Goal: Task Accomplishment & Management: Manage account settings

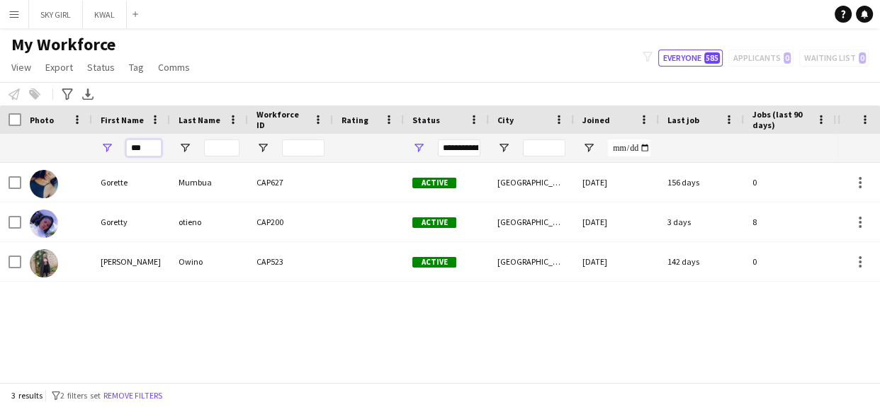
click at [144, 150] on input "***" at bounding box center [143, 148] width 35 height 17
type input "*"
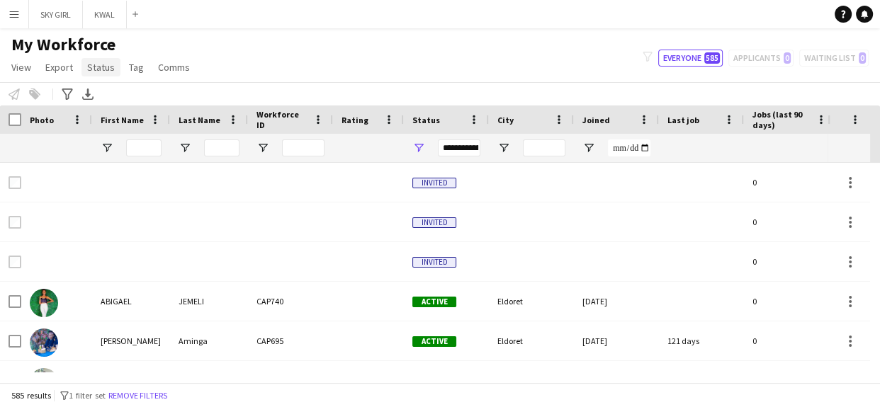
click at [102, 65] on span "Status" at bounding box center [101, 67] width 28 height 13
click at [230, 52] on div "My Workforce View Views Default view Captivate Compliance workforce per brand N…" at bounding box center [440, 58] width 880 height 48
click at [152, 153] on input "First Name Filter Input" at bounding box center [143, 148] width 35 height 17
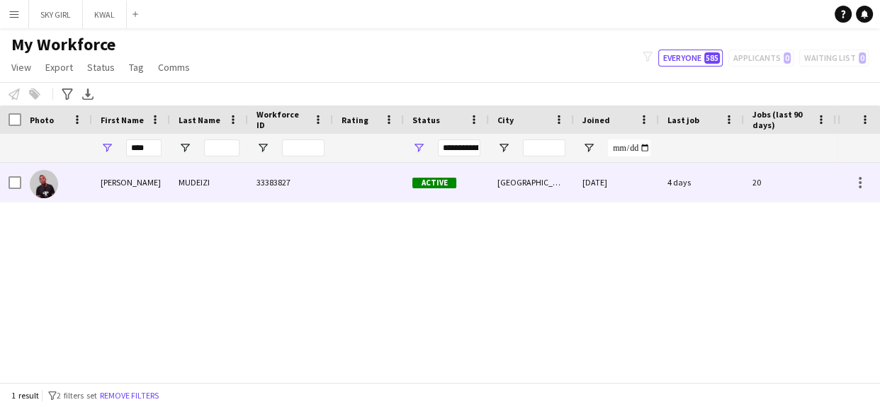
click at [529, 180] on div "[GEOGRAPHIC_DATA]" at bounding box center [531, 182] width 85 height 39
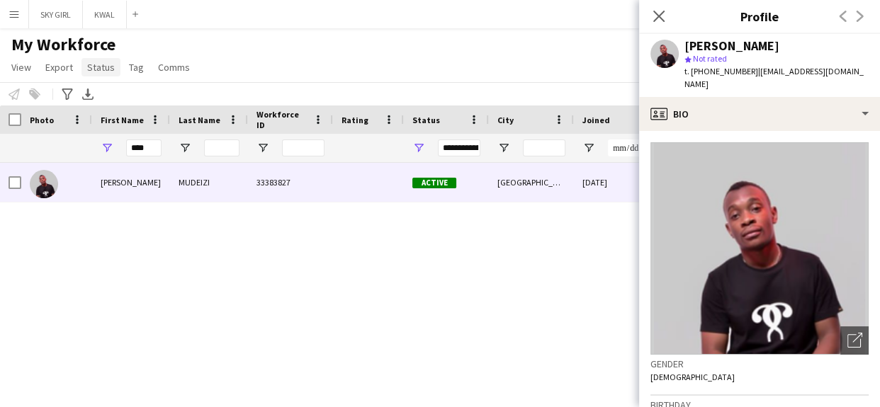
click at [94, 60] on link "Status" at bounding box center [100, 67] width 39 height 18
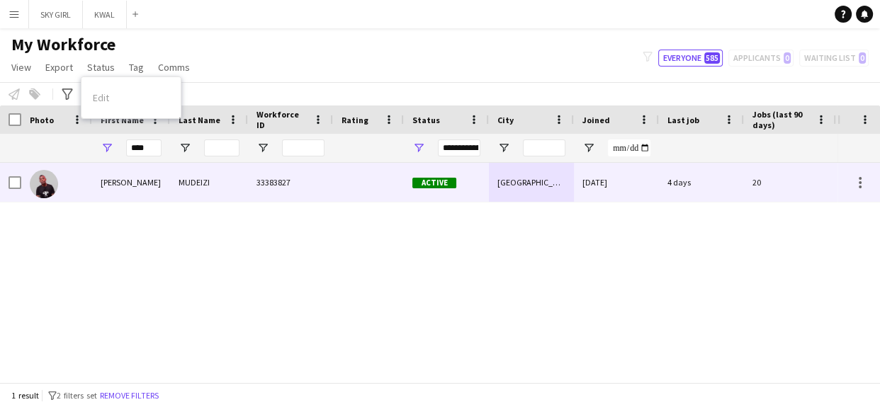
click at [478, 178] on div "Active" at bounding box center [446, 182] width 85 height 39
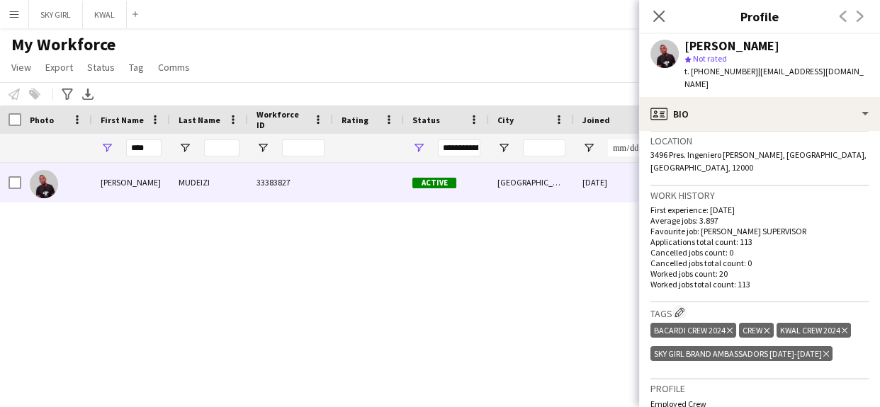
scroll to position [602, 0]
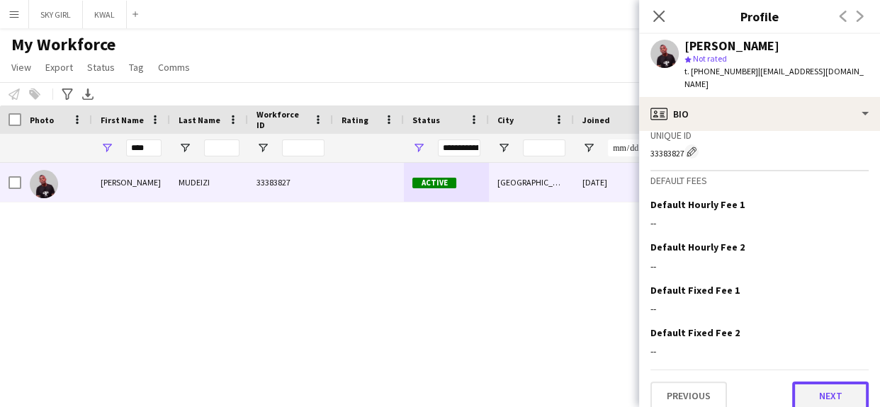
click at [818, 382] on button "Next" at bounding box center [830, 396] width 77 height 28
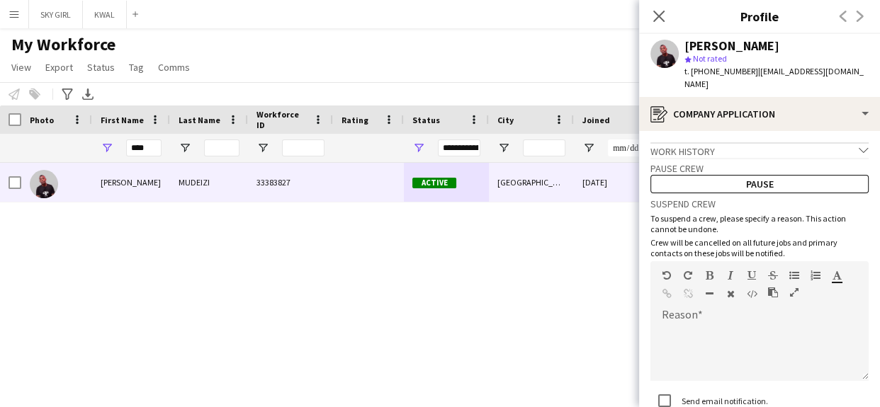
scroll to position [101, 0]
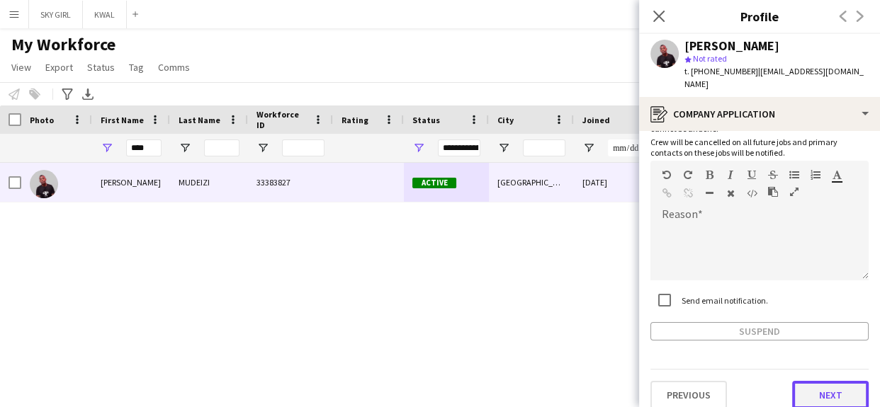
click at [799, 381] on button "Next" at bounding box center [830, 395] width 77 height 28
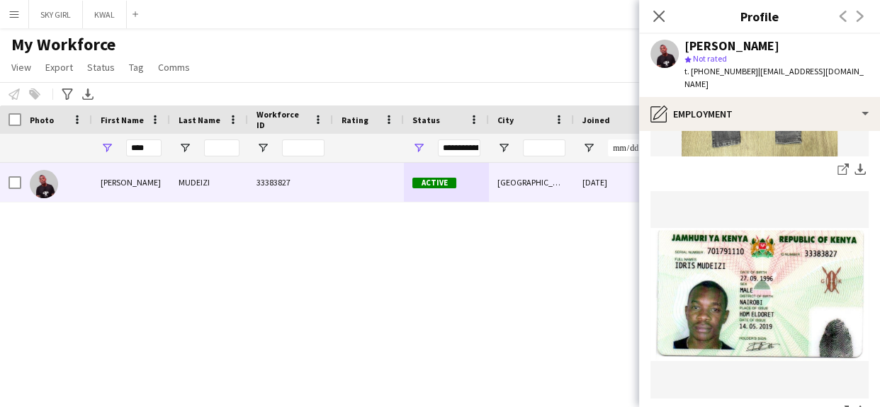
scroll to position [475, 0]
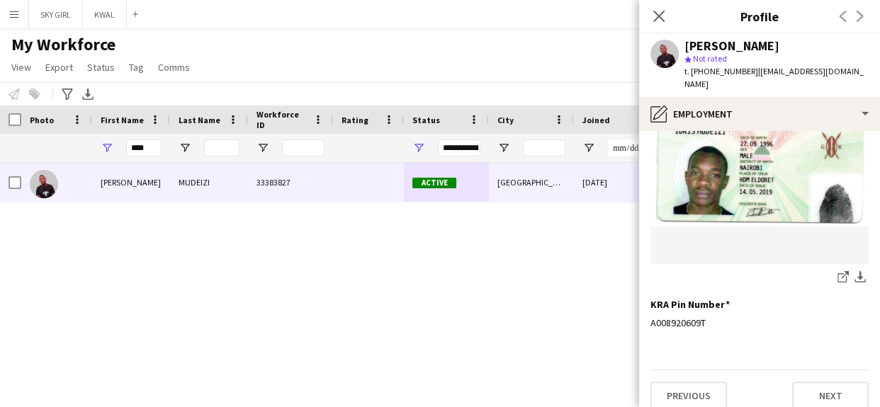
click at [787, 370] on div "Previous Next" at bounding box center [759, 390] width 218 height 40
click at [801, 384] on button "Next" at bounding box center [830, 396] width 77 height 28
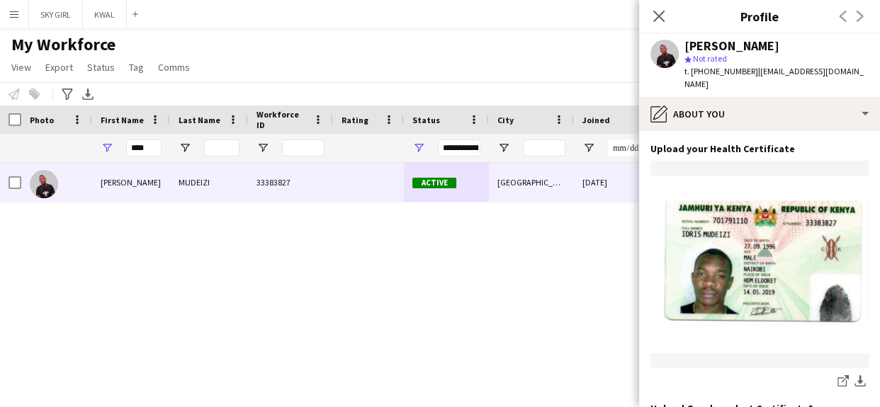
scroll to position [322, 0]
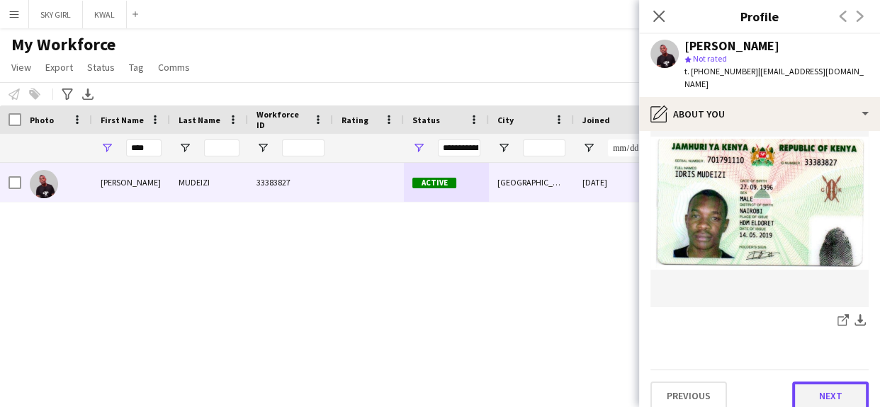
click at [805, 382] on button "Next" at bounding box center [830, 396] width 77 height 28
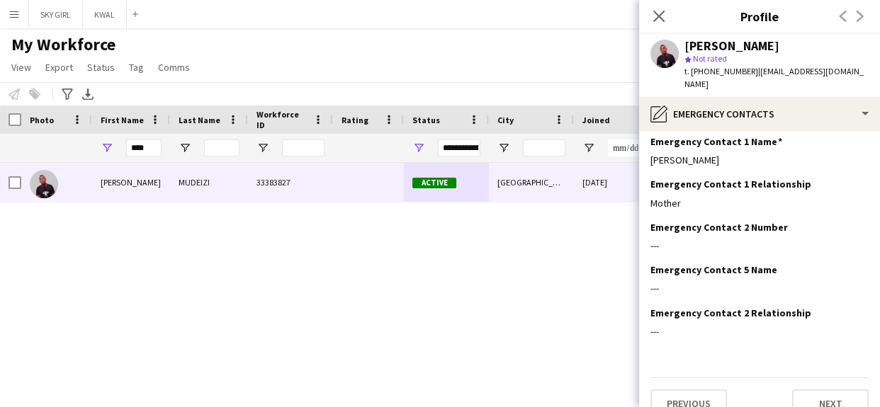
scroll to position [57, 0]
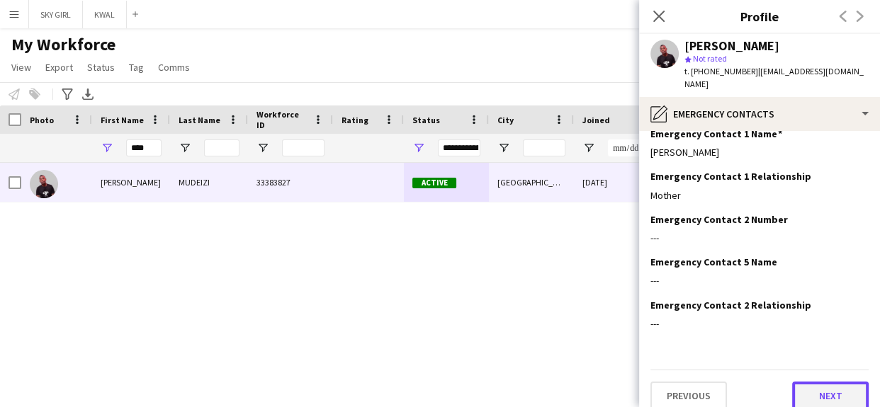
click at [792, 382] on button "Next" at bounding box center [830, 396] width 77 height 28
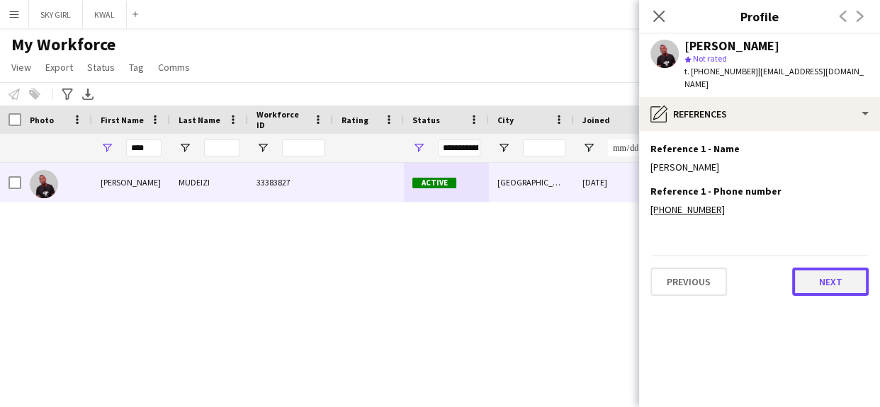
click at [811, 269] on button "Next" at bounding box center [830, 282] width 77 height 28
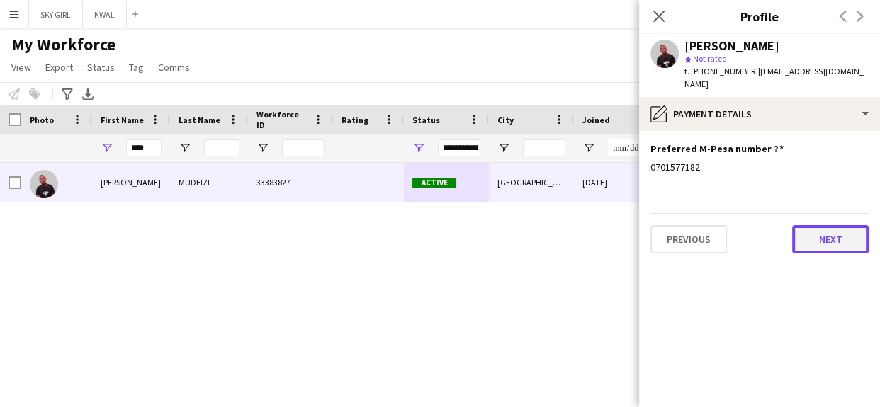
click at [809, 229] on button "Next" at bounding box center [830, 239] width 77 height 28
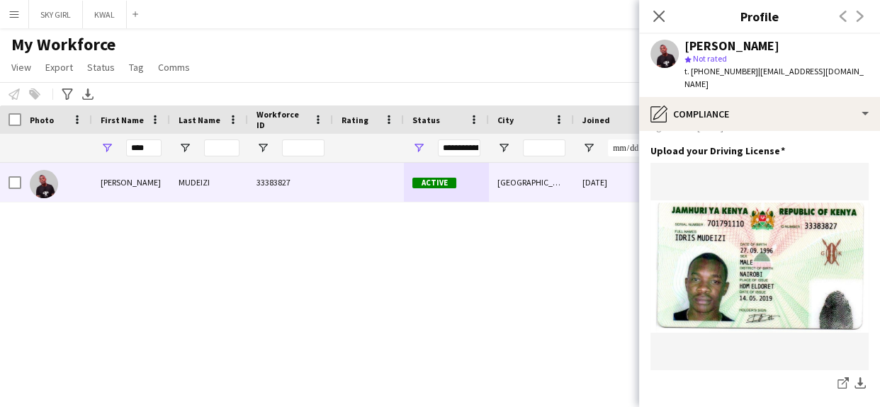
scroll to position [650, 0]
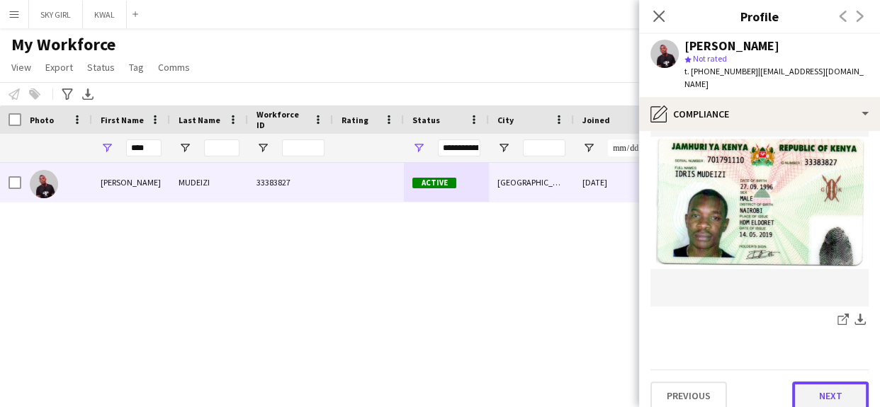
click at [798, 382] on button "Next" at bounding box center [830, 396] width 77 height 28
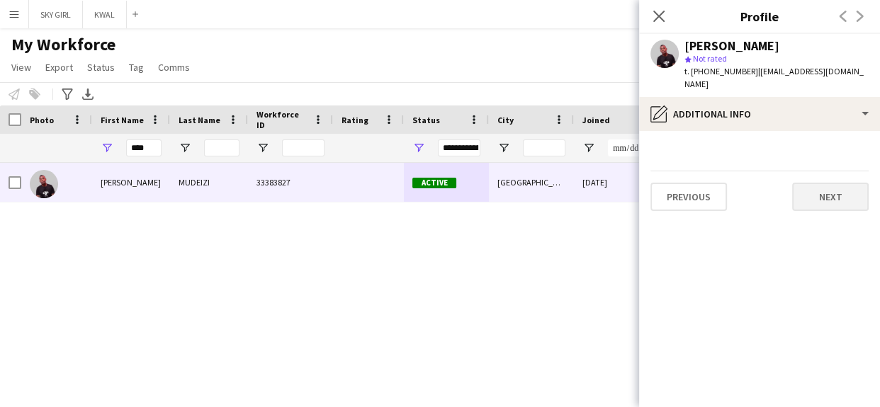
scroll to position [0, 0]
click at [801, 189] on button "Next" at bounding box center [830, 197] width 77 height 28
click at [809, 187] on button "Next" at bounding box center [830, 197] width 77 height 28
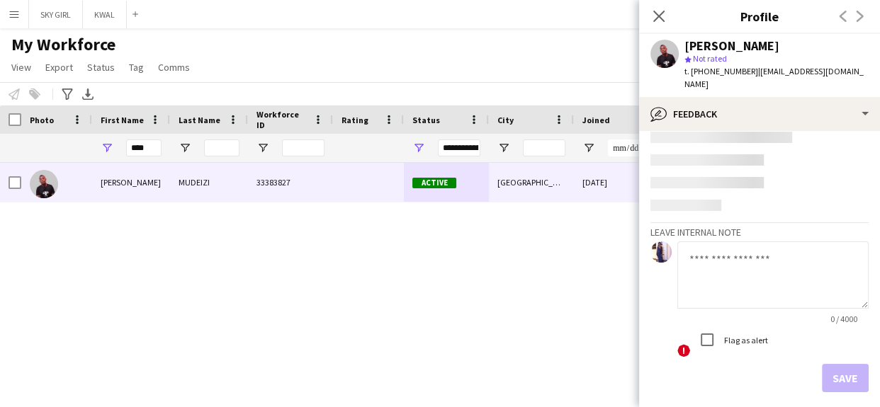
scroll to position [49, 0]
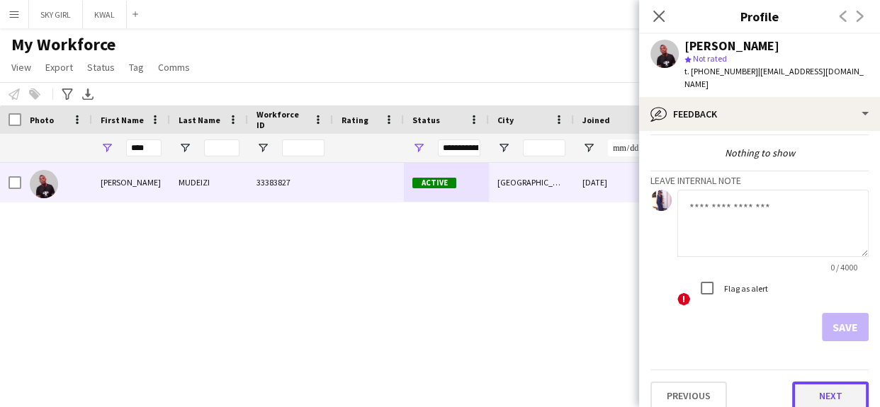
click at [801, 384] on button "Next" at bounding box center [830, 396] width 77 height 28
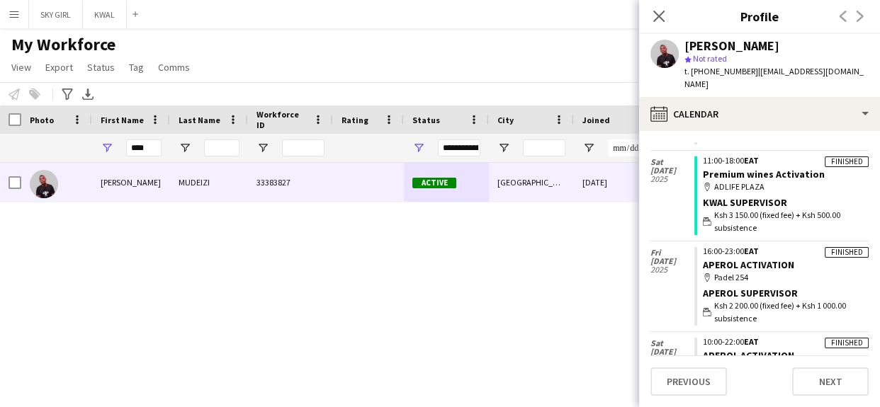
scroll to position [220, 0]
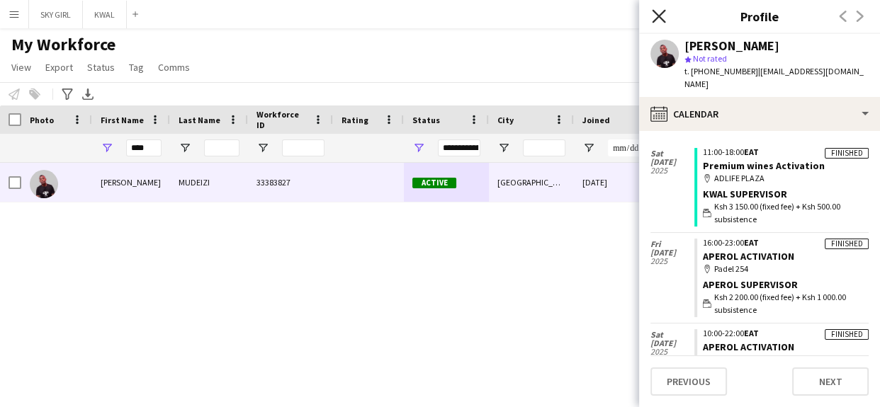
click at [657, 13] on icon "Close pop-in" at bounding box center [658, 15] width 13 height 13
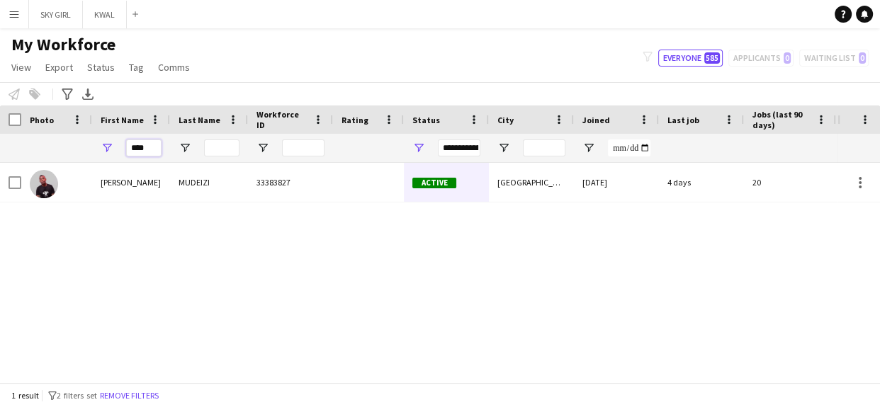
click at [156, 147] on input "****" at bounding box center [143, 148] width 35 height 17
type input "*"
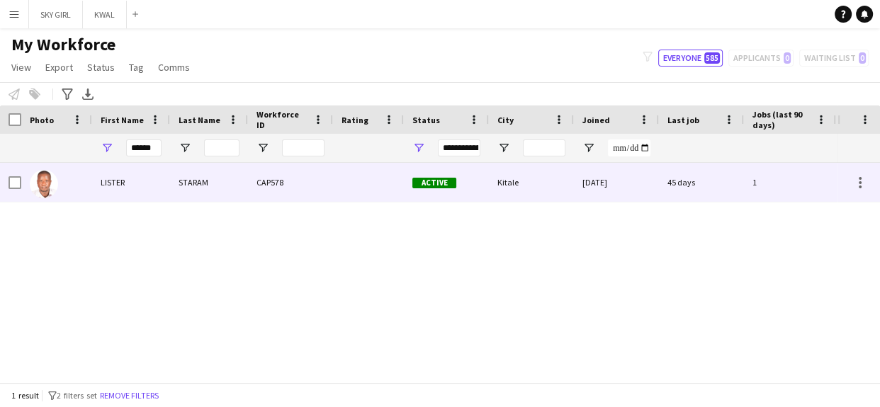
click at [229, 179] on div "STARAM" at bounding box center [209, 182] width 78 height 39
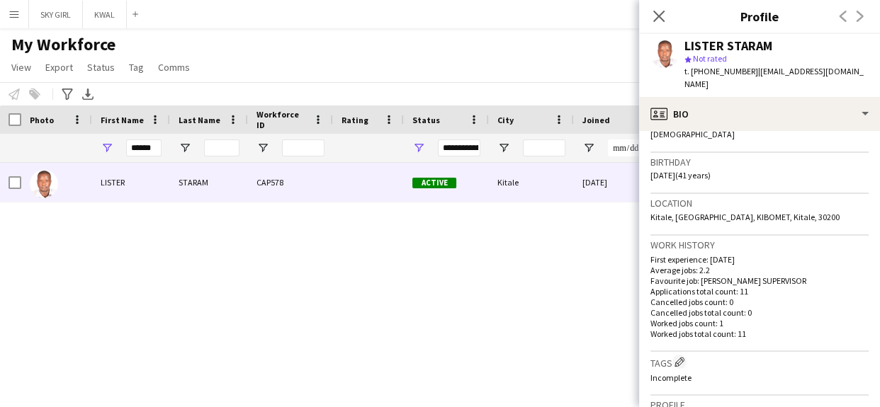
scroll to position [556, 0]
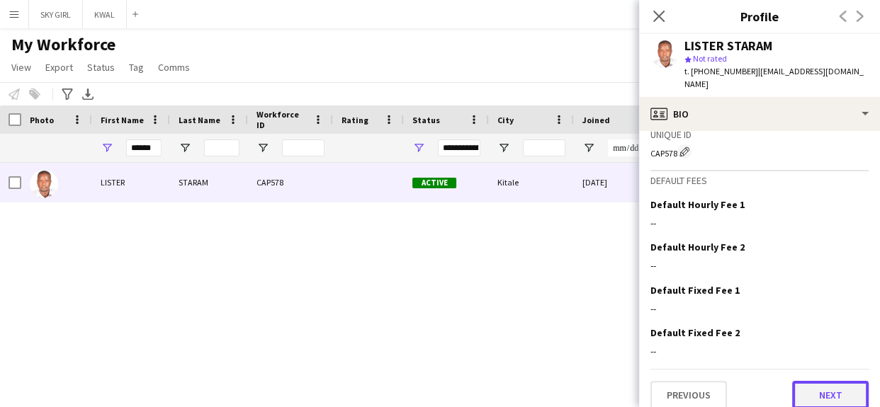
click at [823, 388] on button "Next" at bounding box center [830, 395] width 77 height 28
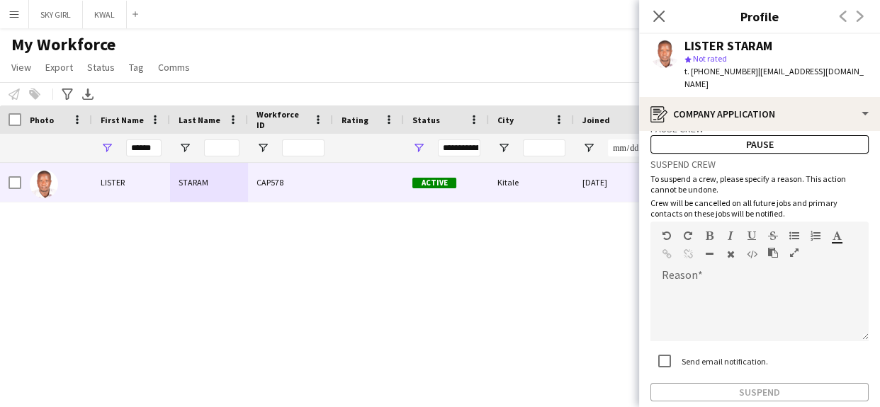
scroll to position [101, 0]
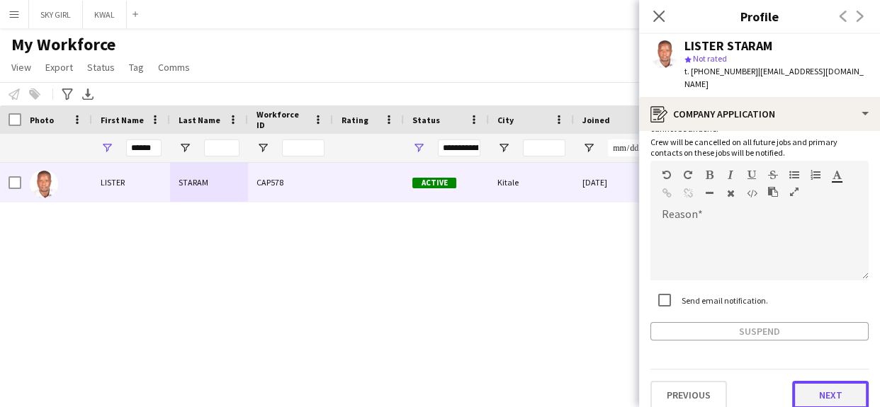
click at [794, 381] on button "Next" at bounding box center [830, 395] width 77 height 28
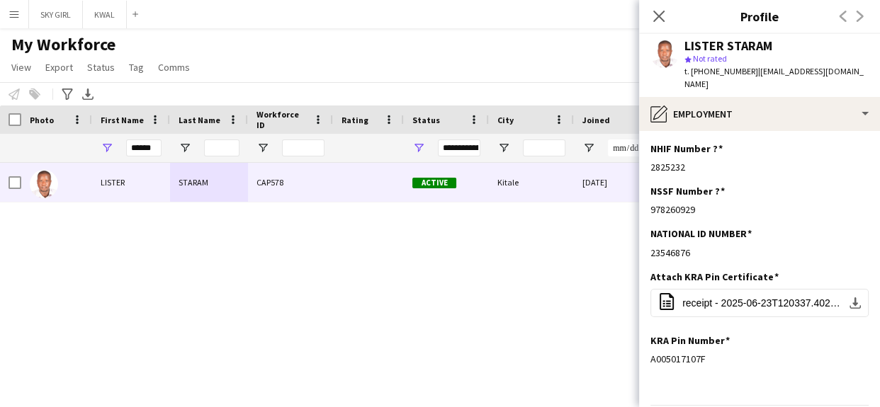
scroll to position [35, 0]
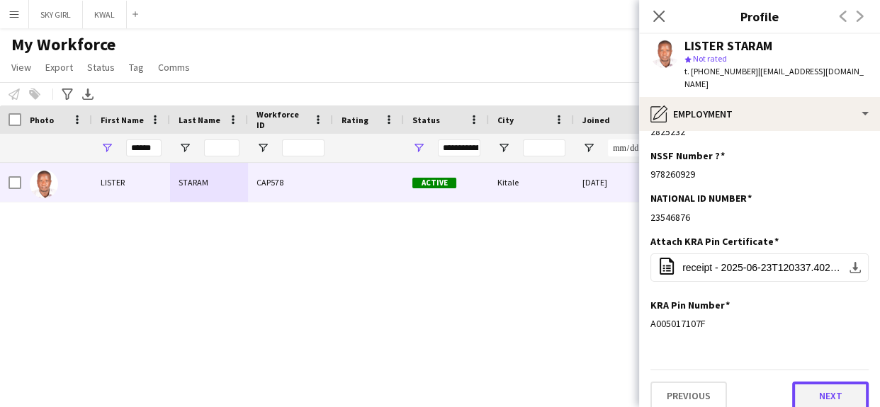
click at [792, 382] on button "Next" at bounding box center [830, 396] width 77 height 28
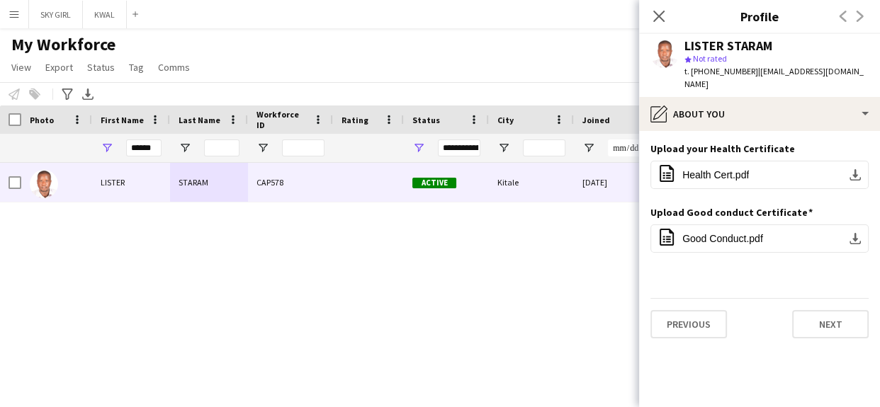
scroll to position [0, 0]
click at [803, 310] on button "Next" at bounding box center [830, 324] width 77 height 28
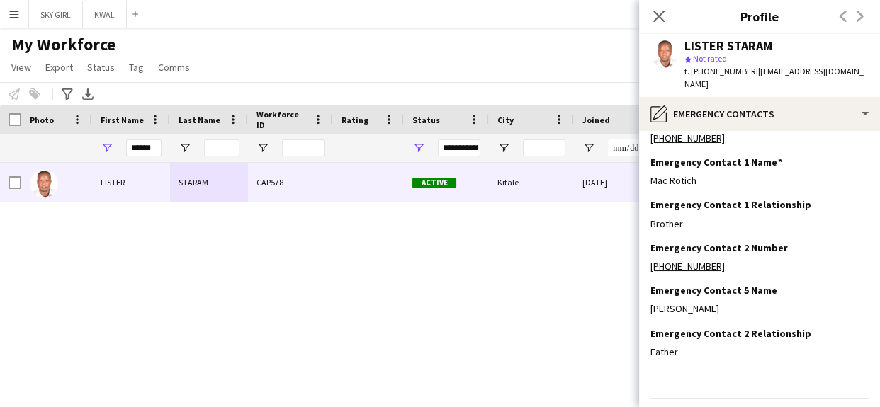
scroll to position [57, 0]
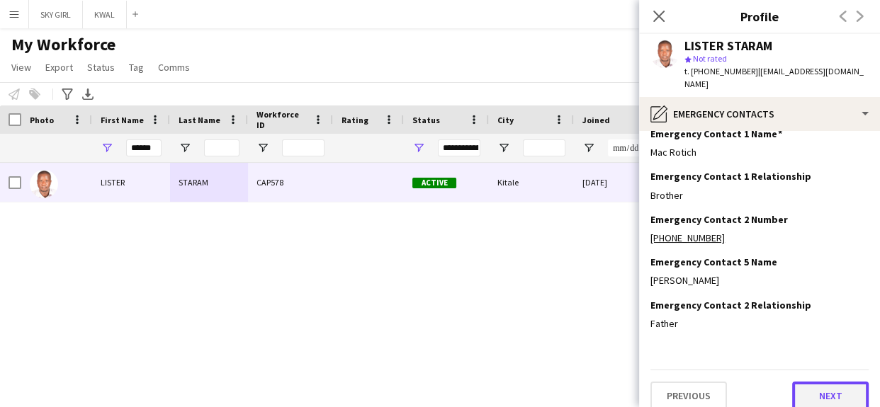
click at [792, 383] on button "Next" at bounding box center [830, 396] width 77 height 28
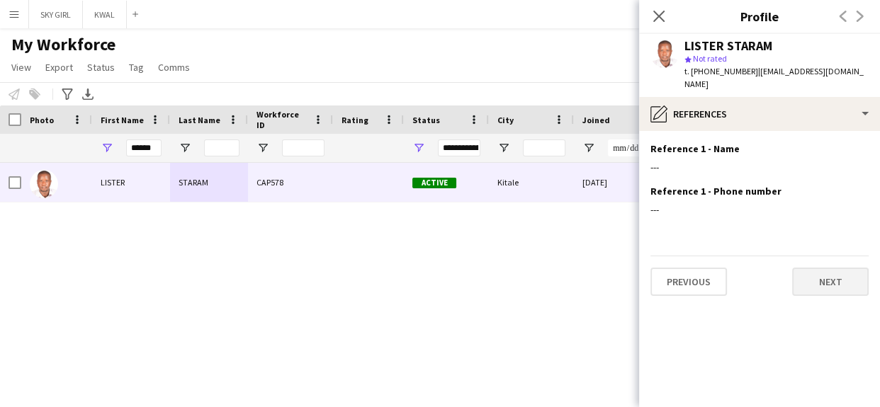
scroll to position [0, 0]
click at [799, 268] on button "Next" at bounding box center [830, 282] width 77 height 28
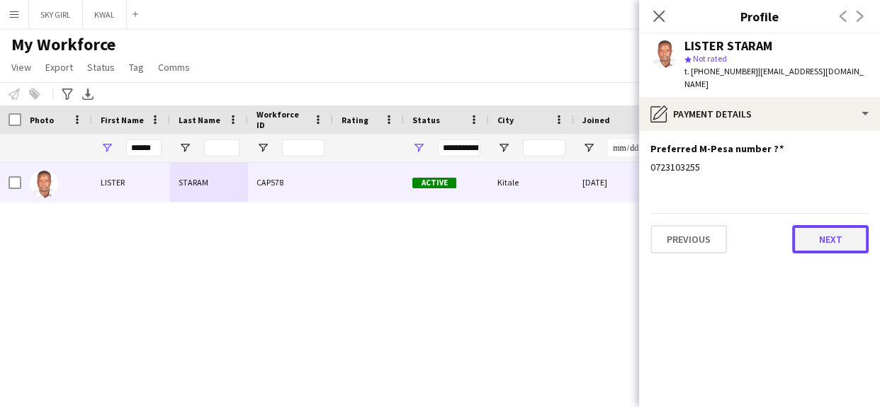
click at [801, 225] on button "Next" at bounding box center [830, 239] width 77 height 28
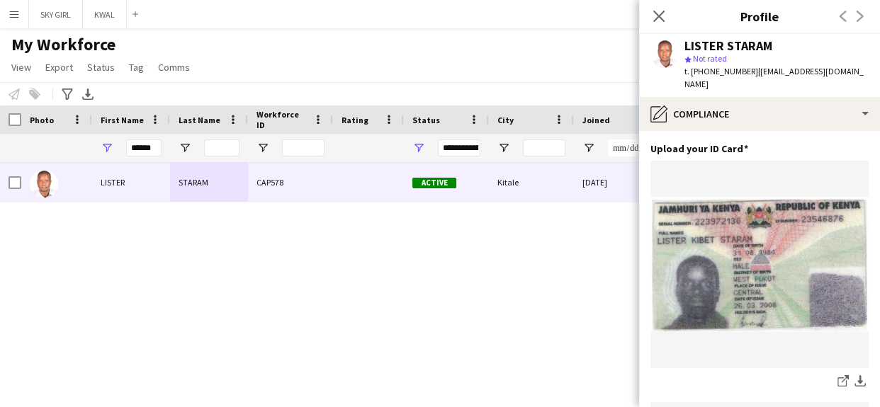
scroll to position [498, 0]
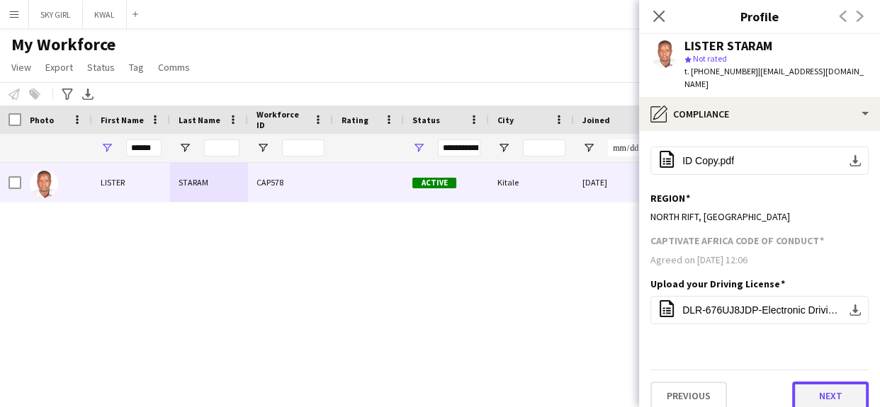
click at [792, 382] on button "Next" at bounding box center [830, 396] width 77 height 28
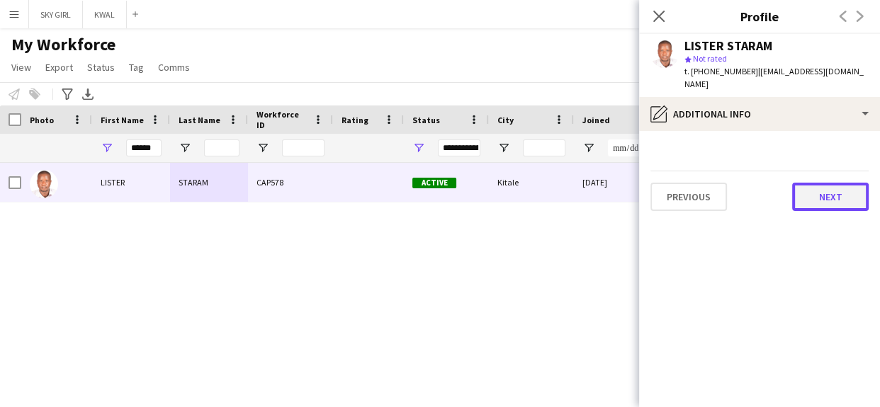
click at [811, 183] on button "Next" at bounding box center [830, 197] width 77 height 28
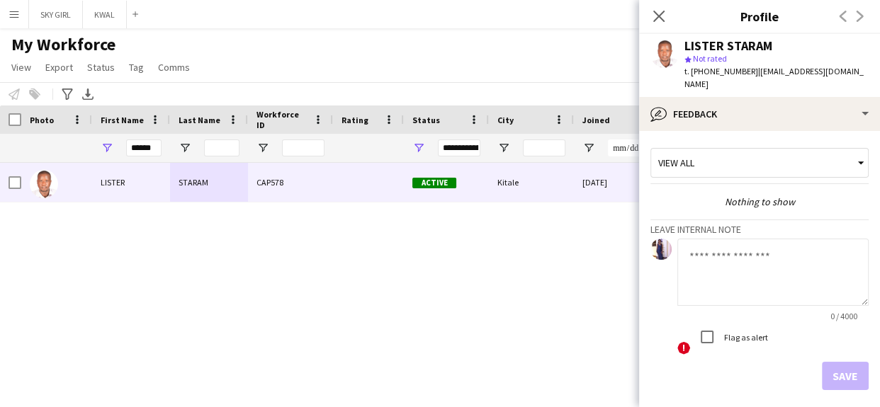
scroll to position [49, 0]
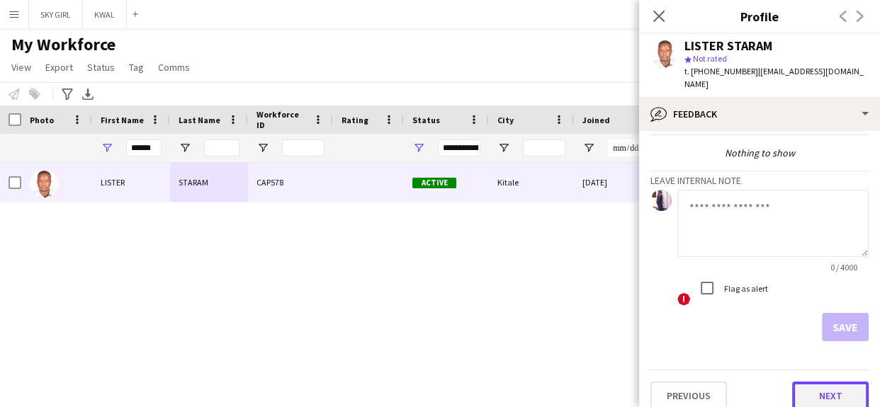
click at [792, 382] on button "Next" at bounding box center [830, 396] width 77 height 28
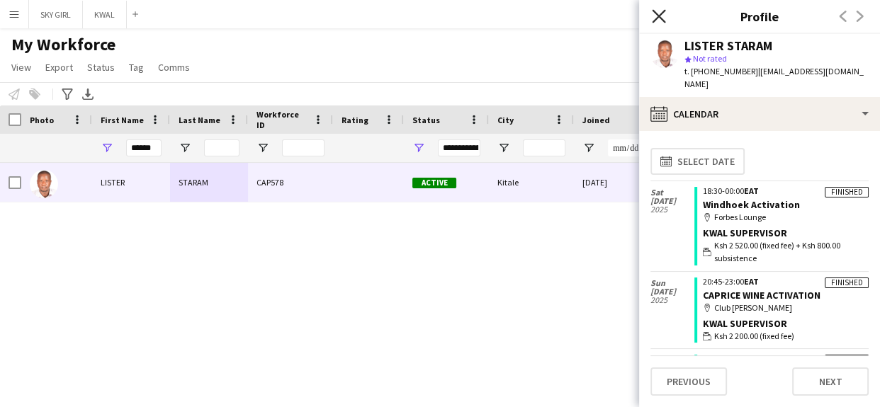
click at [654, 15] on icon "Close pop-in" at bounding box center [658, 15] width 13 height 13
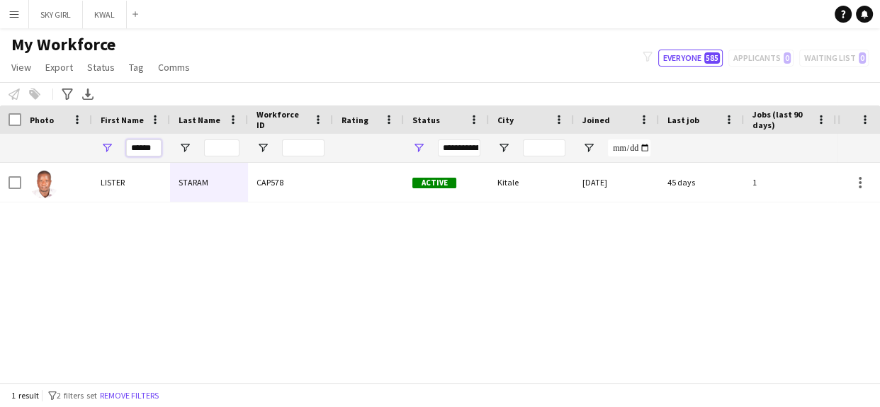
click at [152, 145] on input "******" at bounding box center [143, 148] width 35 height 17
type input "*"
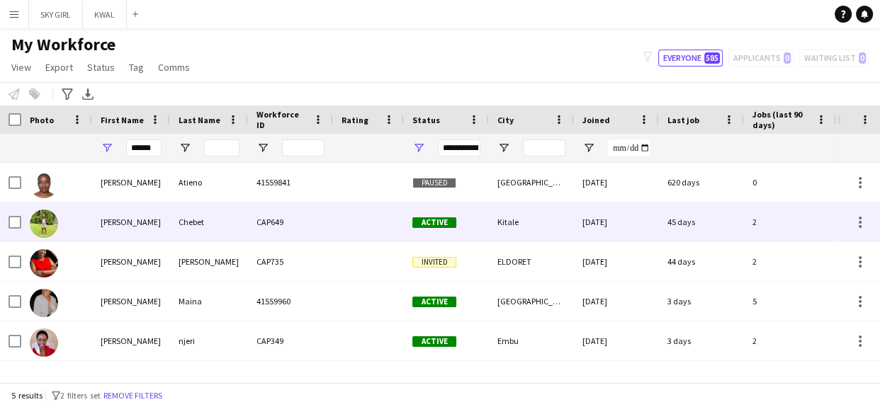
click at [194, 225] on div "Chebet" at bounding box center [209, 222] width 78 height 39
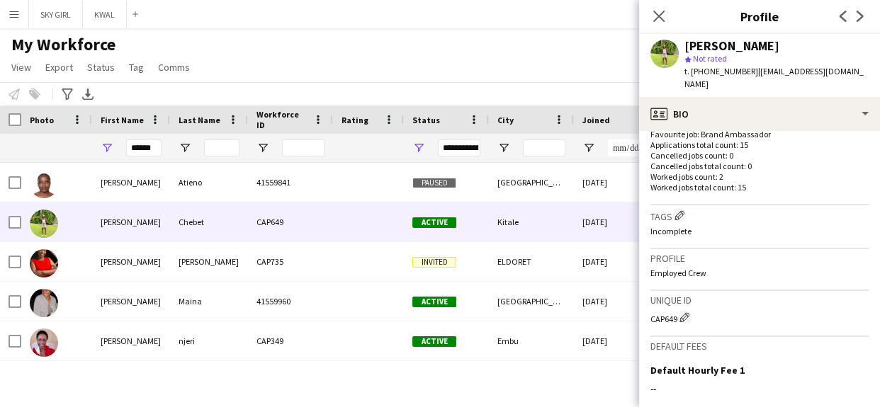
scroll to position [556, 0]
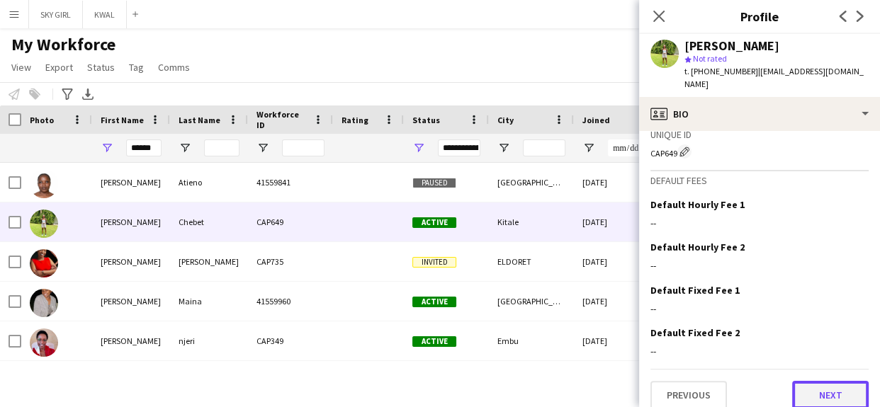
click at [807, 381] on button "Next" at bounding box center [830, 395] width 77 height 28
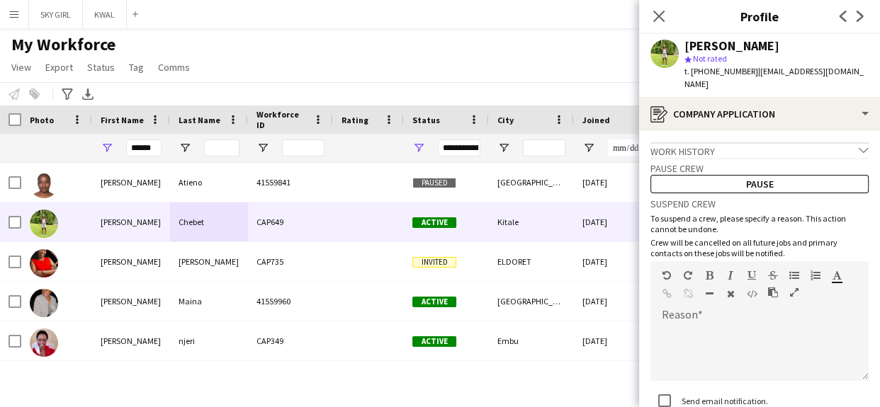
scroll to position [101, 0]
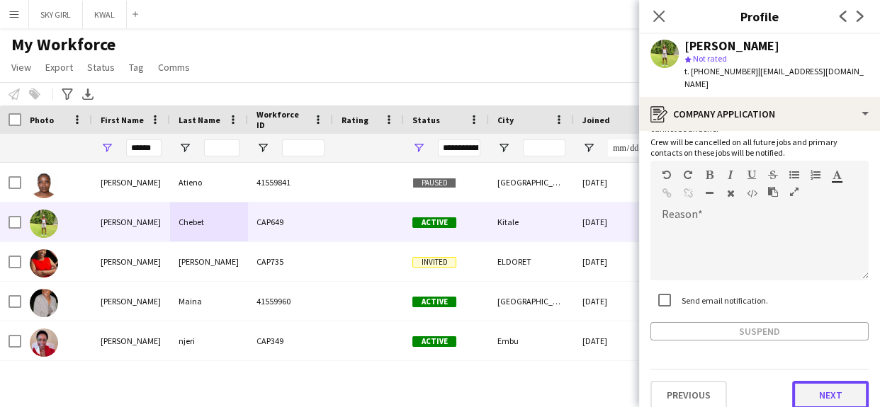
click at [802, 381] on button "Next" at bounding box center [830, 395] width 77 height 28
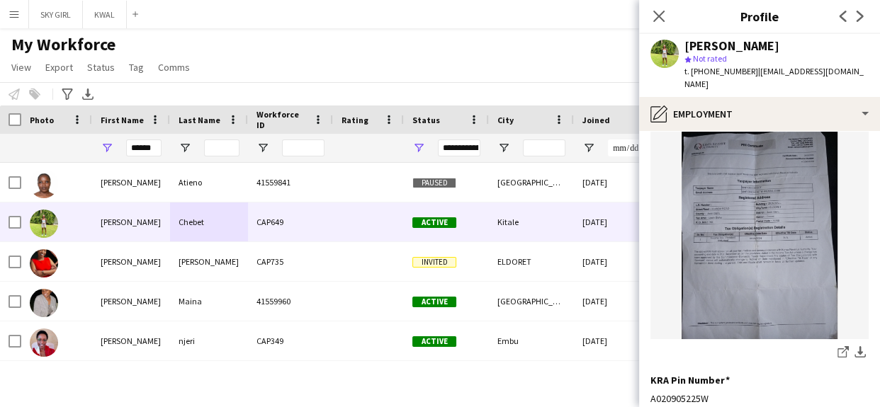
scroll to position [233, 0]
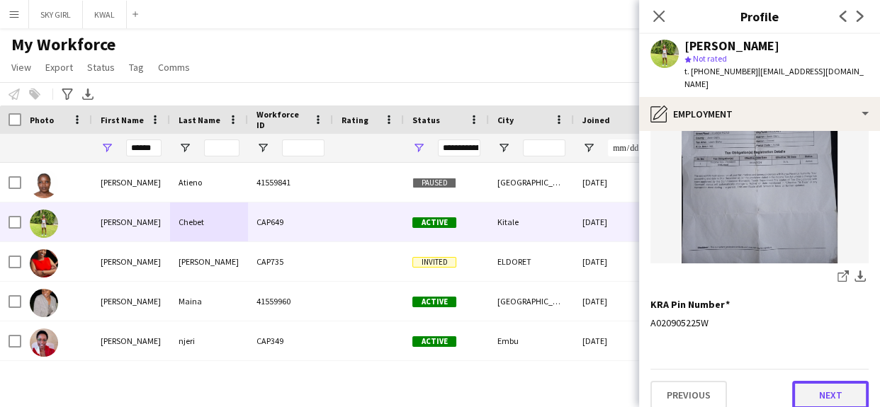
click at [807, 384] on button "Next" at bounding box center [830, 395] width 77 height 28
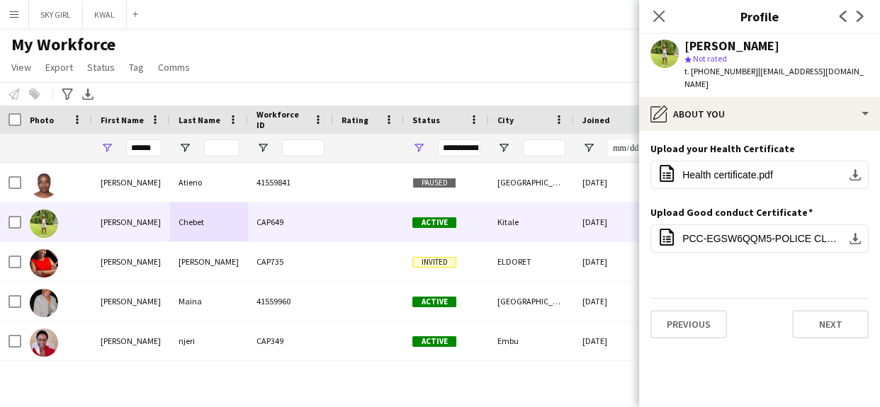
scroll to position [0, 0]
click at [809, 310] on button "Next" at bounding box center [830, 324] width 77 height 28
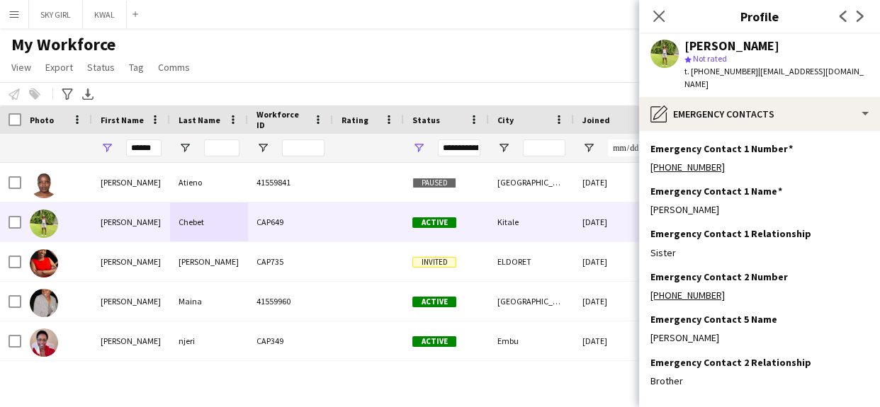
scroll to position [57, 0]
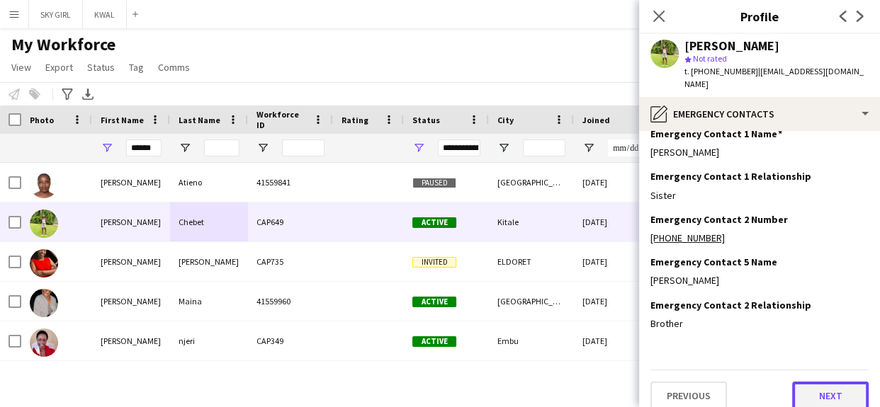
click at [802, 382] on button "Next" at bounding box center [830, 396] width 77 height 28
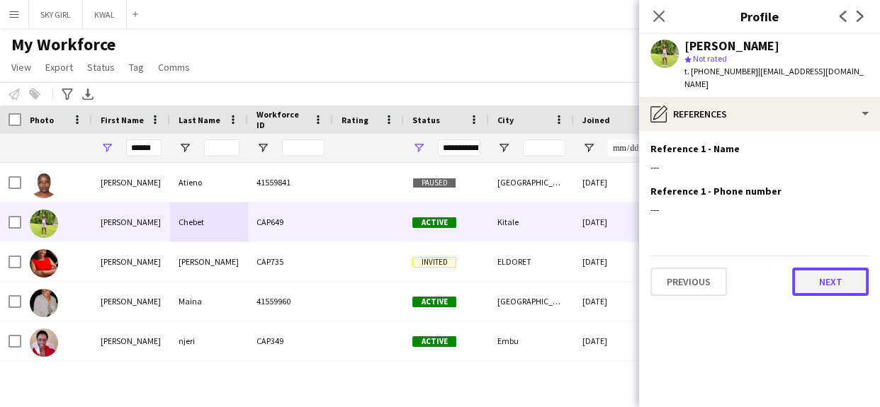
click at [804, 268] on button "Next" at bounding box center [830, 282] width 77 height 28
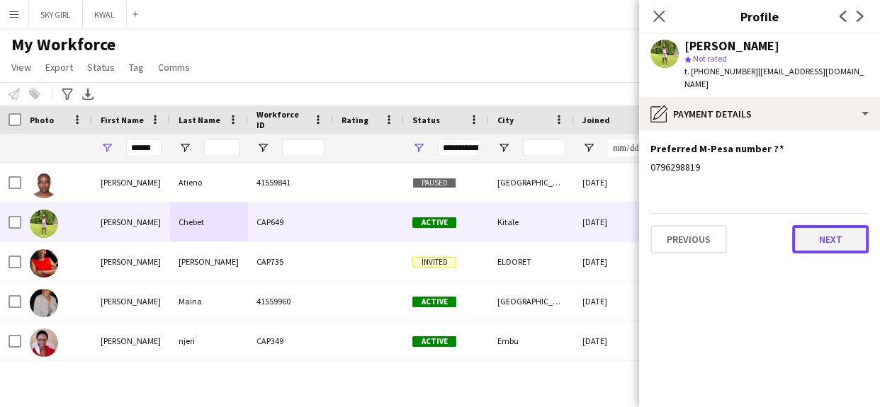
click at [808, 225] on button "Next" at bounding box center [830, 239] width 77 height 28
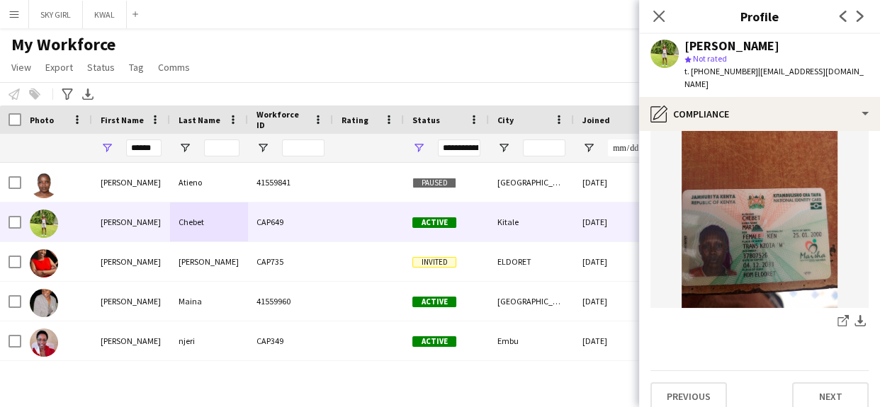
scroll to position [245, 0]
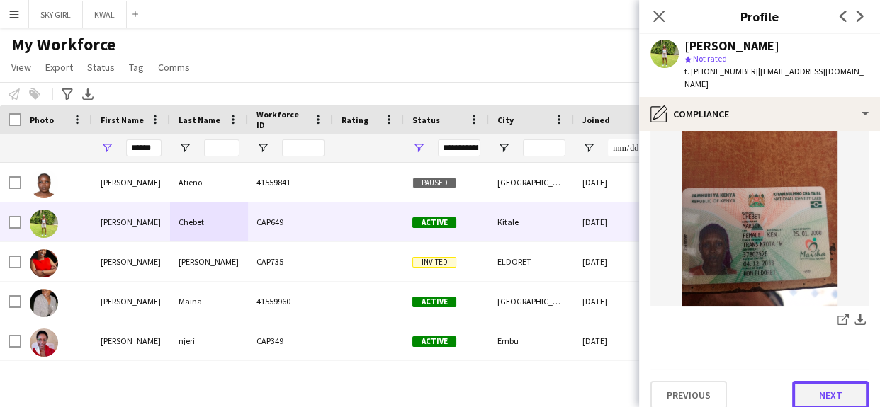
click at [801, 381] on button "Next" at bounding box center [830, 395] width 77 height 28
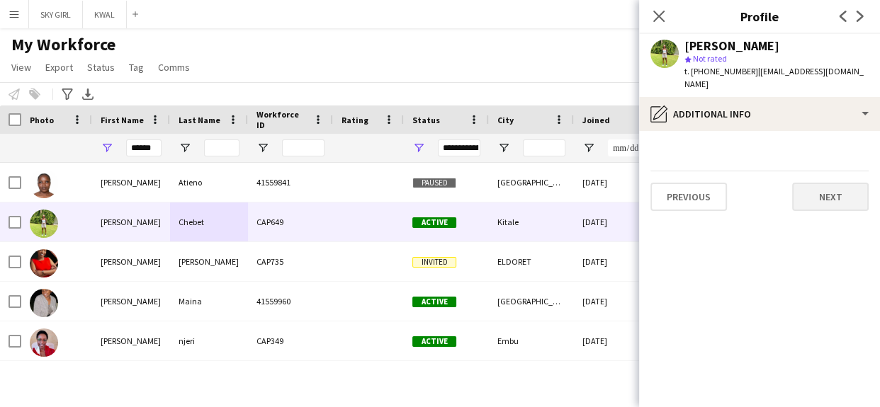
scroll to position [0, 0]
click at [799, 183] on button "Next" at bounding box center [830, 197] width 77 height 28
click at [813, 183] on button "Next" at bounding box center [830, 197] width 77 height 28
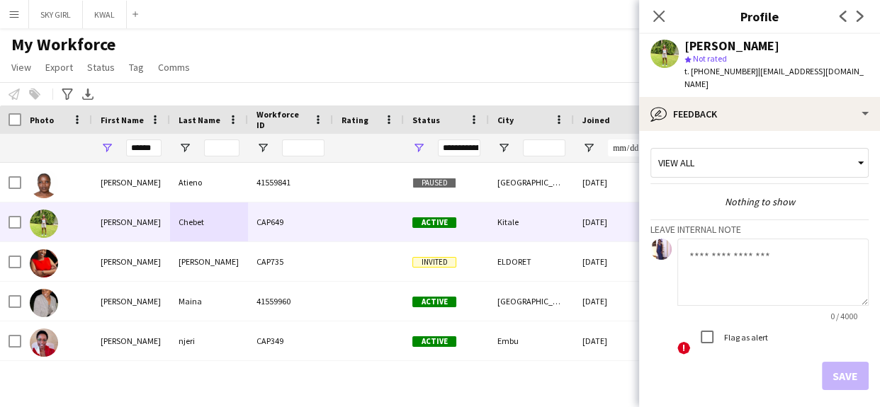
scroll to position [49, 0]
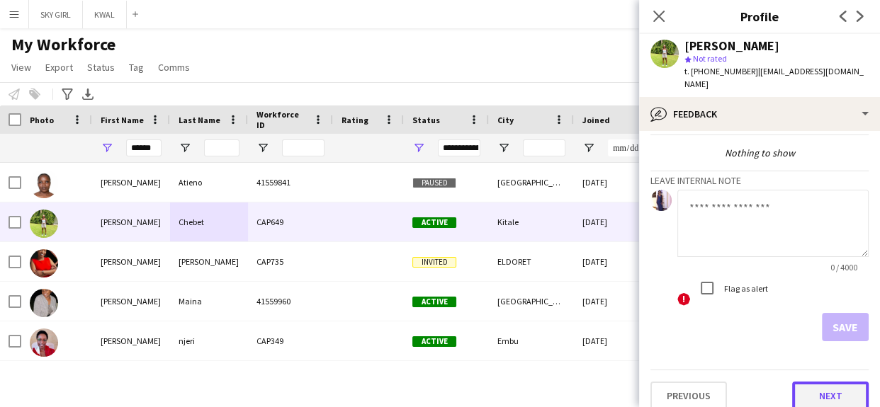
click at [801, 382] on button "Next" at bounding box center [830, 396] width 77 height 28
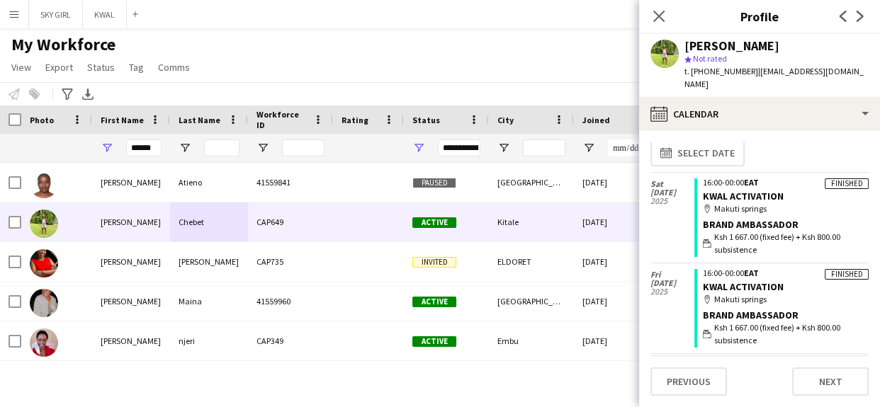
scroll to position [0, 0]
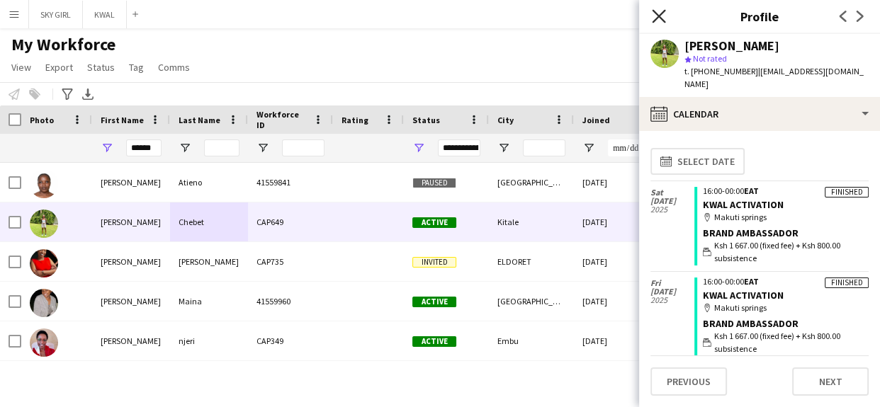
click at [658, 9] on icon "Close pop-in" at bounding box center [658, 15] width 13 height 13
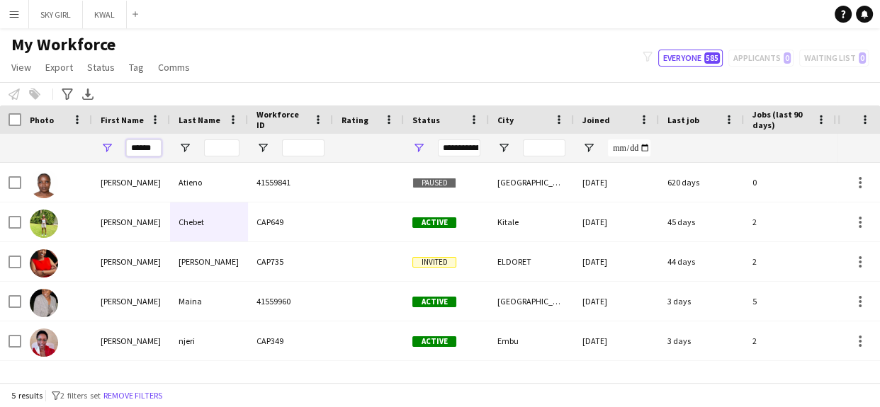
click at [158, 145] on input "******" at bounding box center [143, 148] width 35 height 17
type input "*"
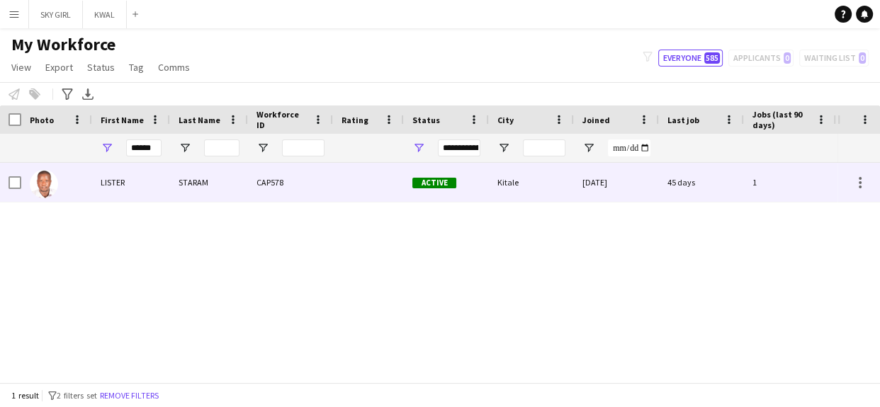
click at [529, 188] on div "Kitale" at bounding box center [531, 182] width 85 height 39
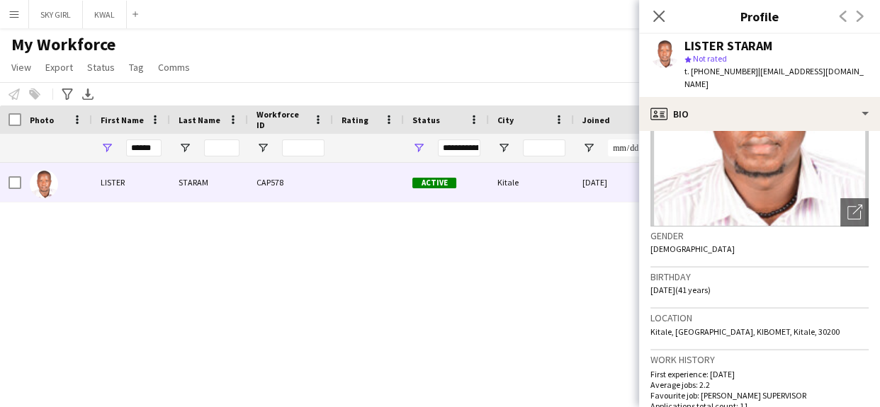
scroll to position [556, 0]
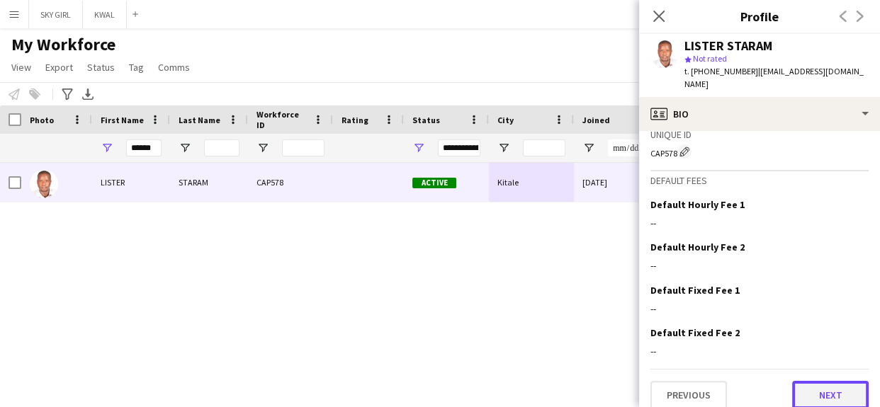
click at [801, 383] on button "Next" at bounding box center [830, 395] width 77 height 28
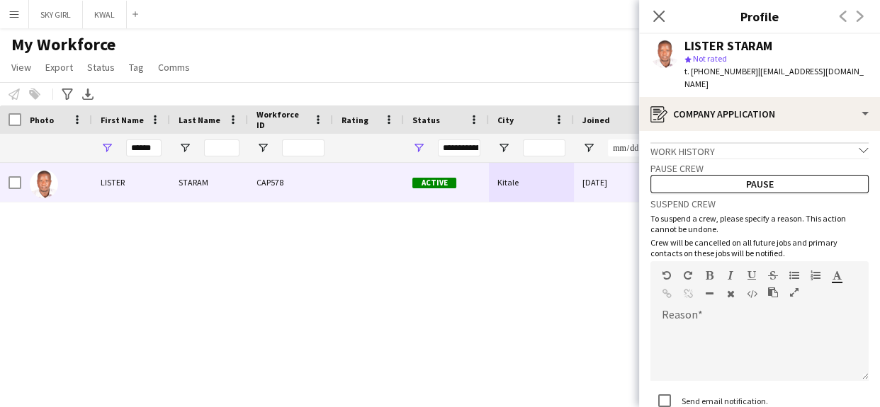
click at [803, 387] on div "Send email notification." at bounding box center [759, 402] width 218 height 30
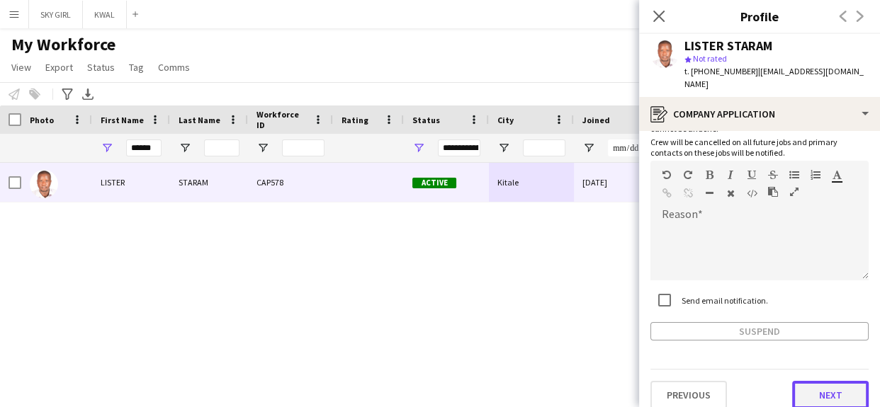
click at [796, 385] on button "Next" at bounding box center [830, 395] width 77 height 28
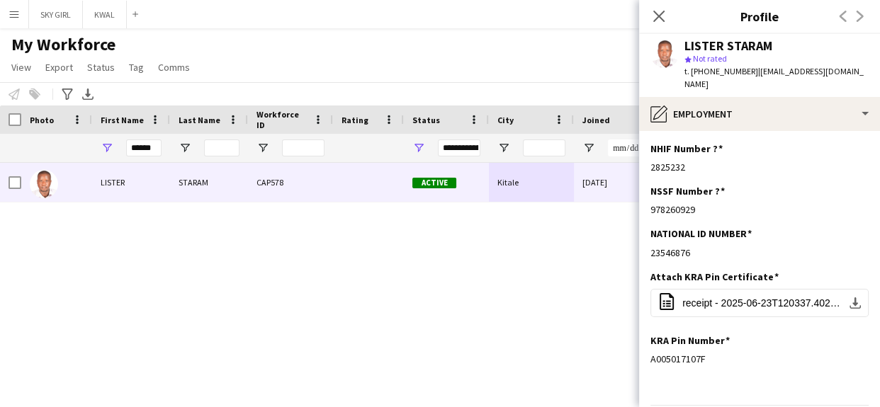
scroll to position [35, 0]
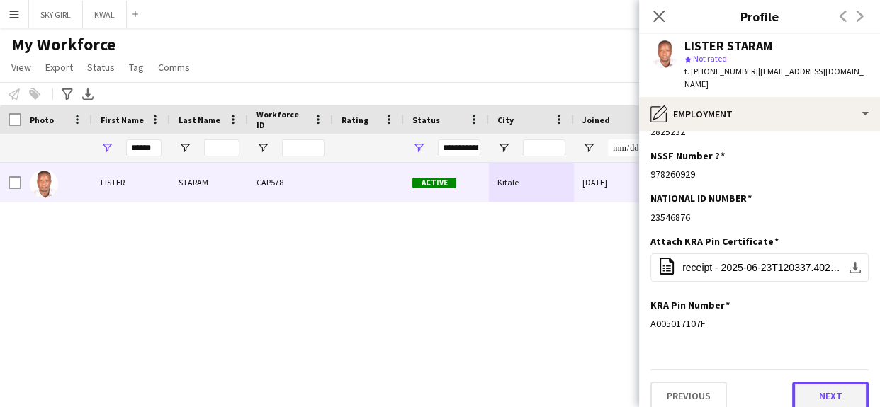
click at [801, 385] on button "Next" at bounding box center [830, 396] width 77 height 28
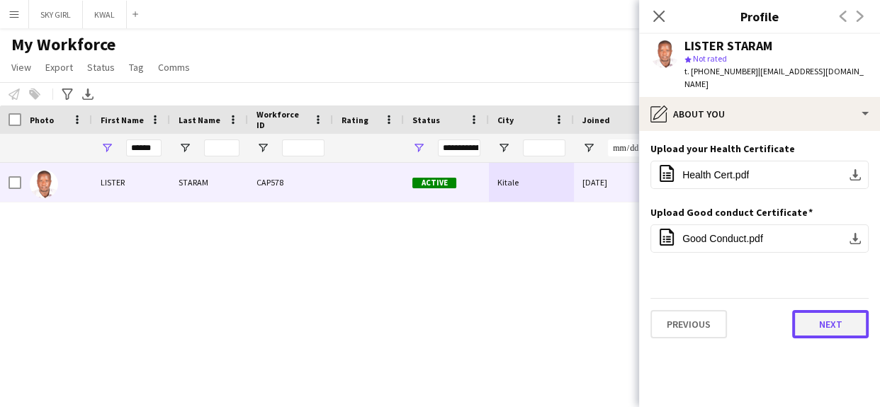
click at [812, 310] on button "Next" at bounding box center [830, 324] width 77 height 28
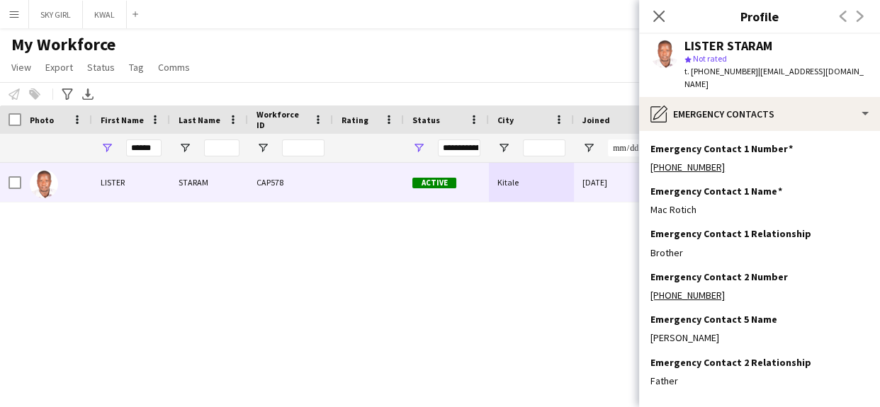
scroll to position [57, 0]
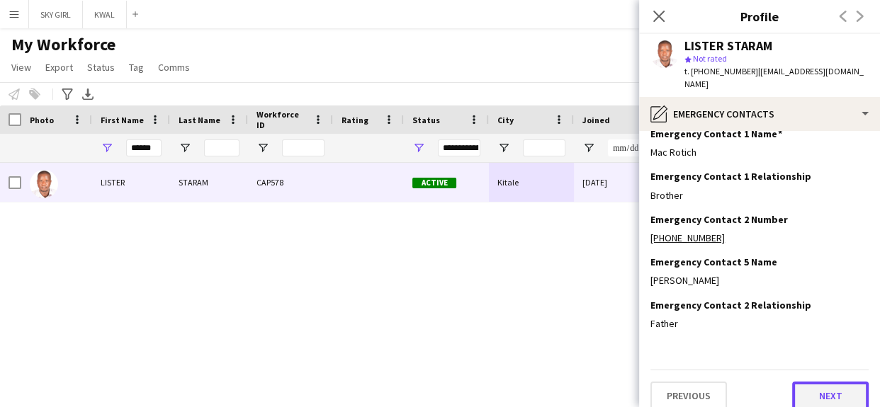
click at [807, 385] on button "Next" at bounding box center [830, 396] width 77 height 28
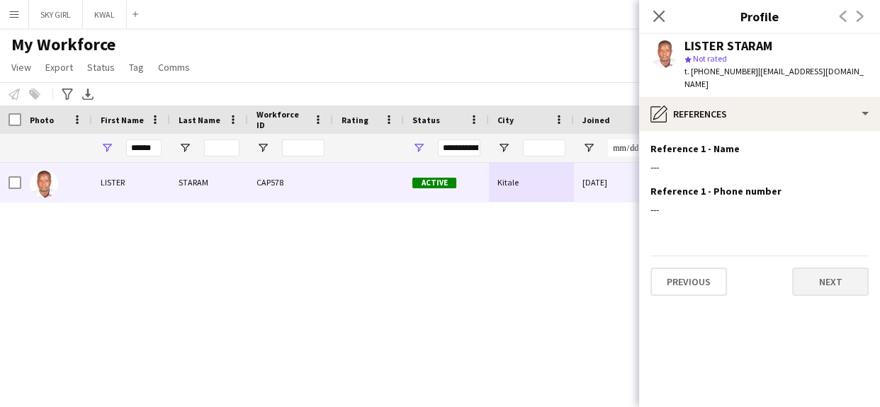
scroll to position [0, 0]
click at [816, 268] on button "Next" at bounding box center [830, 282] width 77 height 28
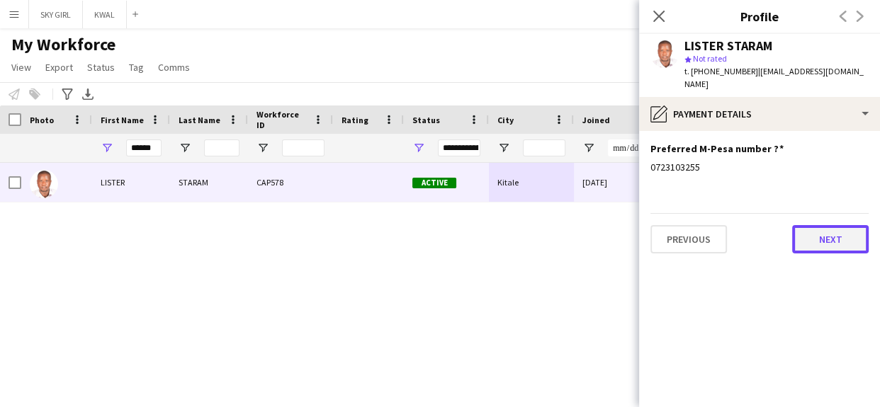
click at [811, 225] on button "Next" at bounding box center [830, 239] width 77 height 28
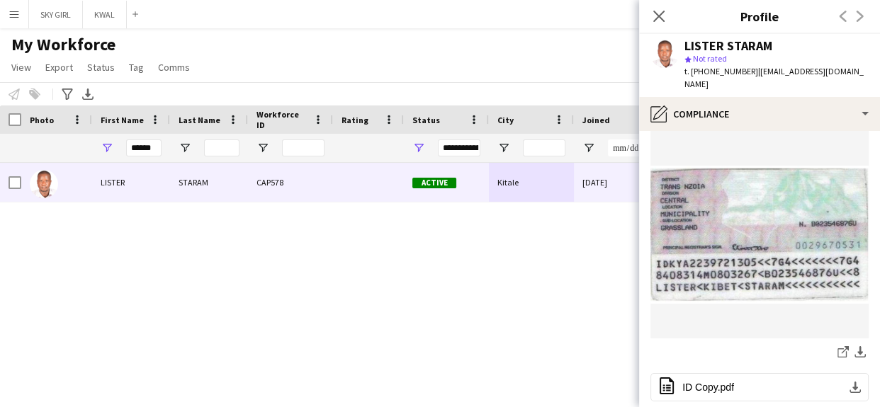
scroll to position [498, 0]
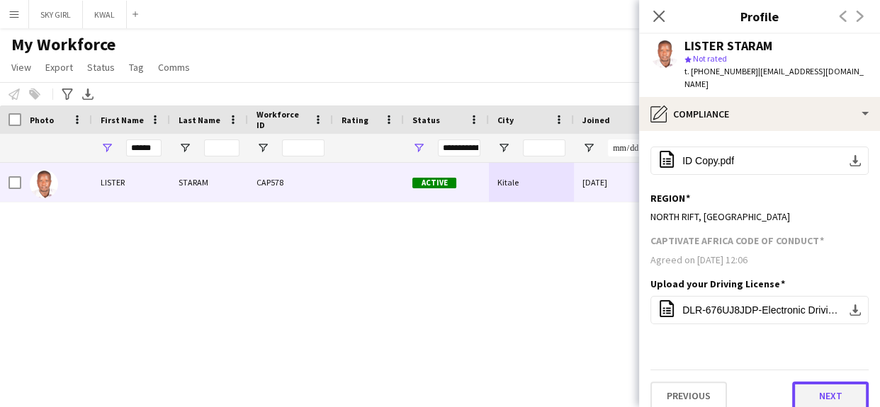
click at [792, 382] on button "Next" at bounding box center [830, 396] width 77 height 28
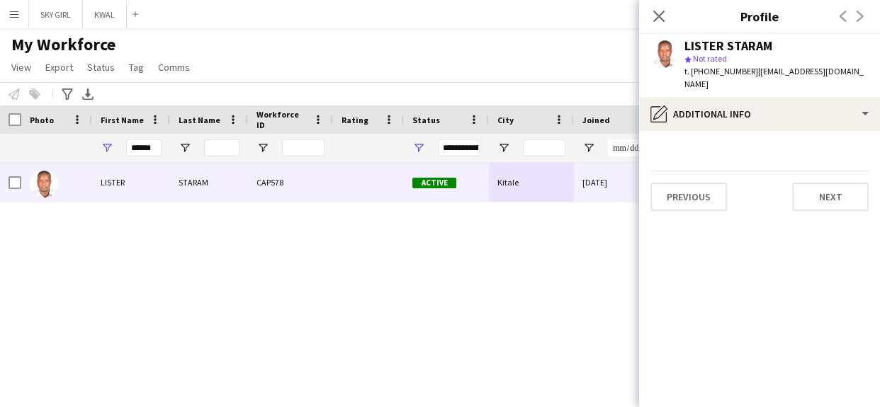
scroll to position [0, 0]
click at [797, 183] on button "Next" at bounding box center [830, 197] width 77 height 28
click at [806, 183] on button "Next" at bounding box center [830, 197] width 77 height 28
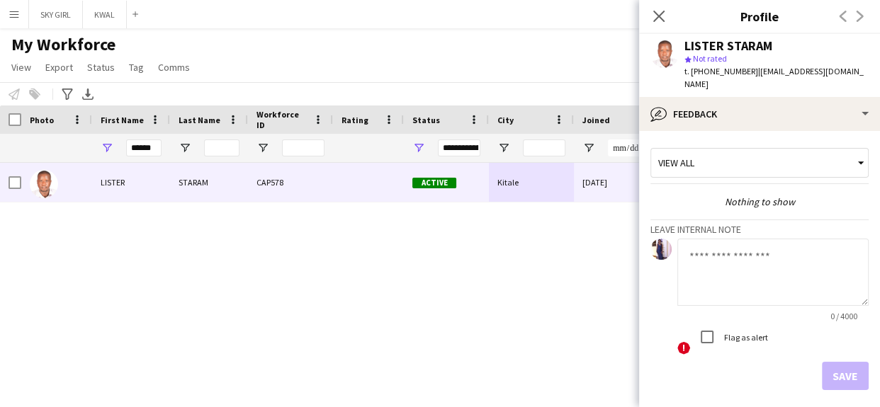
scroll to position [49, 0]
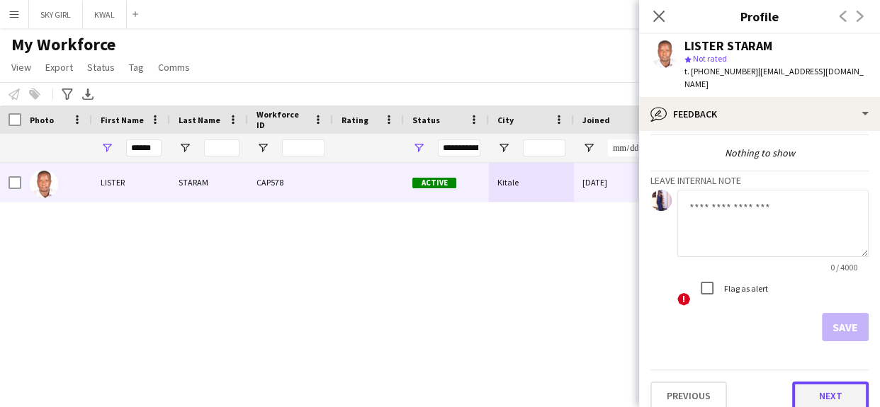
click at [804, 387] on button "Next" at bounding box center [830, 396] width 77 height 28
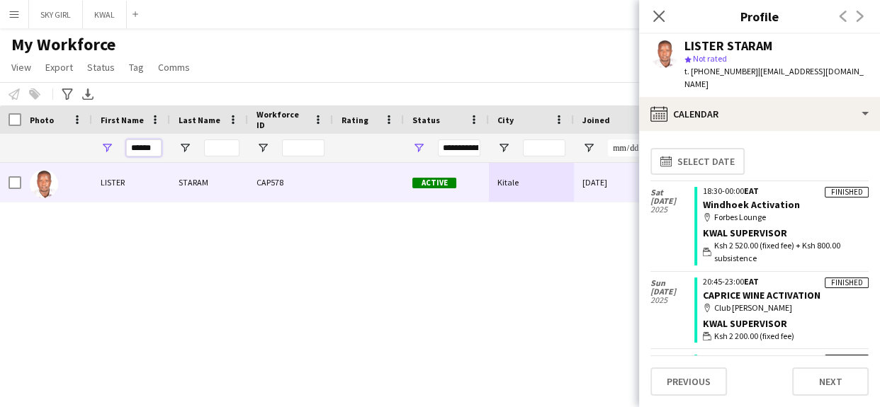
click at [152, 148] on input "******" at bounding box center [143, 148] width 35 height 17
type input "*"
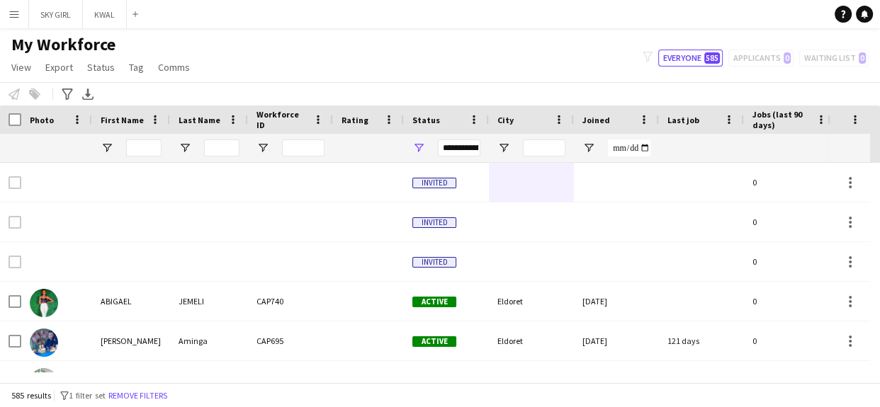
click at [258, 55] on div "My Workforce View Views Default view Captivate Compliance workforce per brand N…" at bounding box center [440, 58] width 880 height 48
click at [142, 149] on input "First Name Filter Input" at bounding box center [143, 148] width 35 height 17
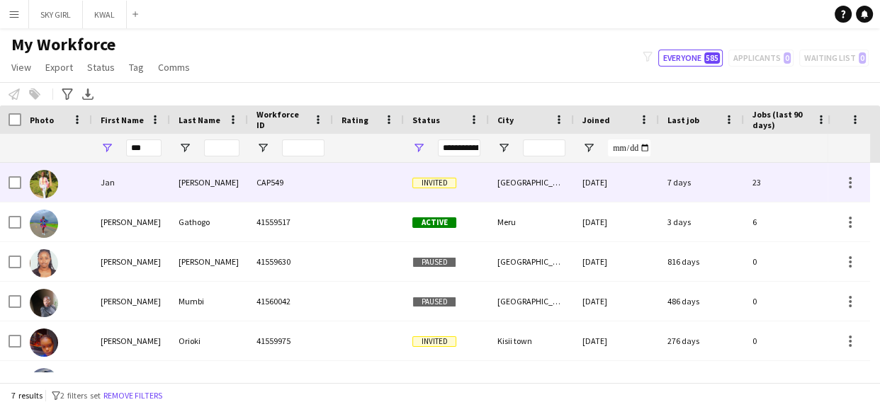
click at [200, 184] on div "[PERSON_NAME]" at bounding box center [209, 182] width 78 height 39
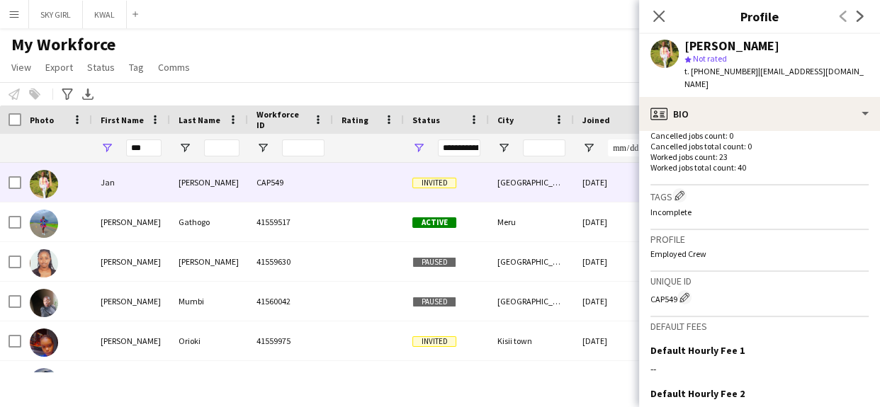
scroll to position [556, 0]
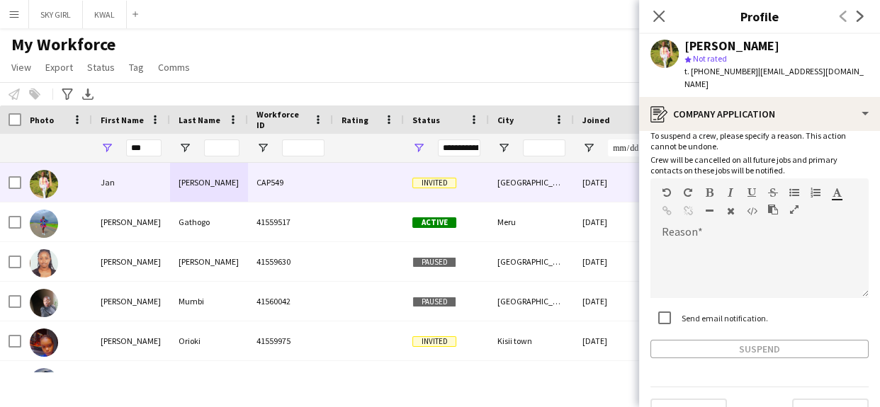
scroll to position [65, 0]
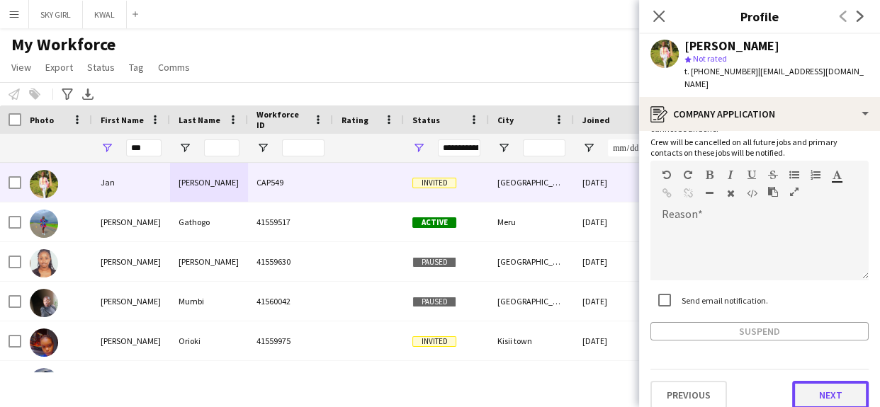
click at [792, 381] on button "Next" at bounding box center [830, 395] width 77 height 28
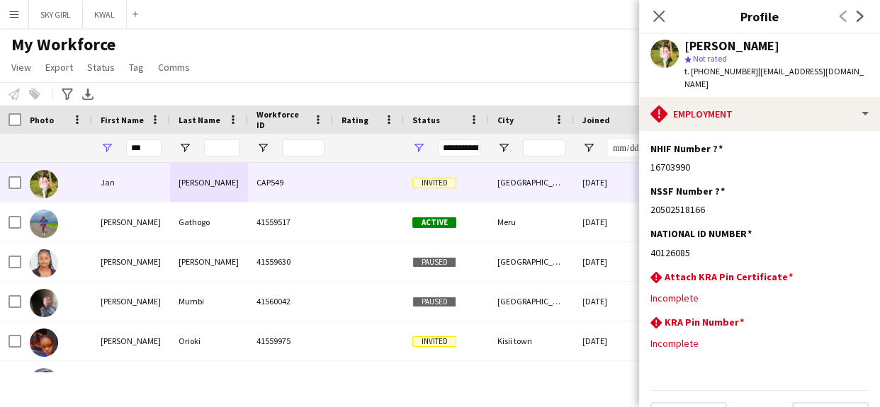
scroll to position [21, 0]
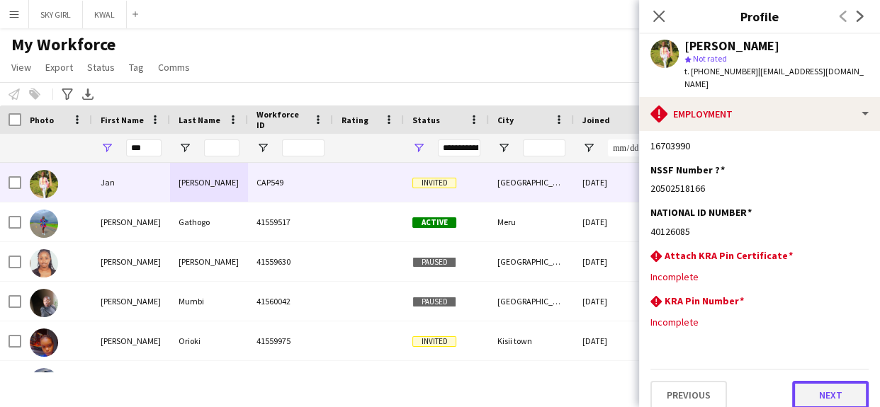
click at [807, 388] on button "Next" at bounding box center [830, 395] width 77 height 28
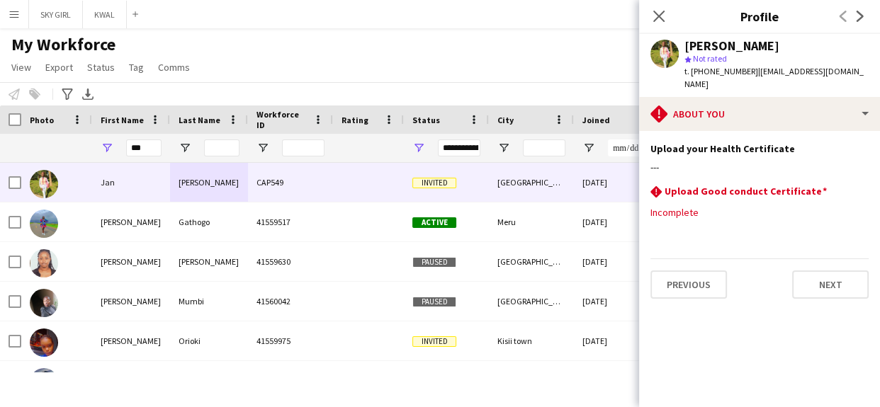
scroll to position [0, 0]
click at [807, 271] on button "Next" at bounding box center [830, 285] width 77 height 28
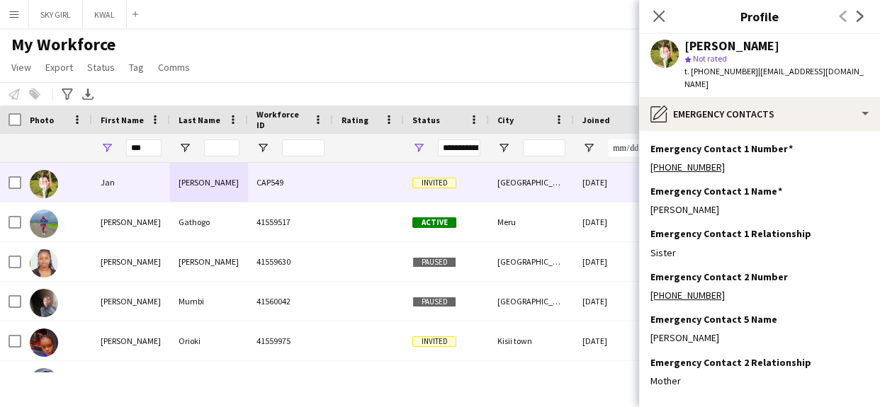
scroll to position [57, 0]
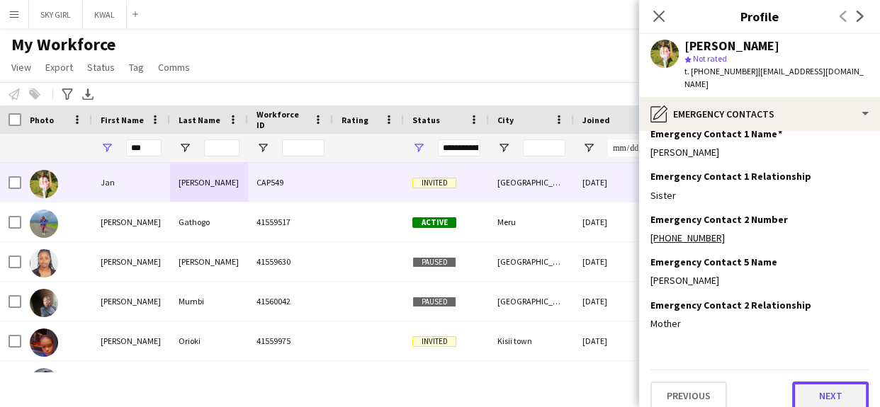
click at [804, 382] on button "Next" at bounding box center [830, 396] width 77 height 28
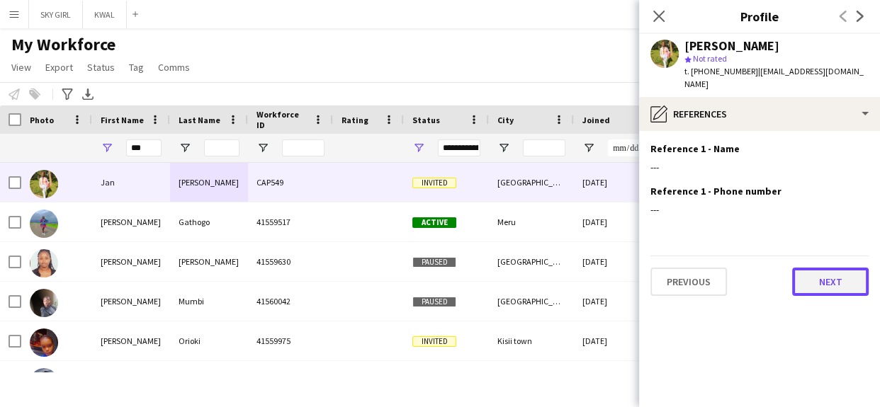
click at [809, 275] on button "Next" at bounding box center [830, 282] width 77 height 28
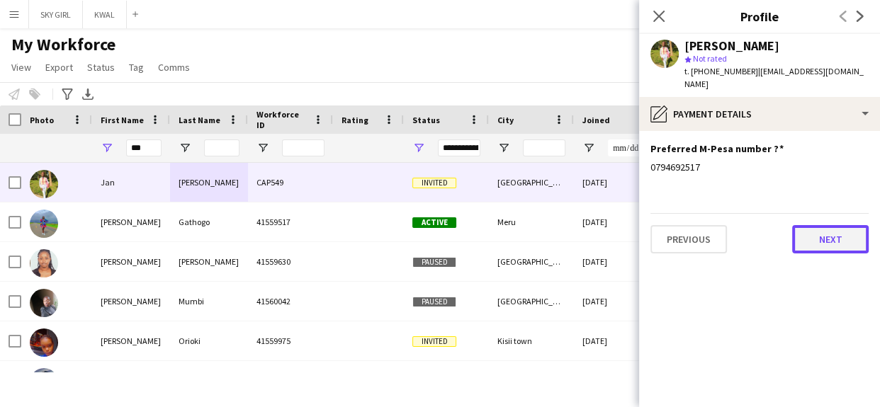
click at [809, 227] on button "Next" at bounding box center [830, 239] width 77 height 28
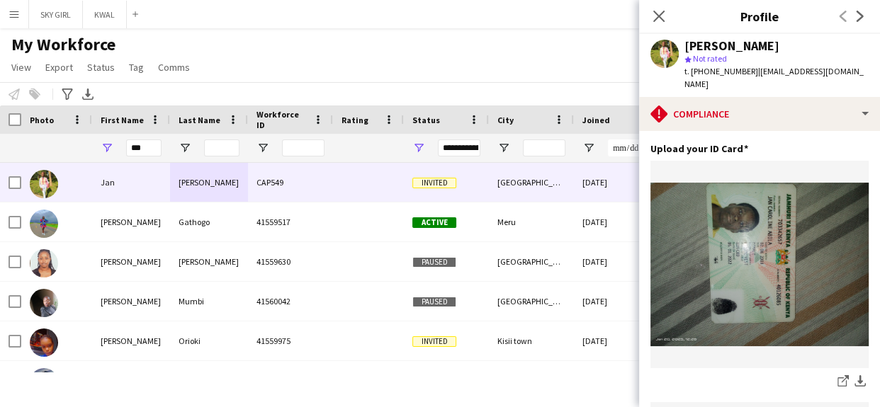
scroll to position [435, 0]
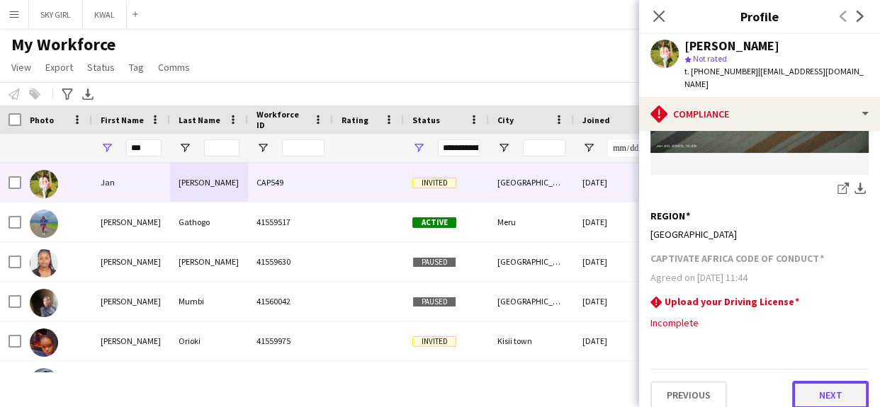
click at [792, 383] on button "Next" at bounding box center [830, 395] width 77 height 28
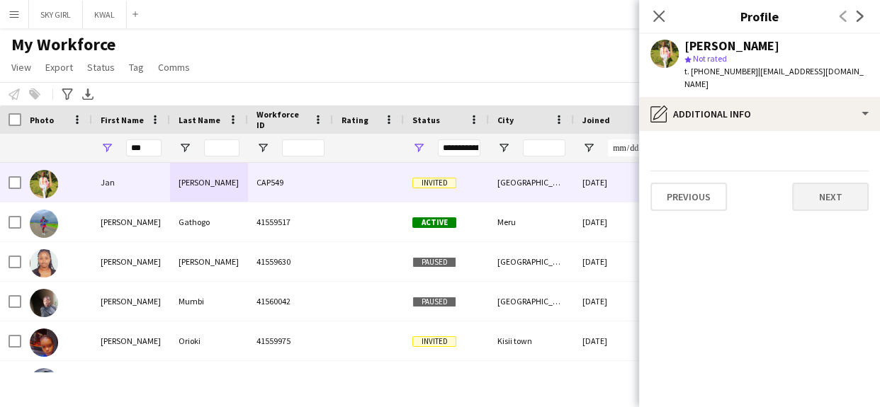
scroll to position [0, 0]
click at [801, 183] on button "Next" at bounding box center [830, 197] width 77 height 28
click at [806, 183] on button "Next" at bounding box center [830, 197] width 77 height 28
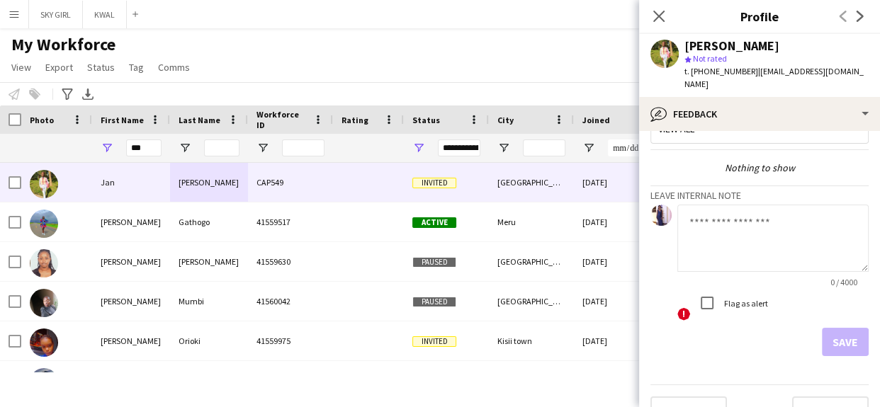
scroll to position [49, 0]
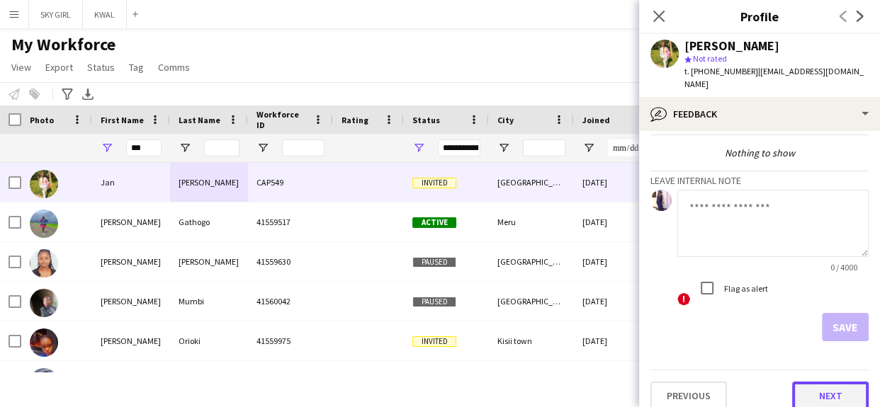
click at [801, 382] on button "Next" at bounding box center [830, 396] width 77 height 28
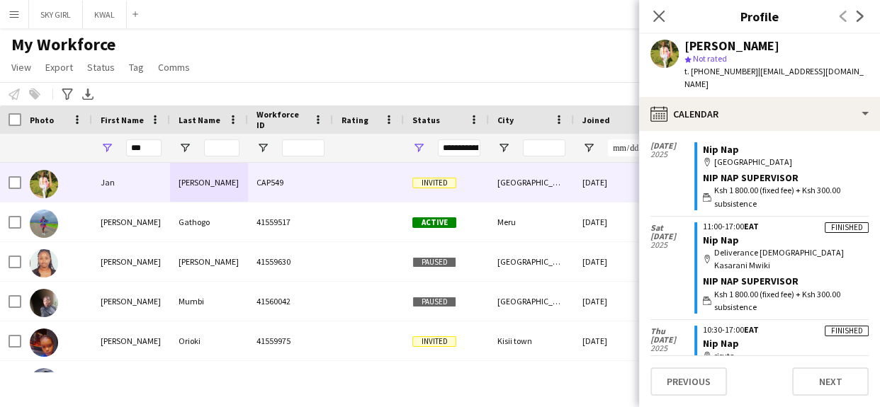
scroll to position [1889, 0]
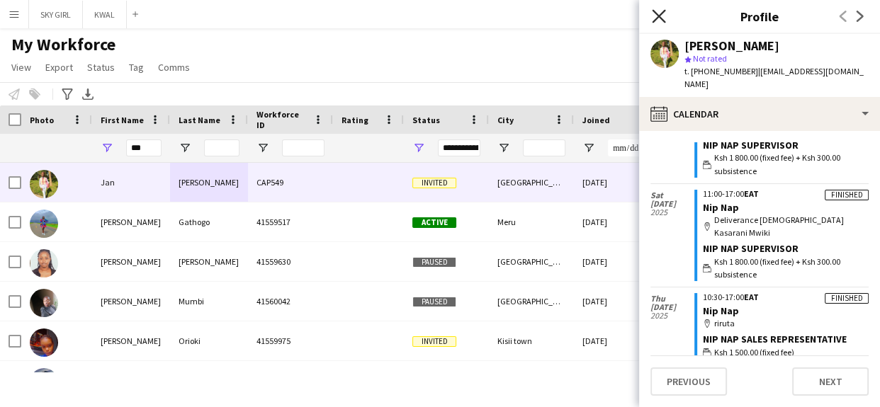
click at [655, 18] on icon "Close pop-in" at bounding box center [658, 15] width 13 height 13
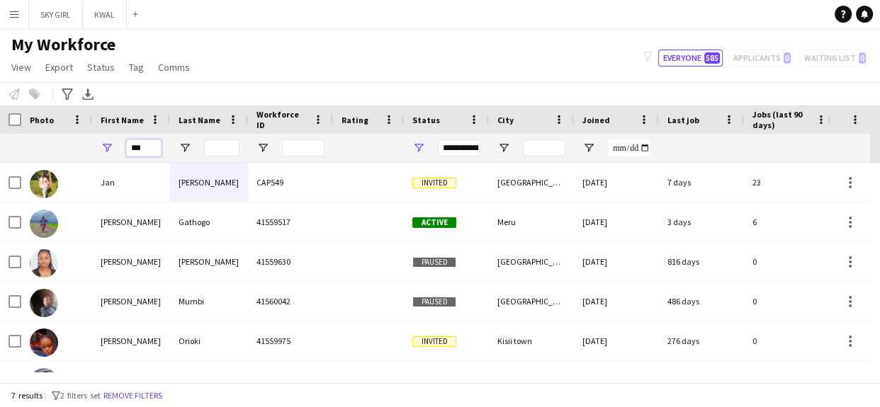
click at [145, 140] on input "***" at bounding box center [143, 148] width 35 height 17
type input "*"
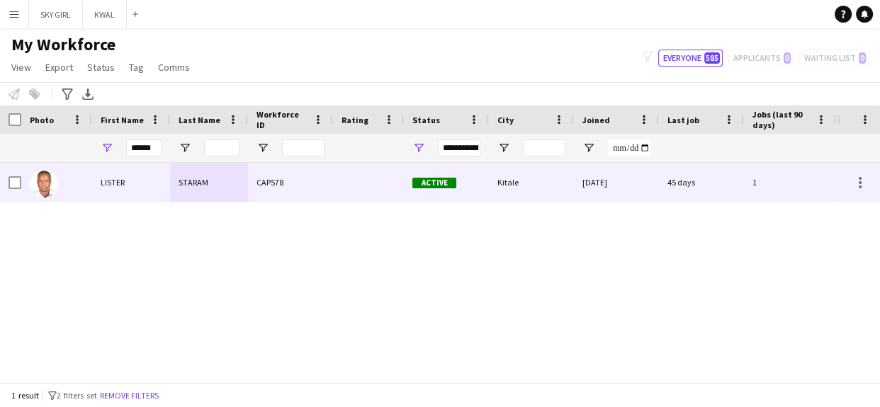
click at [280, 184] on div "CAP578" at bounding box center [290, 182] width 85 height 39
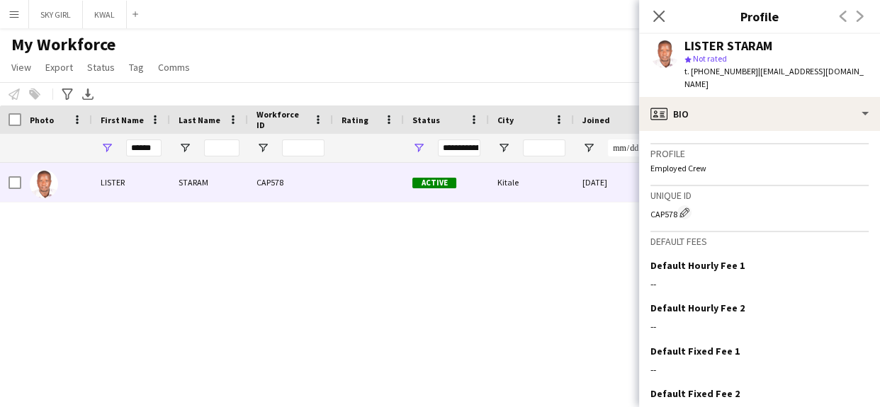
scroll to position [556, 0]
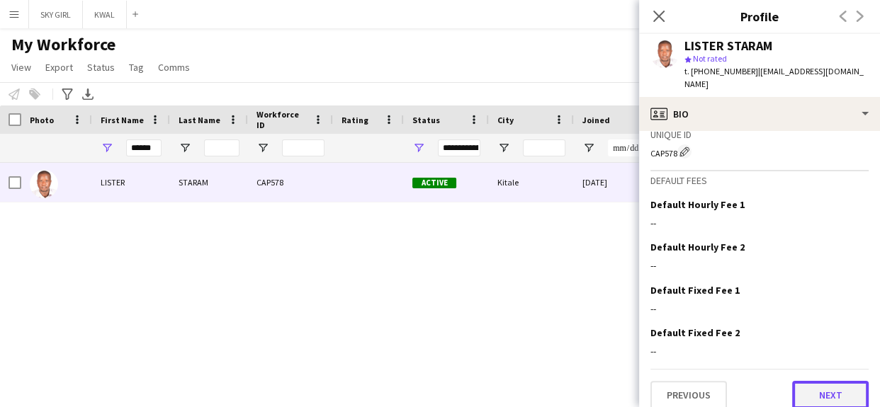
click at [792, 381] on button "Next" at bounding box center [830, 395] width 77 height 28
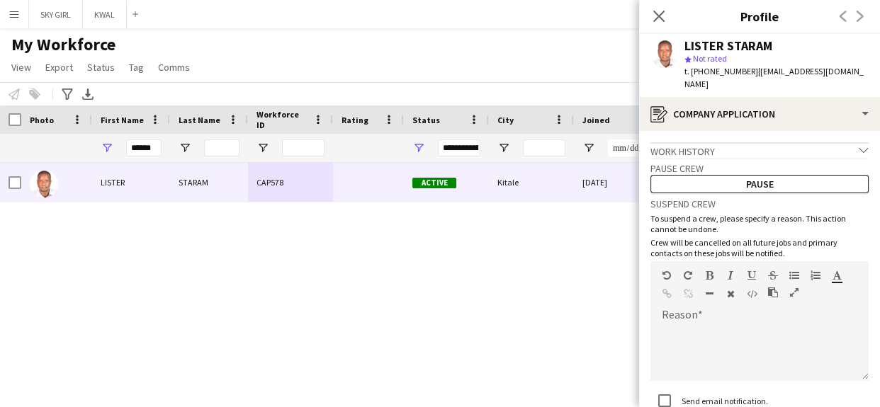
scroll to position [101, 0]
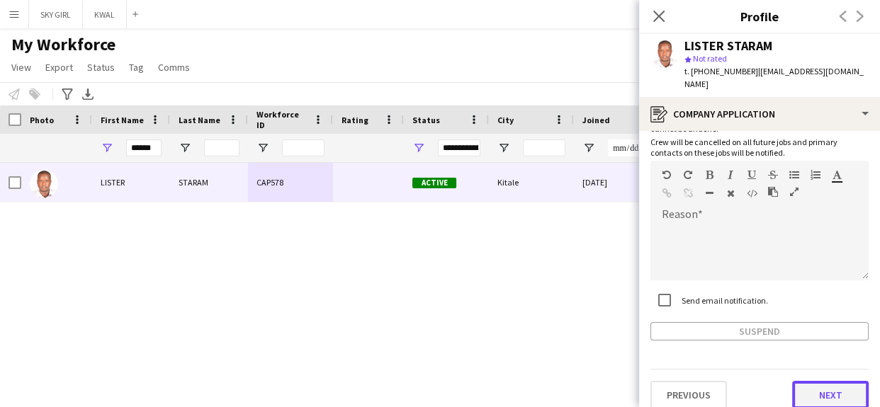
click at [798, 381] on button "Next" at bounding box center [830, 395] width 77 height 28
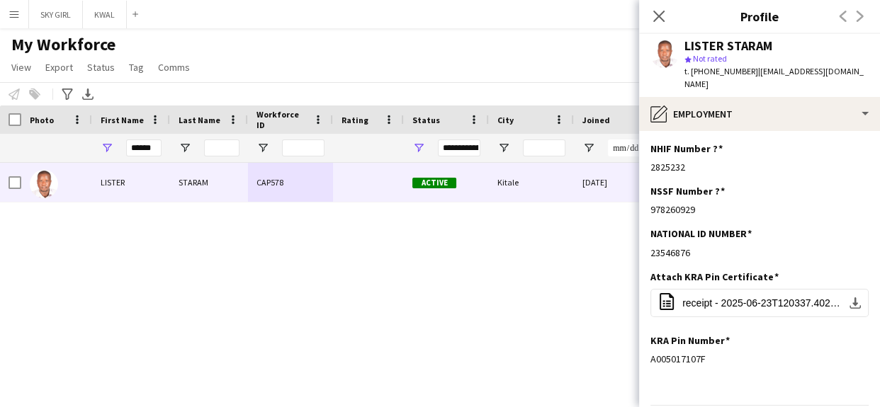
scroll to position [35, 0]
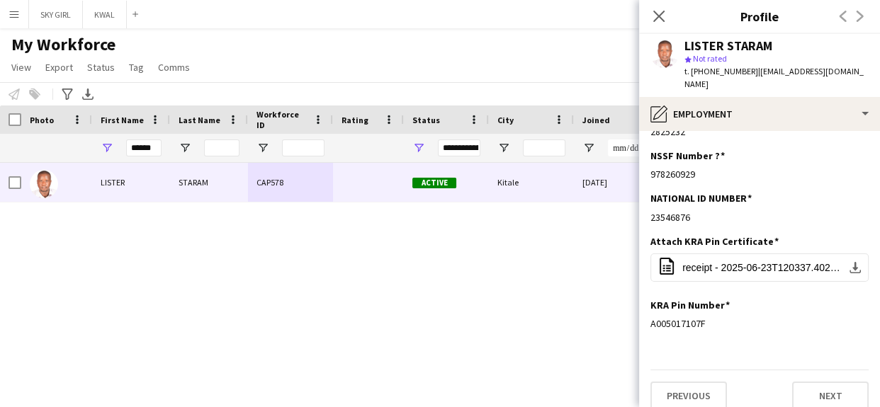
drag, startPoint x: 868, startPoint y: 353, endPoint x: 872, endPoint y: 430, distance: 77.4
click at [872, 407] on html "Menu Boards Boards Boards All jobs Status Workforce Workforce My Workforce Recr…" at bounding box center [440, 203] width 880 height 407
click at [798, 385] on button "Next" at bounding box center [830, 396] width 77 height 28
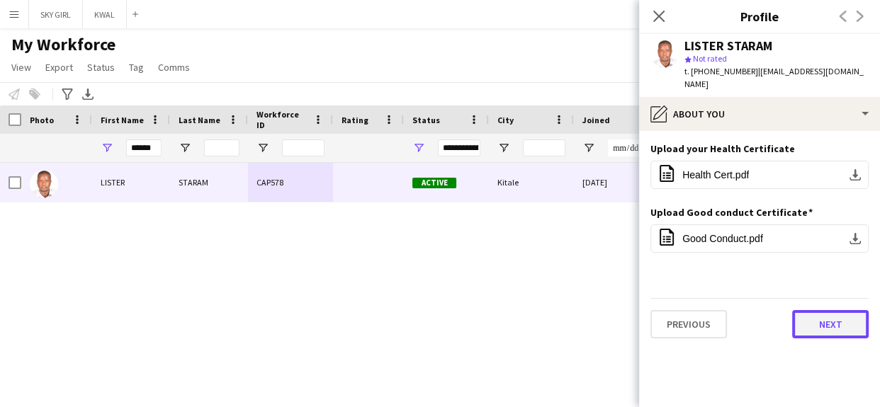
click at [809, 310] on button "Next" at bounding box center [830, 324] width 77 height 28
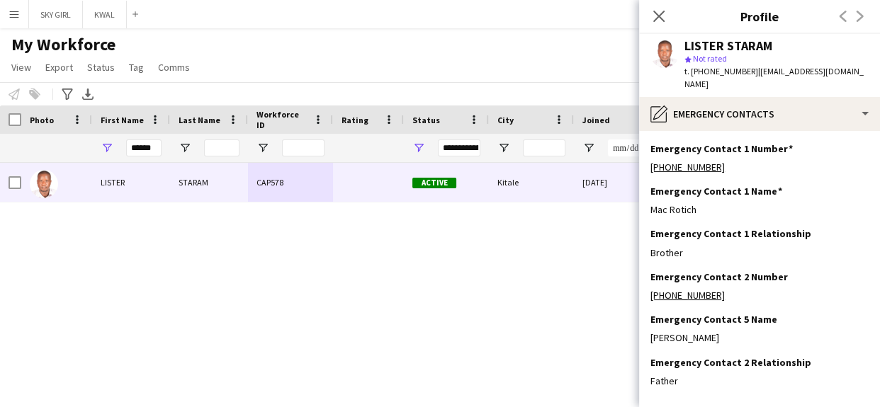
scroll to position [57, 0]
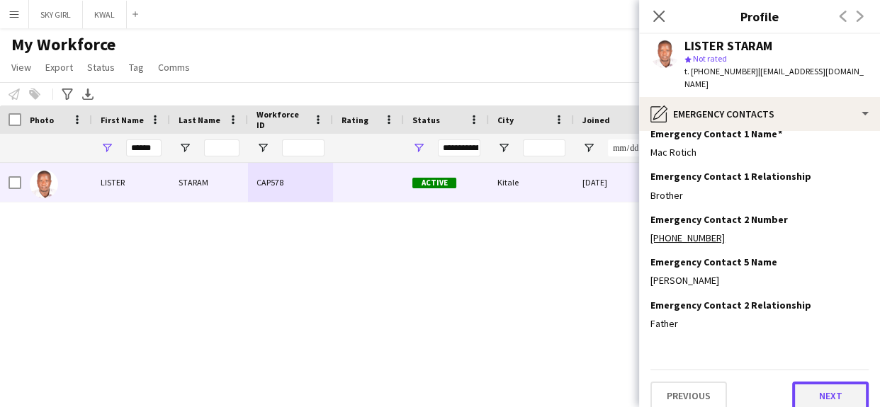
click at [794, 382] on button "Next" at bounding box center [830, 396] width 77 height 28
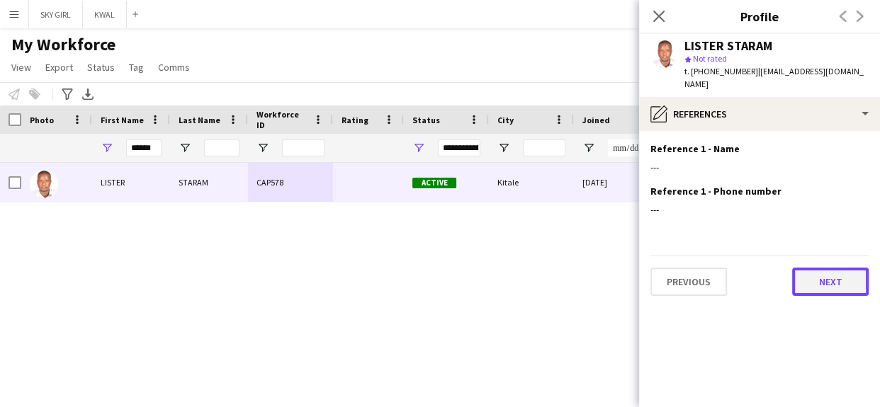
click at [808, 268] on button "Next" at bounding box center [830, 282] width 77 height 28
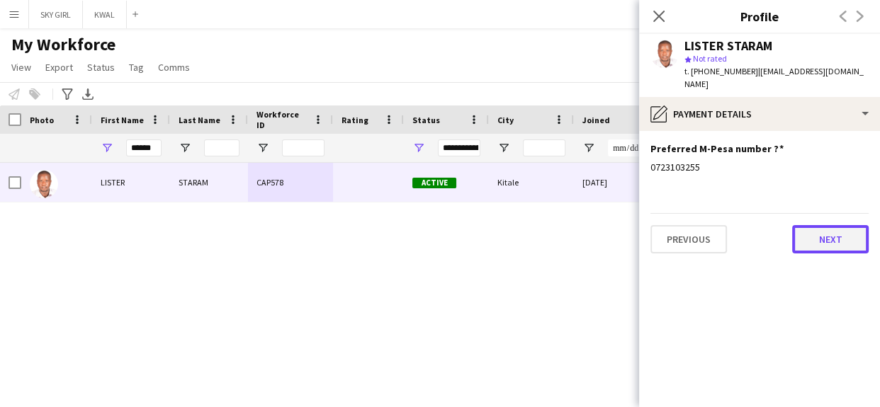
click at [812, 231] on button "Next" at bounding box center [830, 239] width 77 height 28
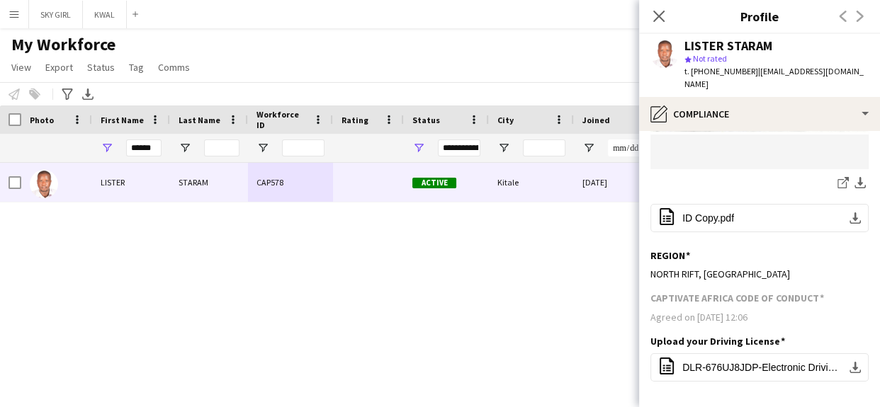
scroll to position [498, 0]
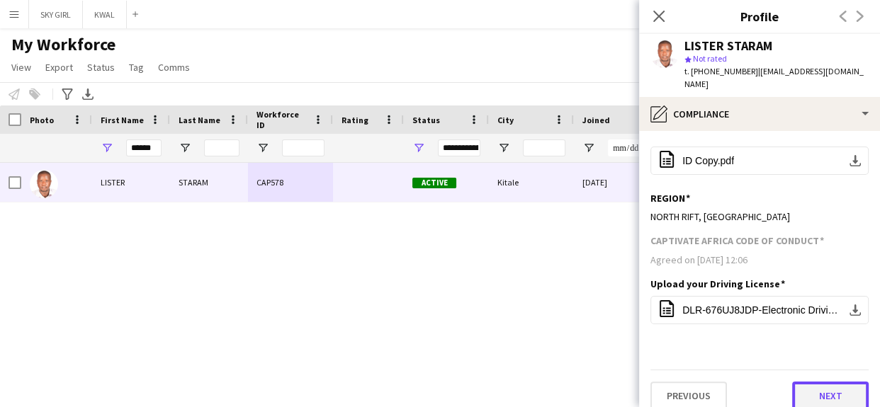
click at [800, 382] on button "Next" at bounding box center [830, 396] width 77 height 28
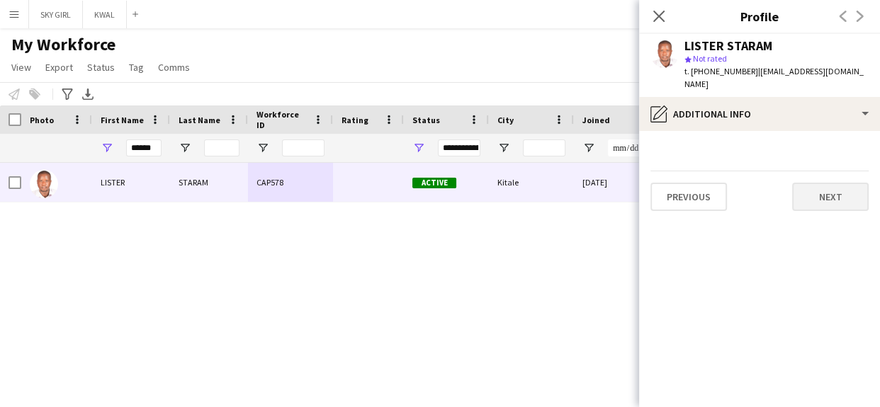
scroll to position [0, 0]
click at [801, 183] on button "Next" at bounding box center [830, 197] width 77 height 28
click at [816, 188] on button "Next" at bounding box center [830, 197] width 77 height 28
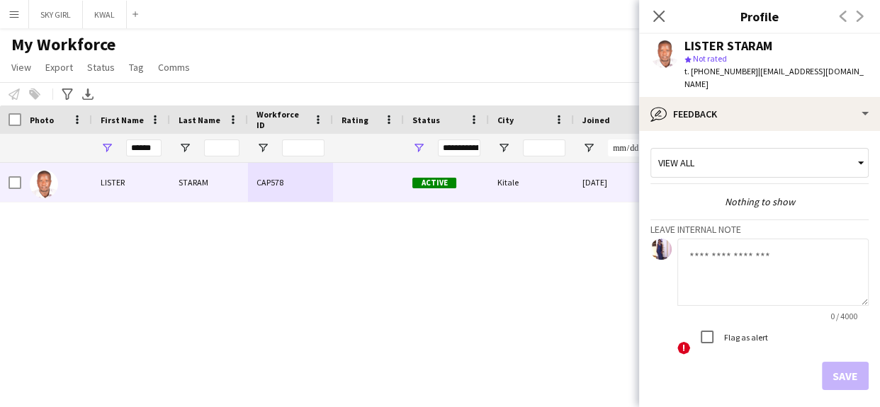
scroll to position [49, 0]
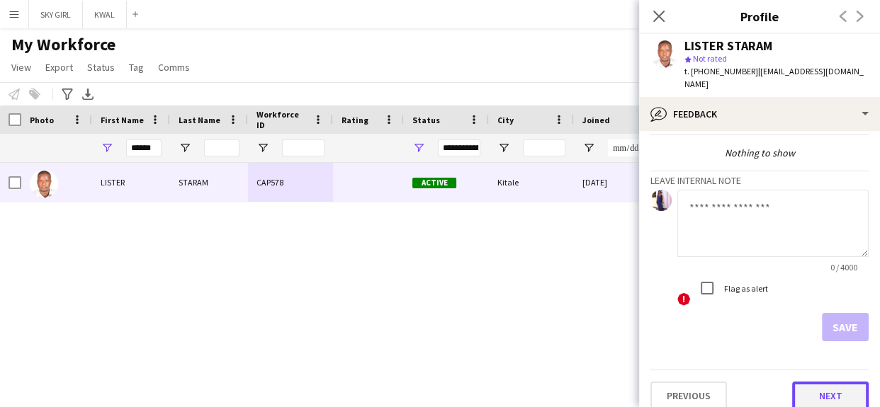
click at [801, 382] on button "Next" at bounding box center [830, 396] width 77 height 28
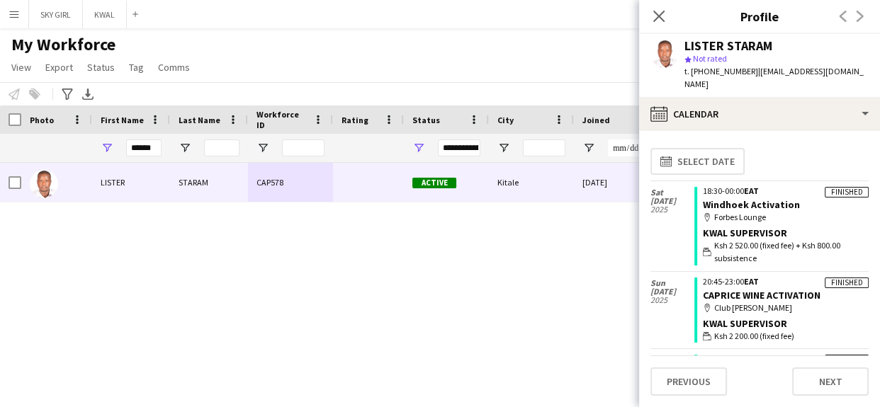
click at [830, 212] on app-crew-calendar-job-card "Finished 18:30-00:00 EAT Windhoek Activation map-marker [PERSON_NAME] KWAL SUPE…" at bounding box center [781, 226] width 174 height 79
click at [152, 145] on input "******" at bounding box center [143, 148] width 35 height 17
type input "*"
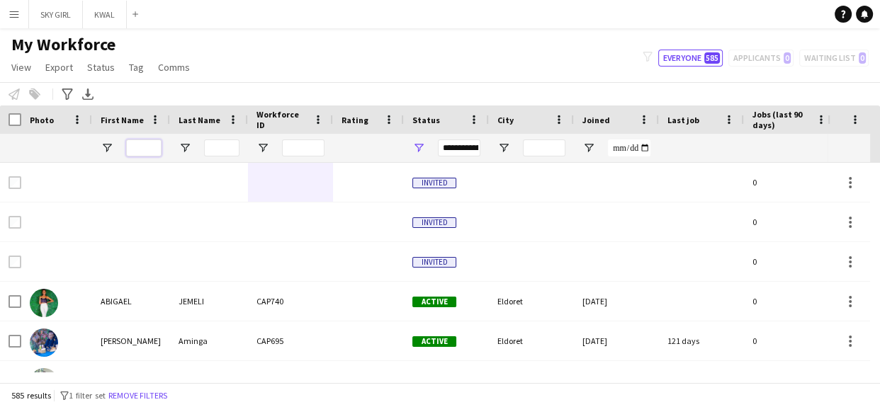
click at [135, 144] on input "First Name Filter Input" at bounding box center [143, 148] width 35 height 17
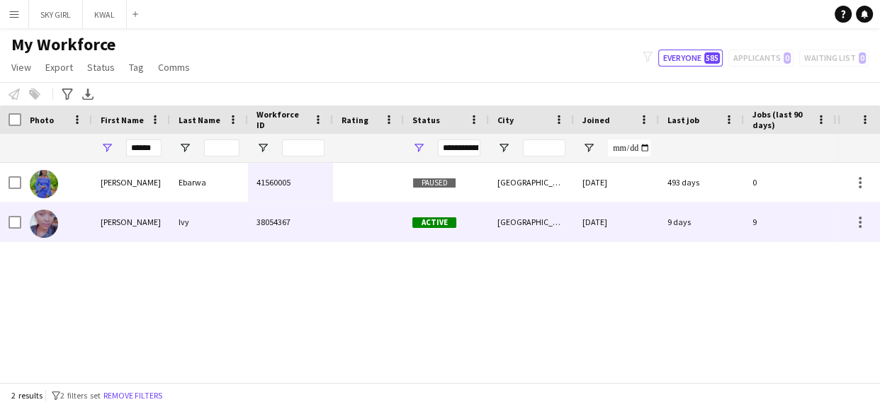
click at [291, 208] on div "38054367" at bounding box center [290, 222] width 85 height 39
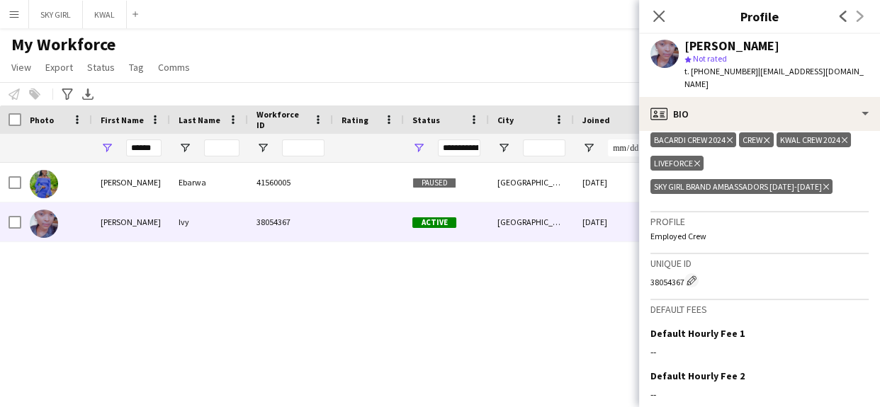
scroll to position [612, 0]
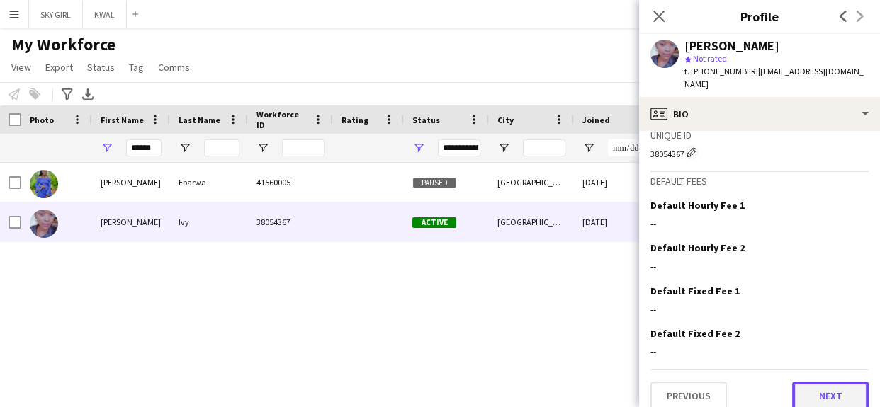
click at [811, 382] on button "Next" at bounding box center [830, 396] width 77 height 28
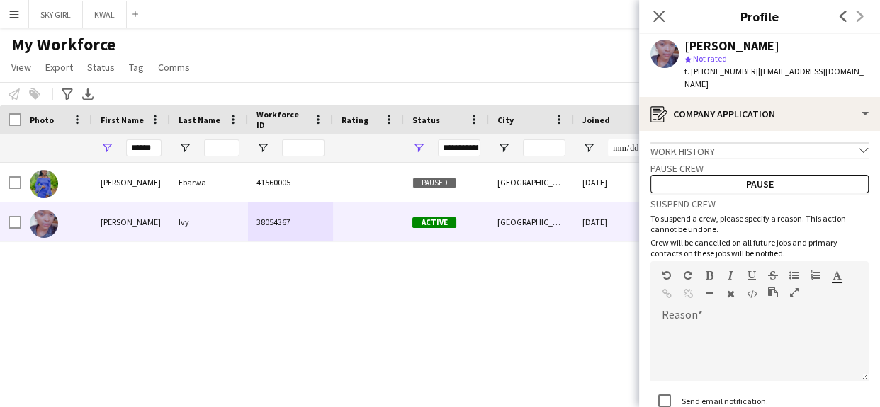
scroll to position [101, 0]
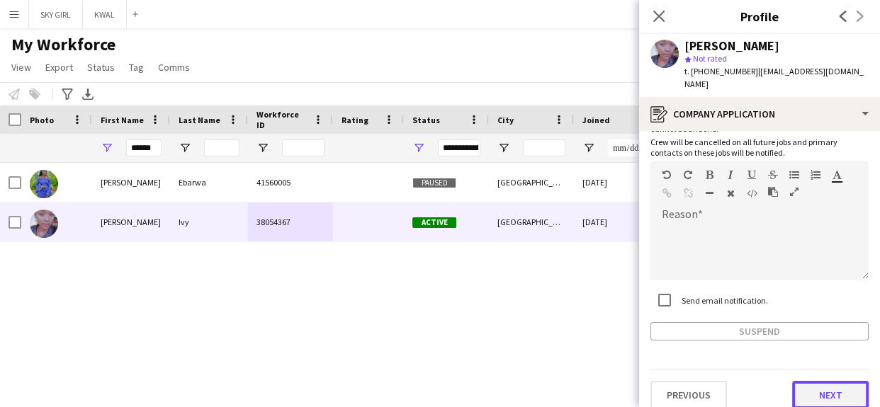
click at [798, 381] on button "Next" at bounding box center [830, 395] width 77 height 28
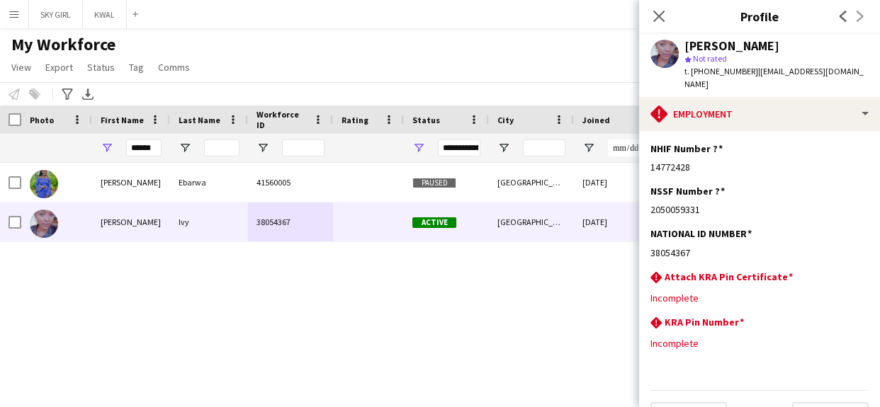
scroll to position [21, 0]
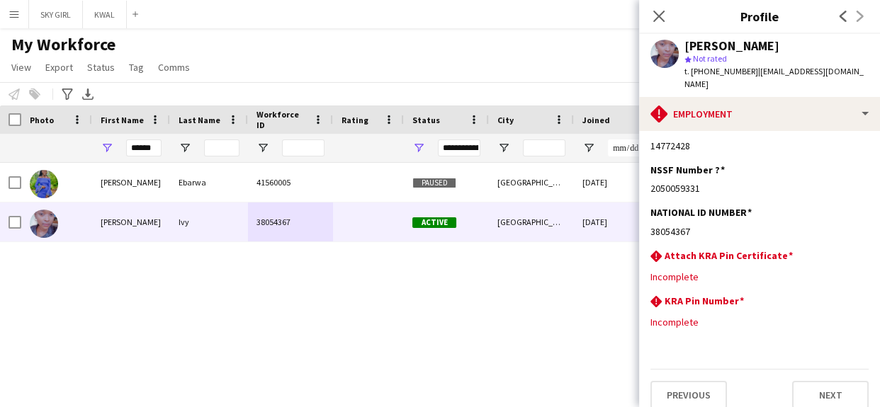
drag, startPoint x: 869, startPoint y: 334, endPoint x: 873, endPoint y: 419, distance: 84.4
click at [873, 407] on html "Menu Boards Boards Boards All jobs Status Workforce Workforce My Workforce Recr…" at bounding box center [440, 203] width 880 height 407
click at [799, 381] on button "Next" at bounding box center [830, 395] width 77 height 28
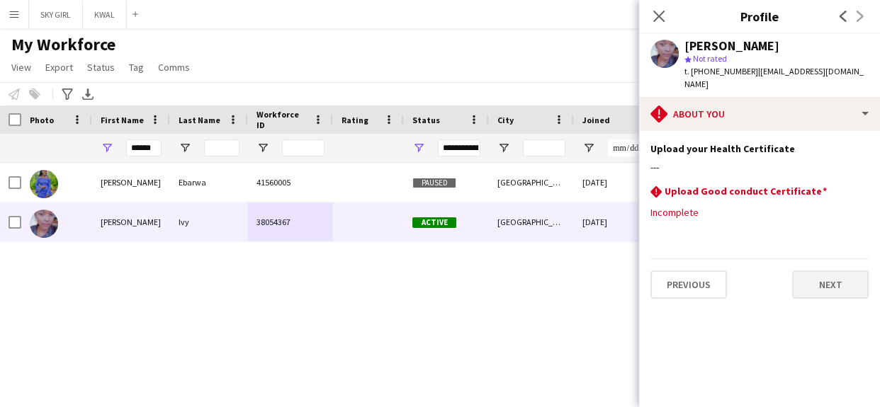
scroll to position [0, 0]
click at [807, 271] on button "Next" at bounding box center [830, 285] width 77 height 28
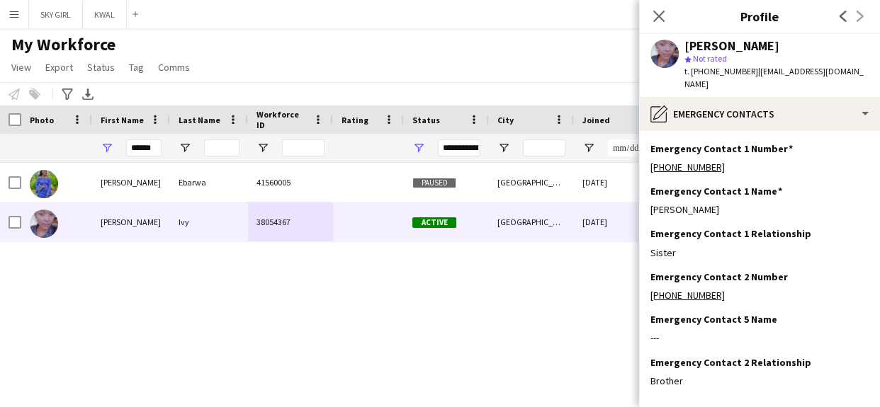
drag, startPoint x: 872, startPoint y: 373, endPoint x: 872, endPoint y: 392, distance: 19.1
click at [872, 392] on app-section-data-types "Emergency Contact 1 Number Edit this field [PHONE_NUMBER] Emergency Contact 1 N…" at bounding box center [759, 269] width 241 height 276
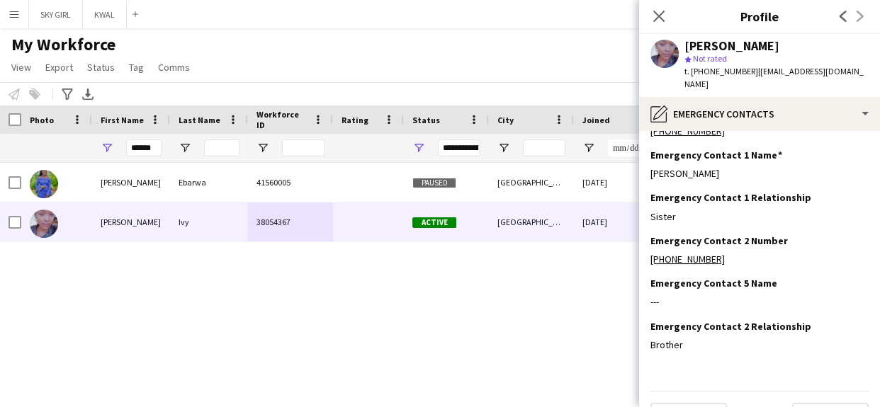
scroll to position [57, 0]
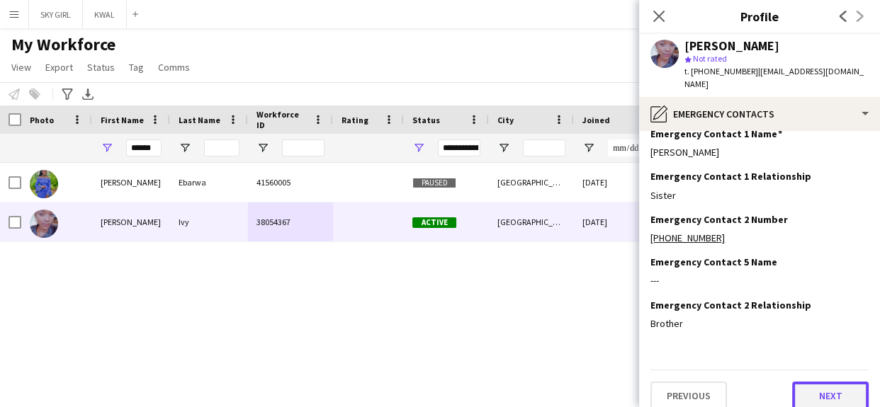
click at [799, 383] on button "Next" at bounding box center [830, 396] width 77 height 28
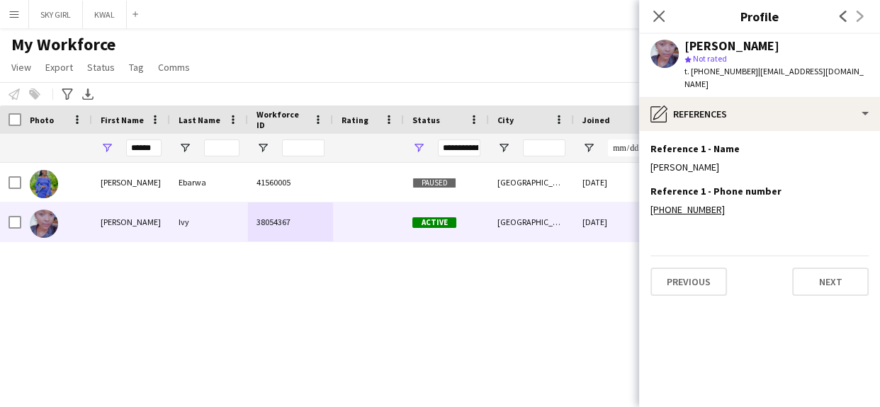
scroll to position [0, 0]
click at [812, 268] on button "Next" at bounding box center [830, 282] width 77 height 28
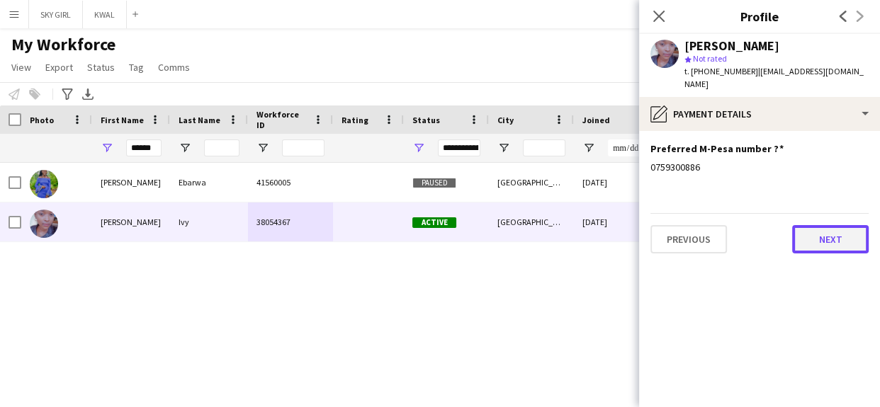
click at [809, 228] on button "Next" at bounding box center [830, 239] width 77 height 28
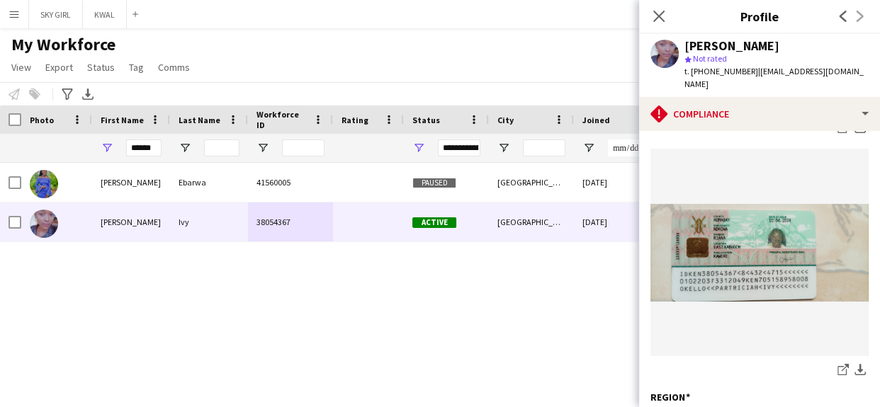
scroll to position [435, 0]
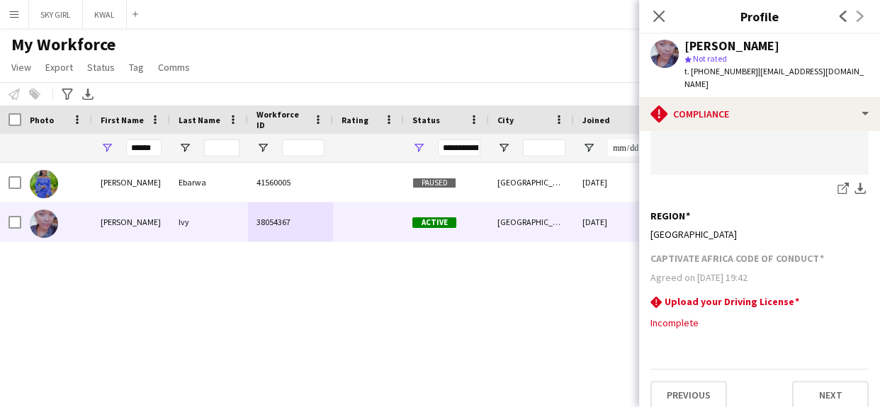
click at [771, 182] on div "share-external-link-1 download-bottom" at bounding box center [759, 190] width 218 height 18
click at [808, 386] on button "Next" at bounding box center [830, 395] width 77 height 28
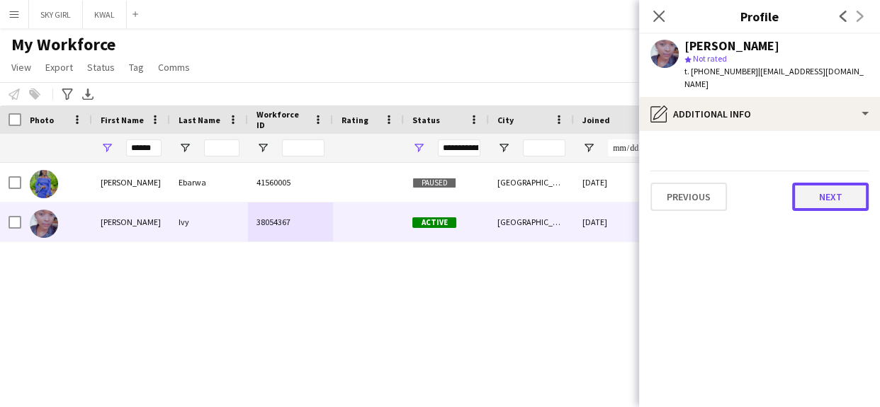
click at [807, 183] on button "Next" at bounding box center [830, 197] width 77 height 28
click at [805, 189] on button "Next" at bounding box center [830, 197] width 77 height 28
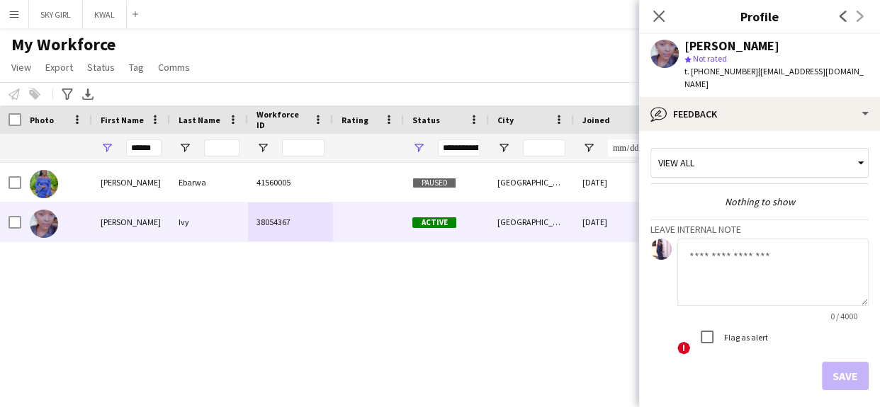
scroll to position [49, 0]
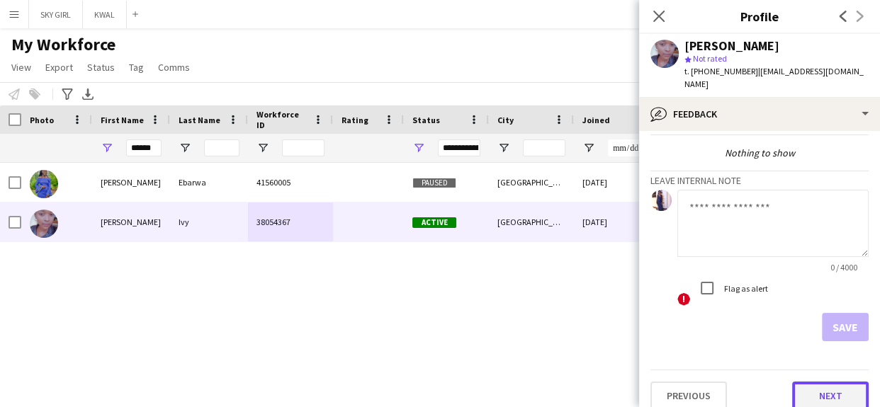
click at [794, 382] on button "Next" at bounding box center [830, 396] width 77 height 28
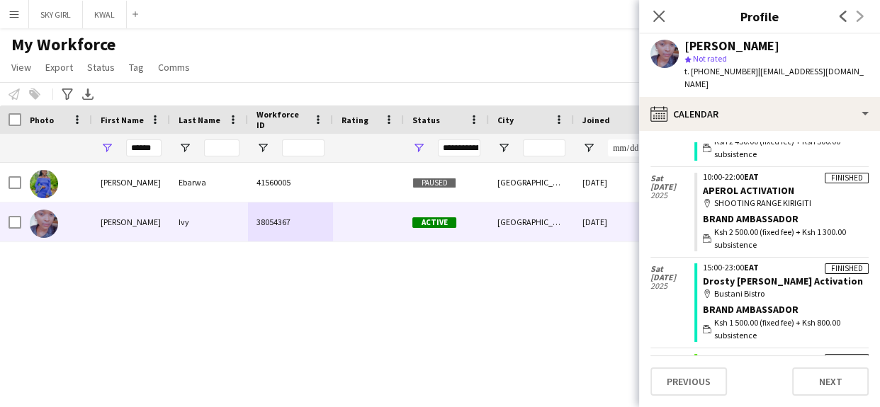
scroll to position [456, 0]
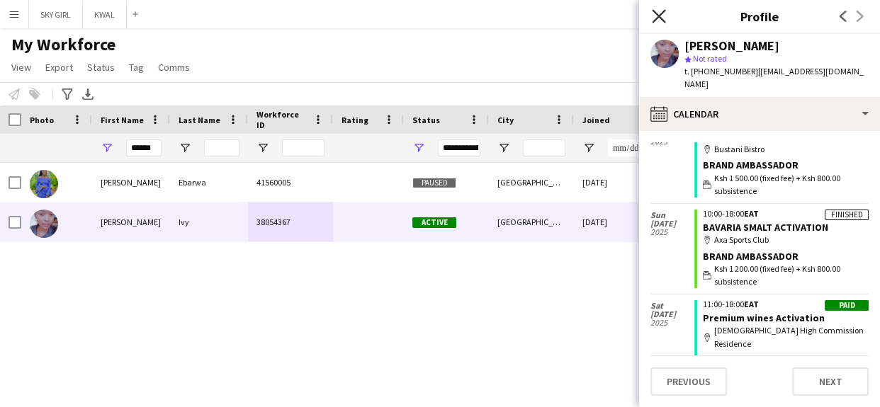
click at [659, 11] on icon "Close pop-in" at bounding box center [658, 15] width 13 height 13
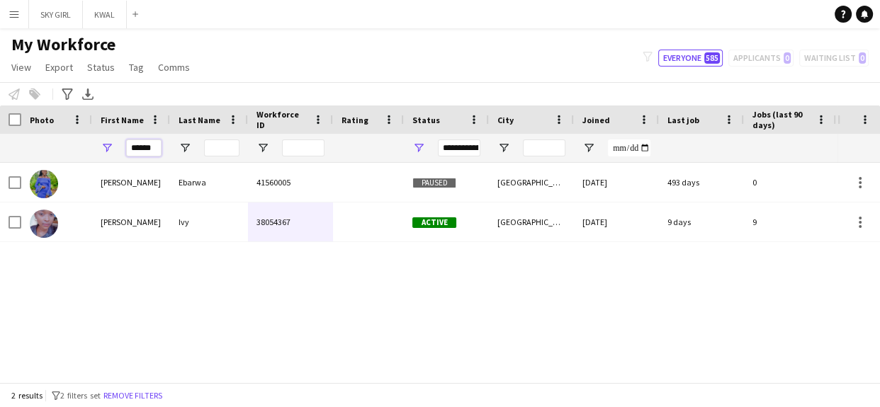
click at [158, 151] on input "******" at bounding box center [143, 148] width 35 height 17
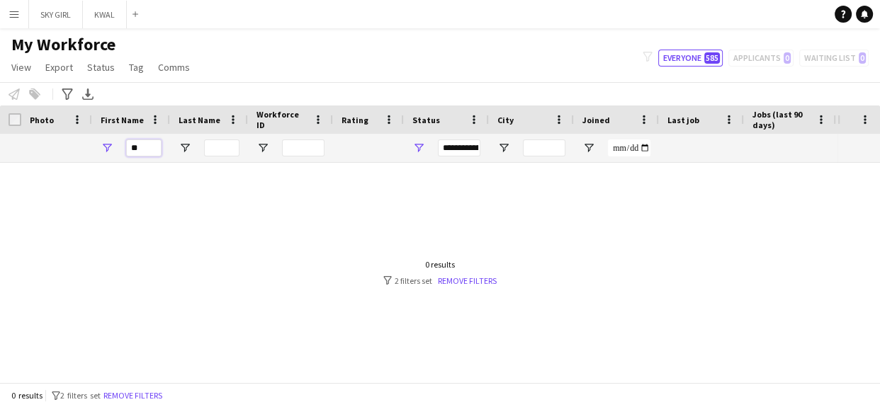
type input "*"
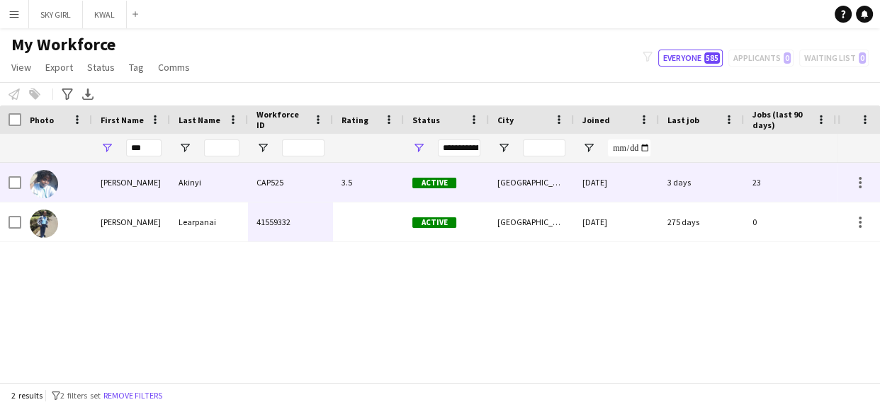
click at [231, 184] on div "Akinyi" at bounding box center [209, 182] width 78 height 39
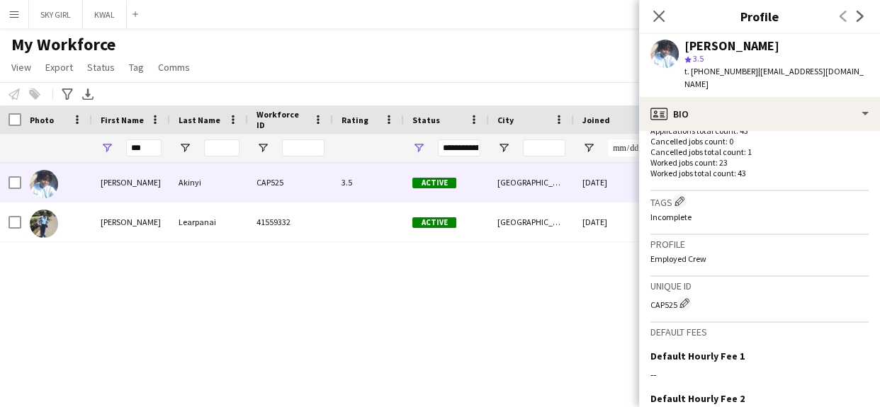
scroll to position [556, 0]
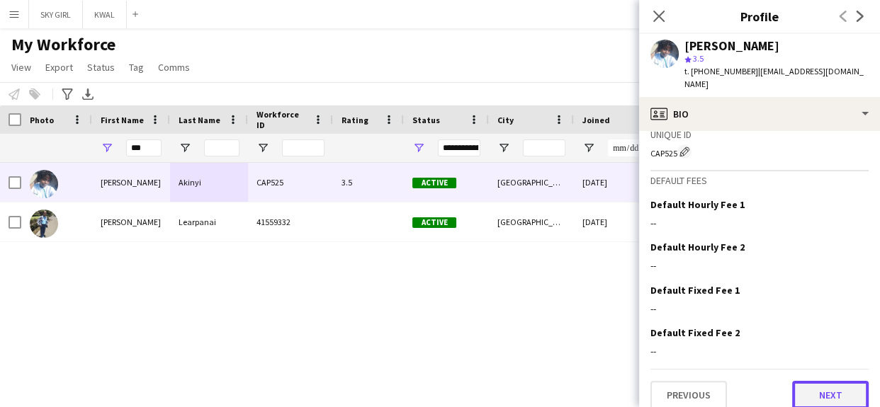
click at [792, 385] on button "Next" at bounding box center [830, 395] width 77 height 28
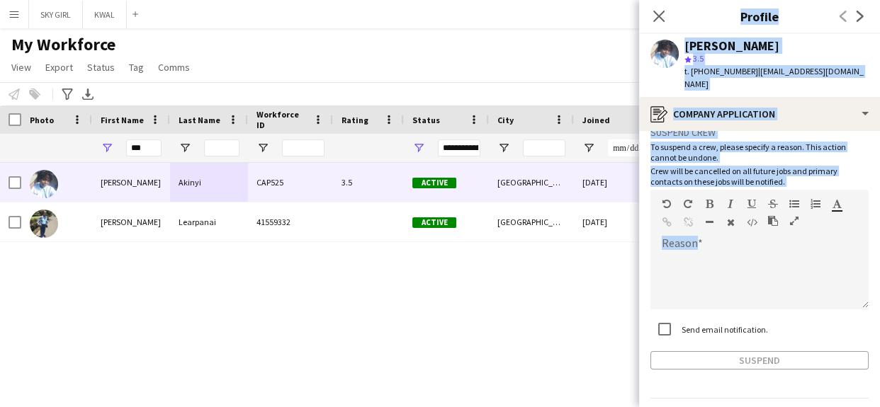
drag, startPoint x: 869, startPoint y: 311, endPoint x: 874, endPoint y: 412, distance: 101.4
click at [874, 407] on html "Menu Boards Boards Boards All jobs Status Workforce Workforce My Workforce Recr…" at bounding box center [440, 203] width 880 height 407
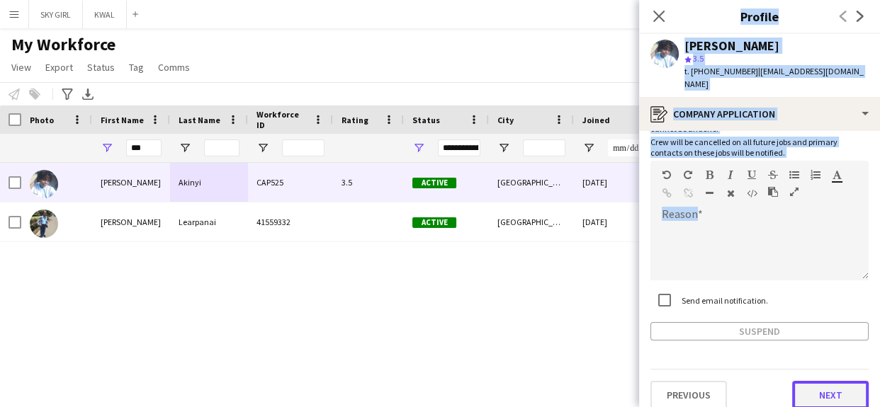
click at [801, 384] on button "Next" at bounding box center [830, 395] width 77 height 28
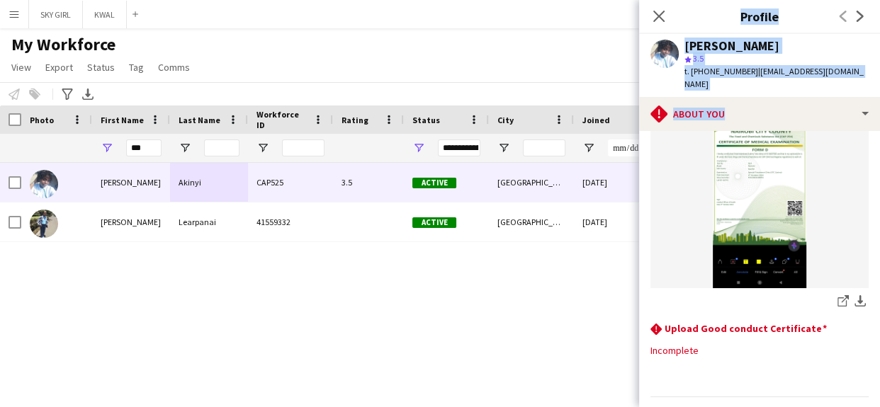
scroll to position [107, 0]
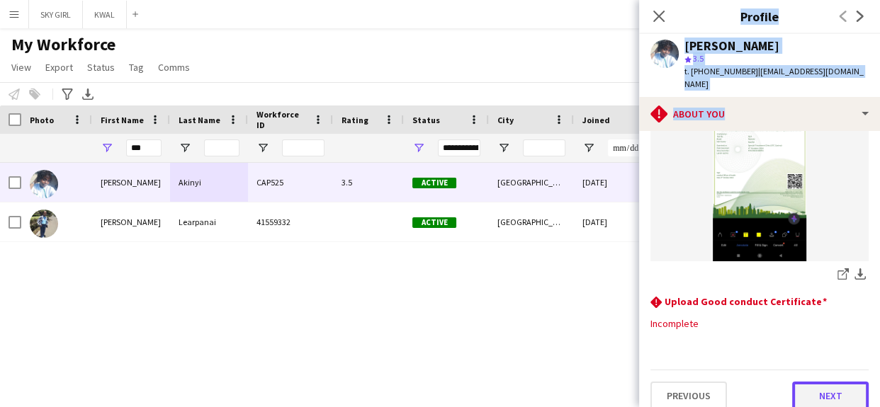
click at [799, 387] on button "Next" at bounding box center [830, 396] width 77 height 28
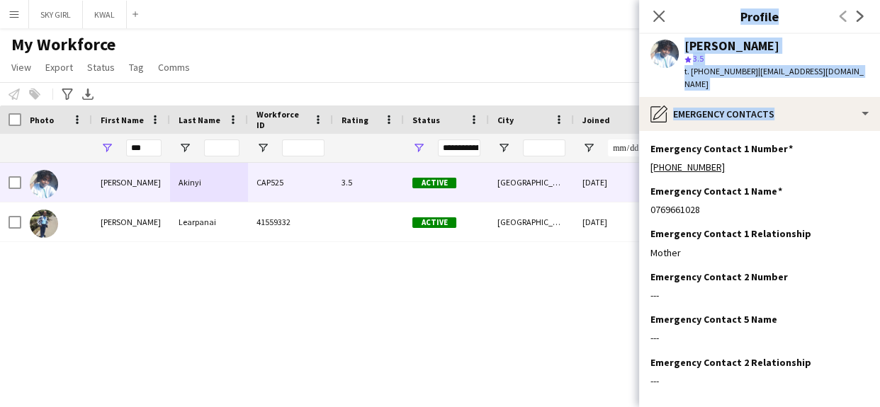
scroll to position [57, 0]
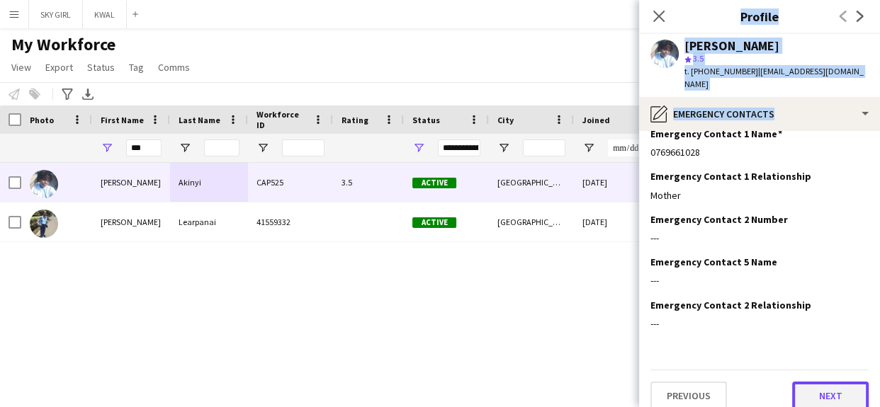
click at [792, 382] on button "Next" at bounding box center [830, 396] width 77 height 28
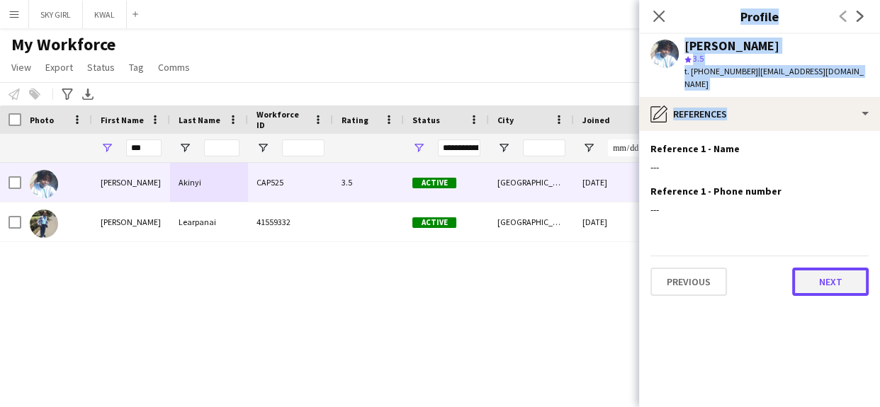
click at [801, 268] on button "Next" at bounding box center [830, 282] width 77 height 28
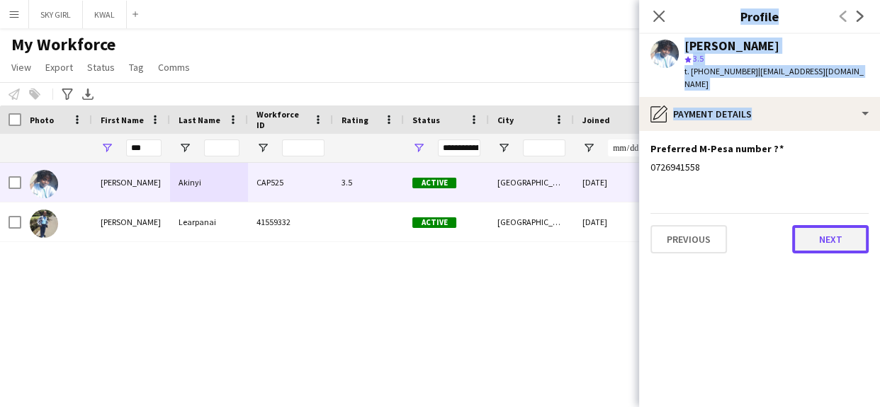
click at [818, 225] on button "Next" at bounding box center [830, 239] width 77 height 28
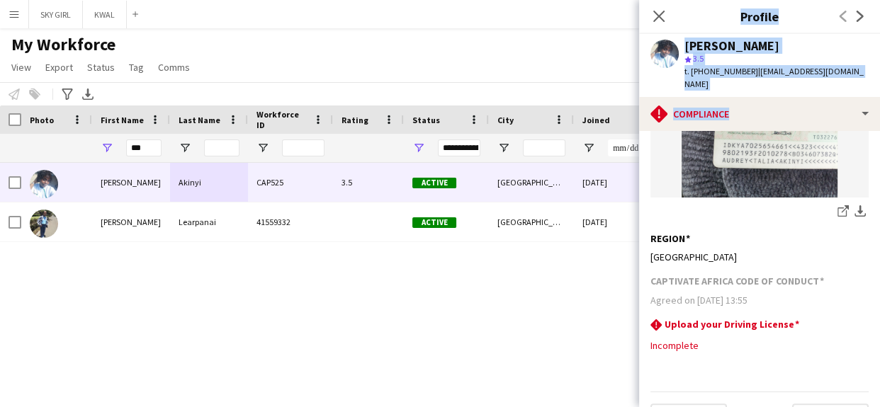
scroll to position [435, 0]
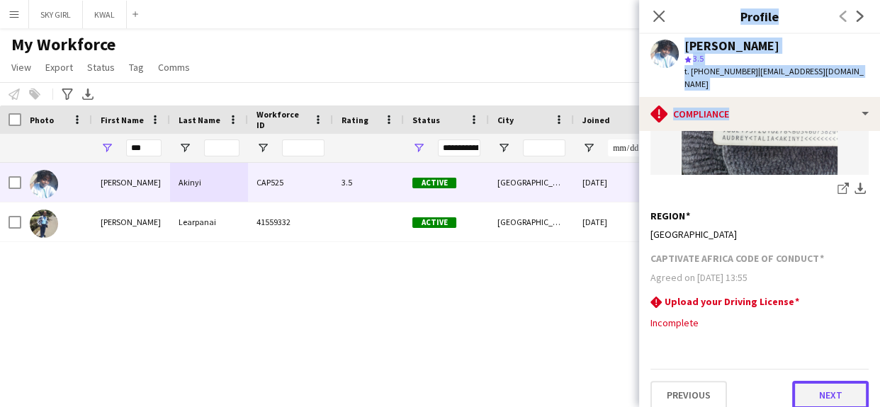
click at [802, 387] on button "Next" at bounding box center [830, 395] width 77 height 28
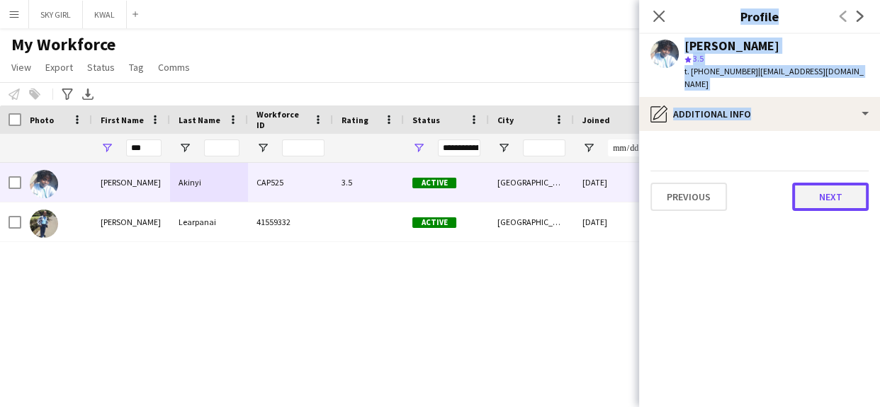
click at [807, 186] on button "Next" at bounding box center [830, 197] width 77 height 28
click at [807, 183] on button "Next" at bounding box center [830, 197] width 77 height 28
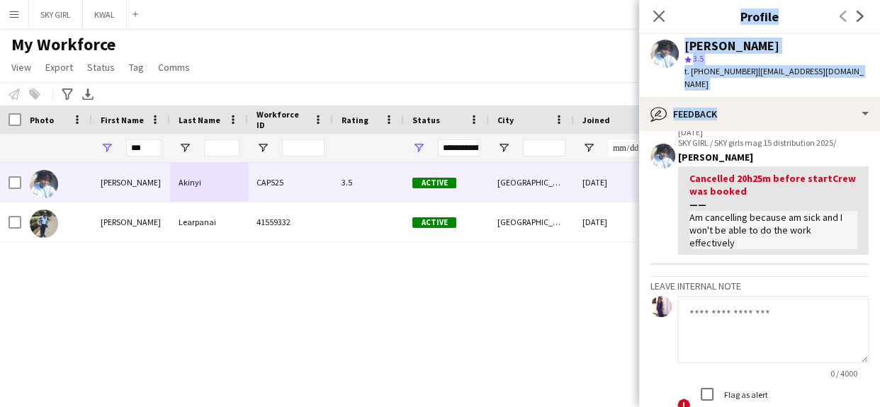
scroll to position [257, 0]
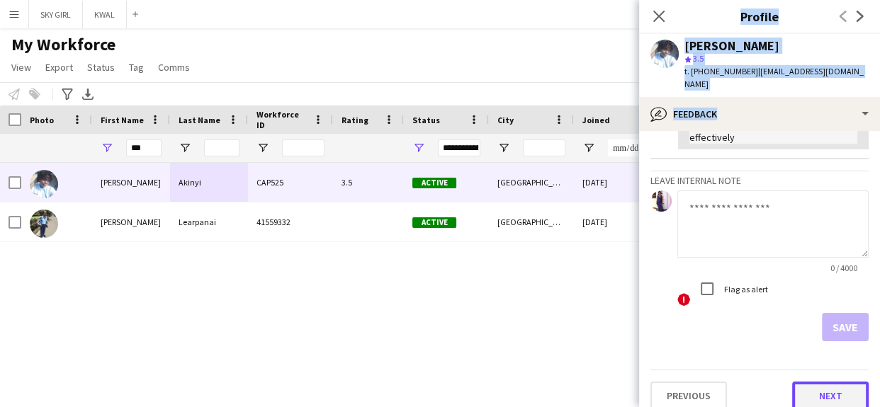
click at [800, 382] on button "Next" at bounding box center [830, 396] width 77 height 28
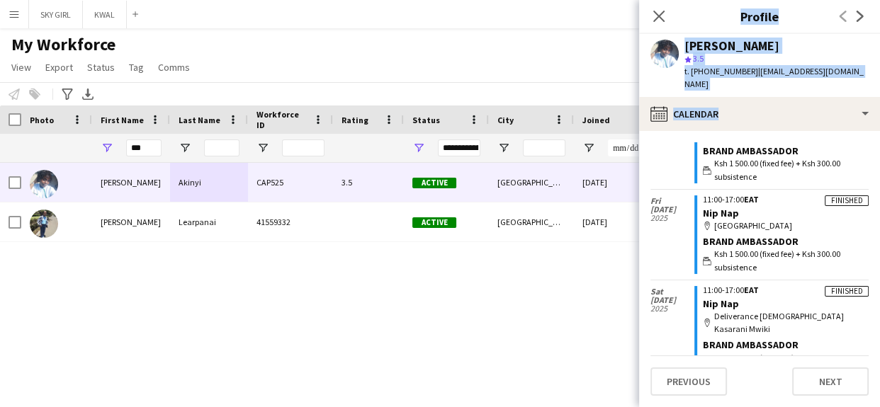
scroll to position [1836, 0]
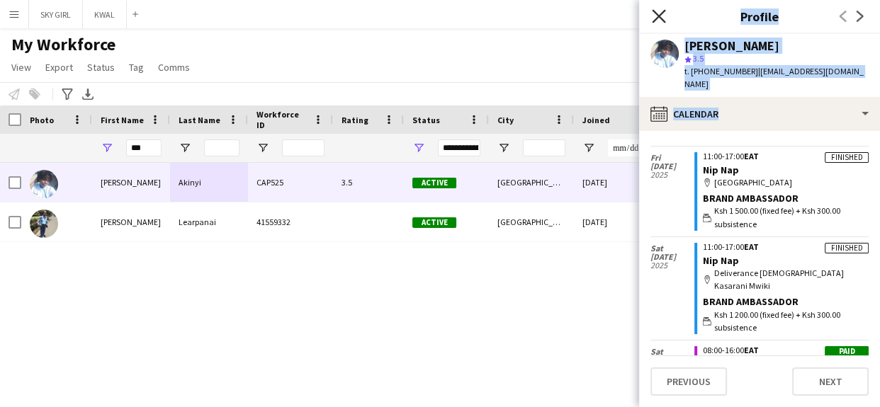
click at [659, 17] on icon at bounding box center [658, 15] width 13 height 13
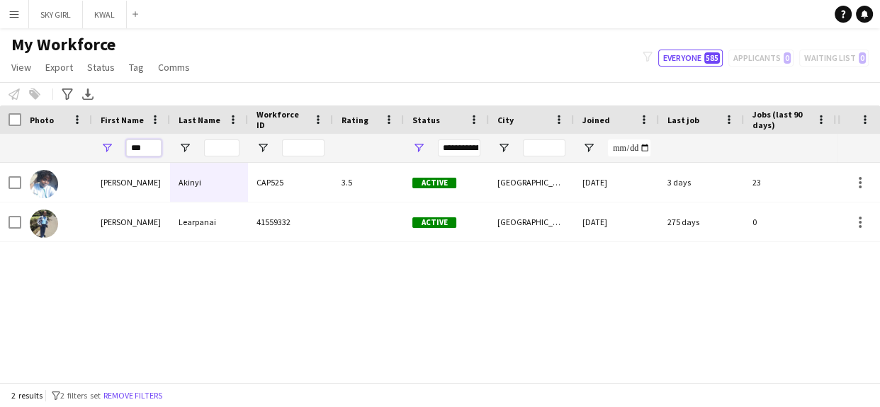
click at [147, 150] on input "***" at bounding box center [143, 148] width 35 height 17
click at [149, 147] on input "***" at bounding box center [143, 148] width 35 height 17
type input "*"
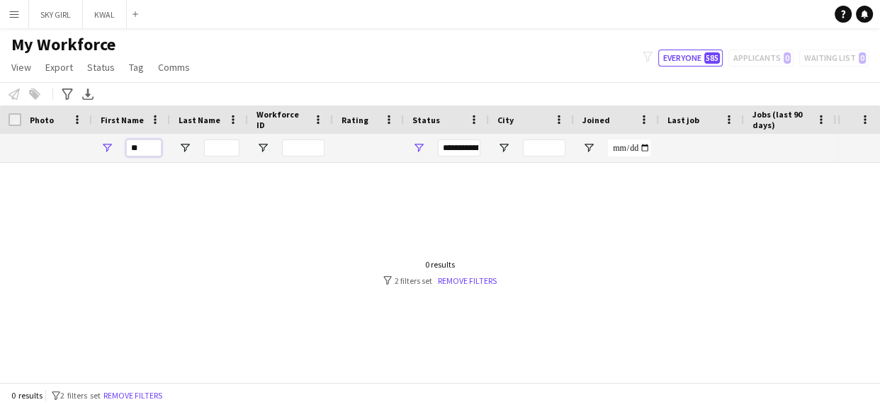
type input "*"
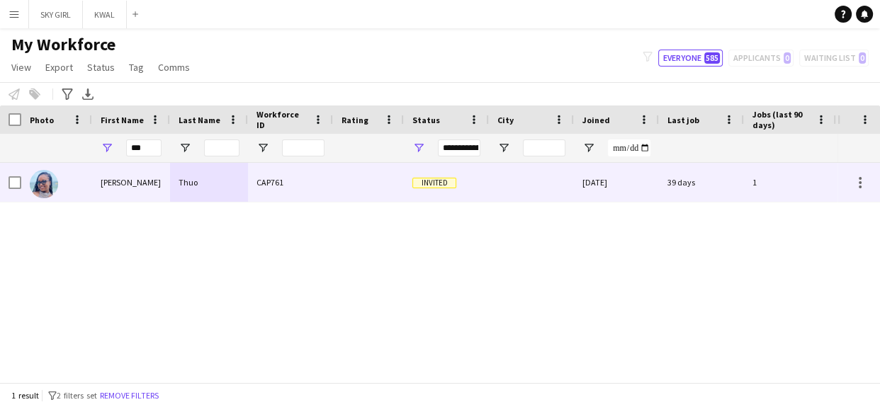
click at [174, 178] on div "Thuo" at bounding box center [209, 182] width 78 height 39
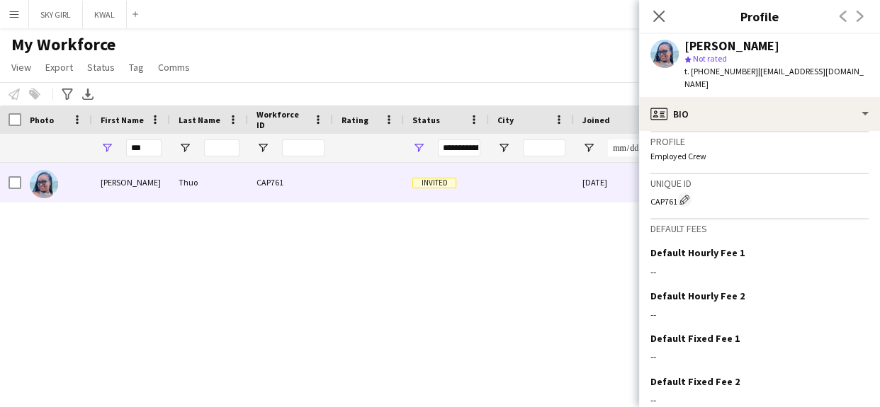
scroll to position [546, 0]
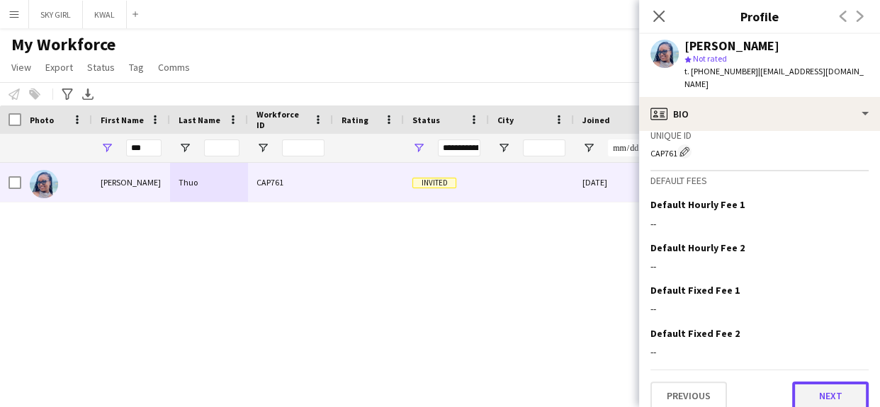
click at [808, 382] on button "Next" at bounding box center [830, 396] width 77 height 28
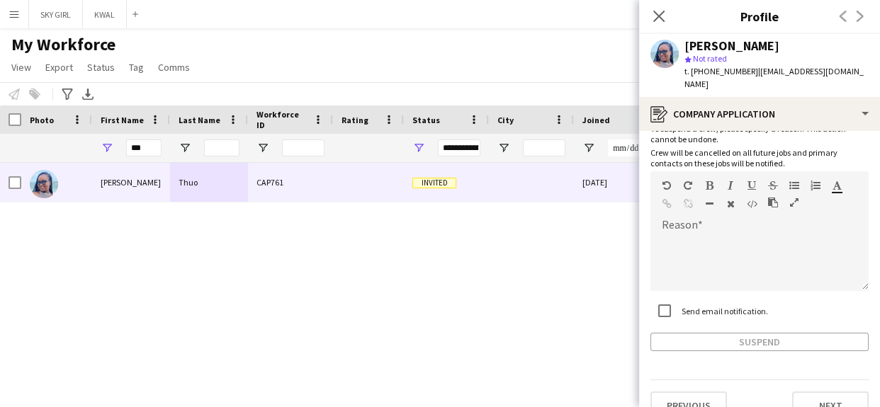
scroll to position [65, 0]
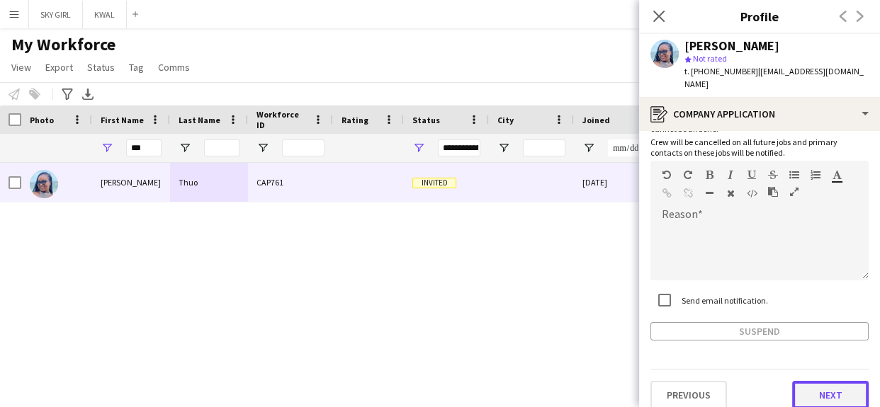
click at [804, 386] on button "Next" at bounding box center [830, 395] width 77 height 28
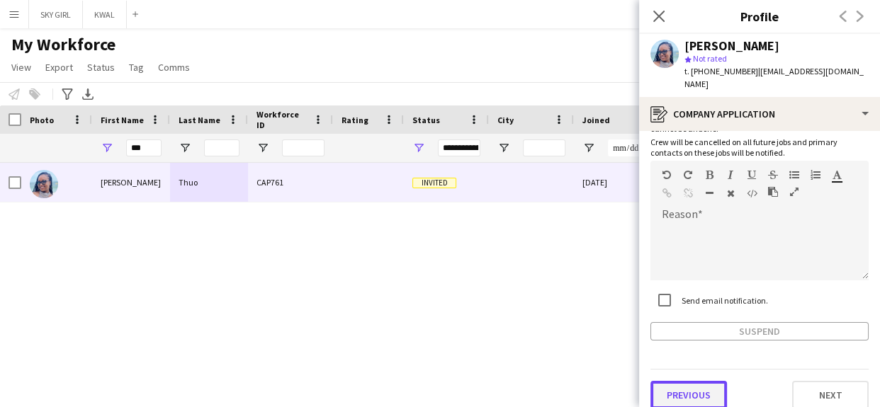
click at [676, 381] on button "Previous" at bounding box center [688, 395] width 77 height 28
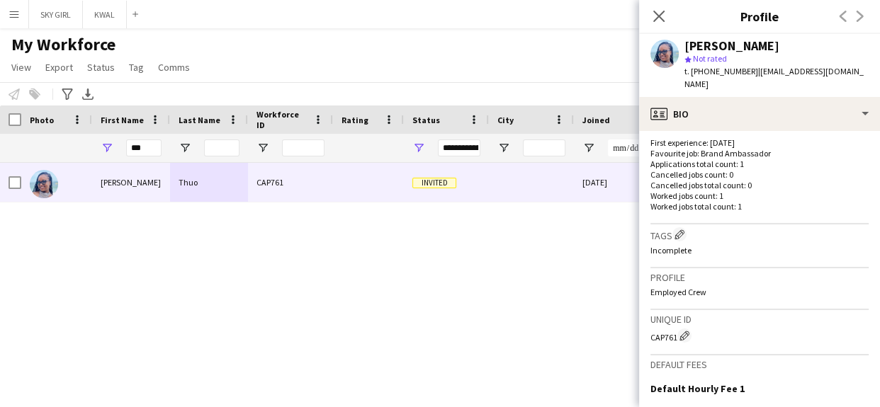
scroll to position [546, 0]
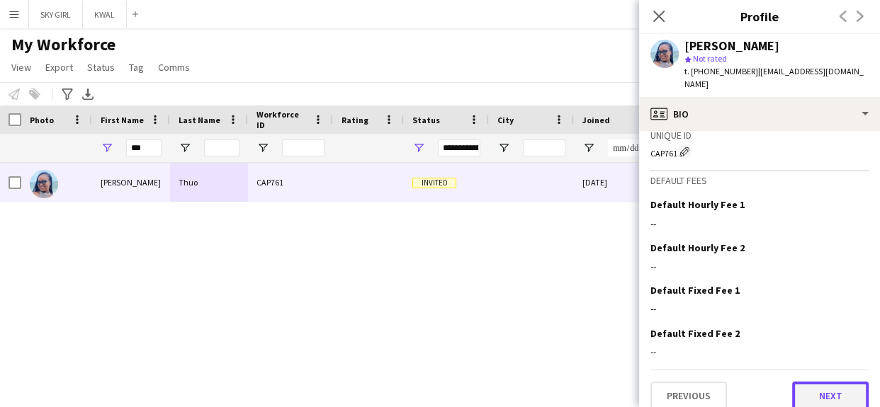
click at [796, 382] on button "Next" at bounding box center [830, 396] width 77 height 28
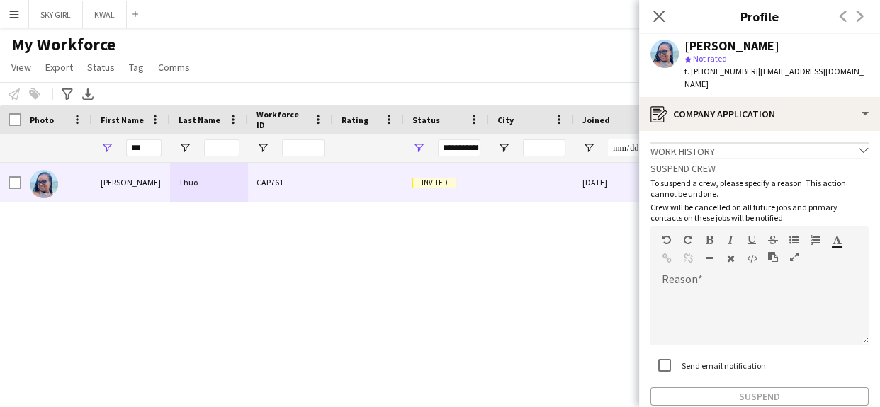
scroll to position [65, 0]
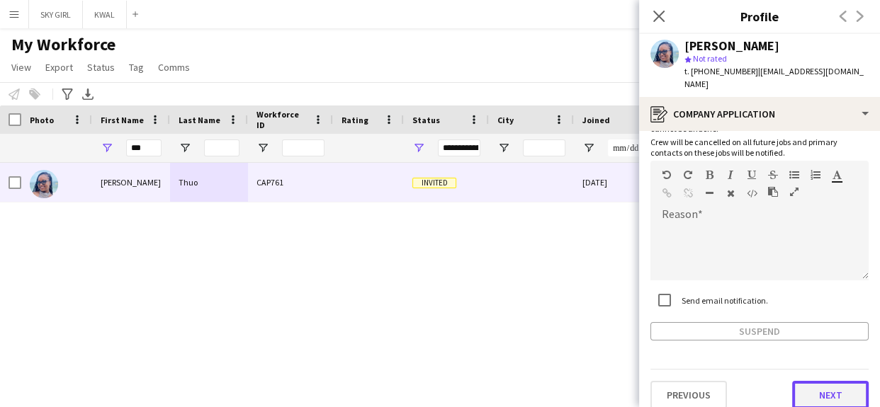
click at [804, 381] on button "Next" at bounding box center [830, 395] width 77 height 28
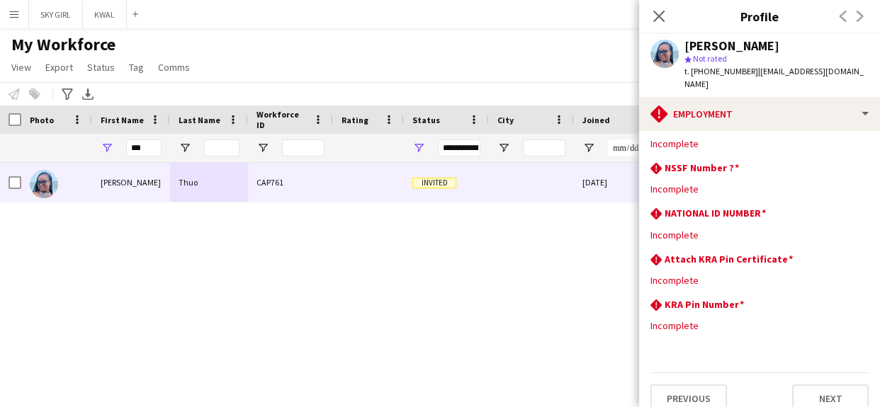
scroll to position [30, 0]
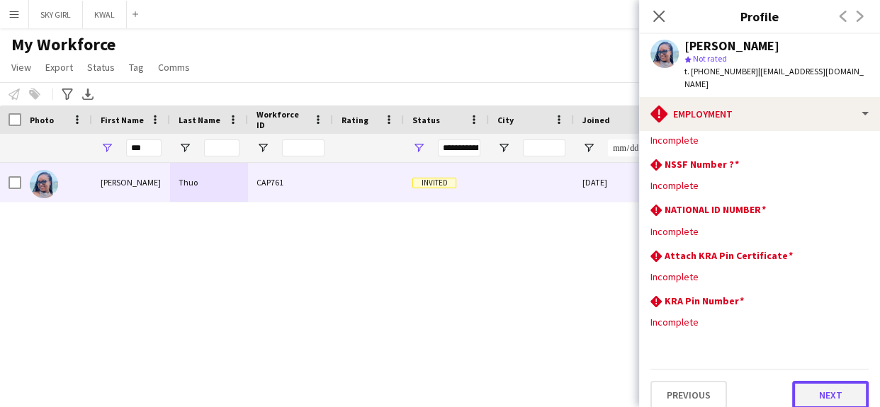
click at [793, 384] on button "Next" at bounding box center [830, 395] width 77 height 28
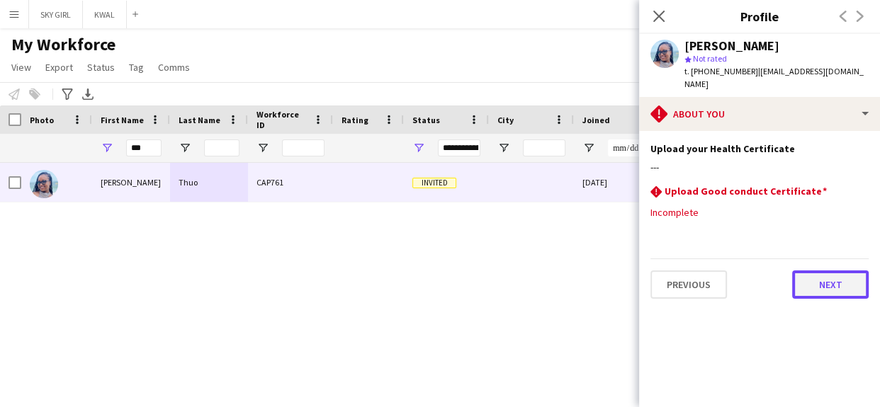
click at [804, 271] on button "Next" at bounding box center [830, 285] width 77 height 28
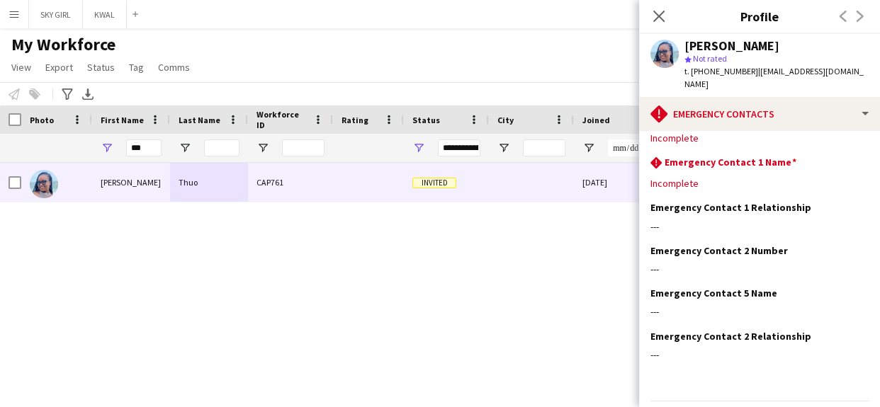
scroll to position [64, 0]
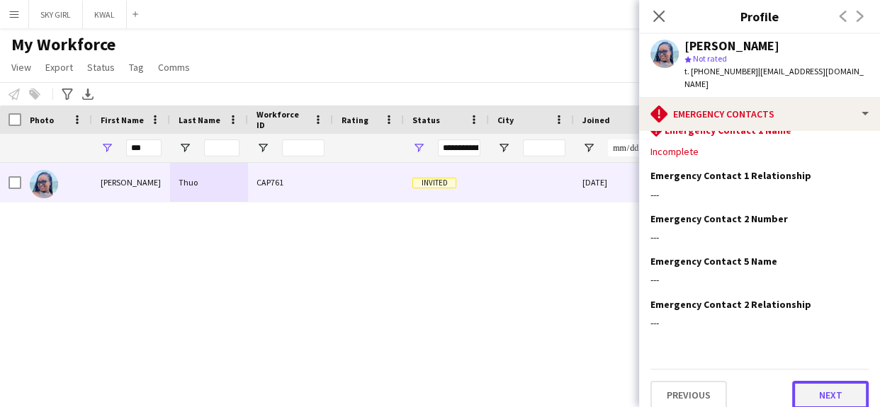
click at [800, 381] on button "Next" at bounding box center [830, 395] width 77 height 28
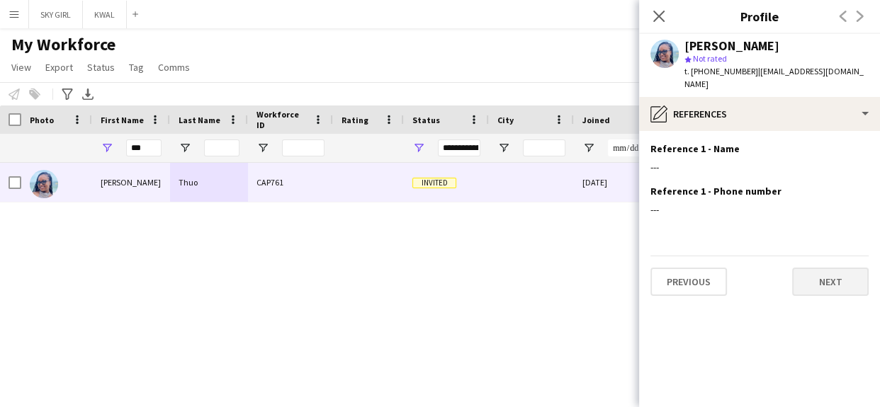
scroll to position [0, 0]
click at [808, 268] on button "Next" at bounding box center [830, 282] width 77 height 28
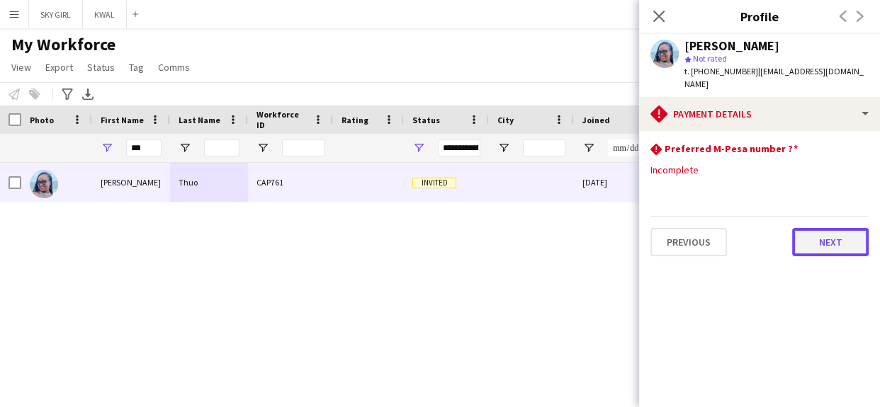
click at [808, 230] on button "Next" at bounding box center [830, 242] width 77 height 28
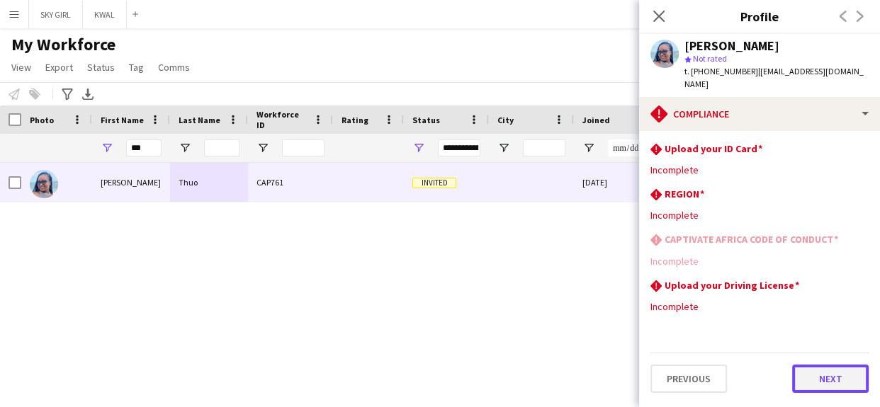
click at [803, 365] on button "Next" at bounding box center [830, 379] width 77 height 28
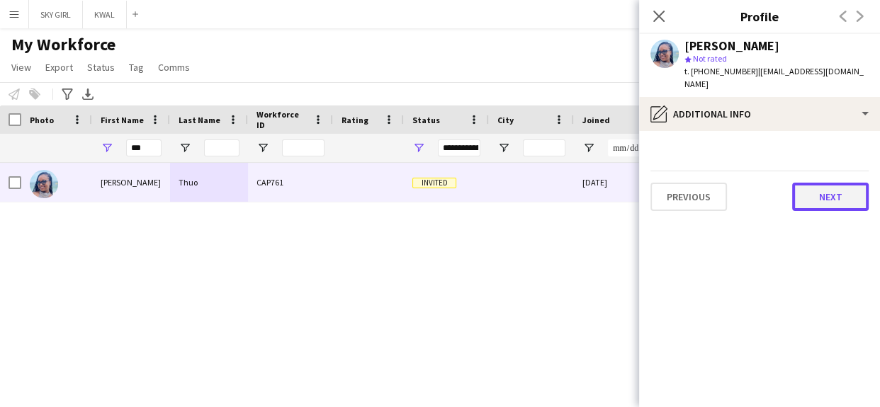
click at [809, 184] on button "Next" at bounding box center [830, 197] width 77 height 28
click at [808, 184] on button "Next" at bounding box center [830, 197] width 77 height 28
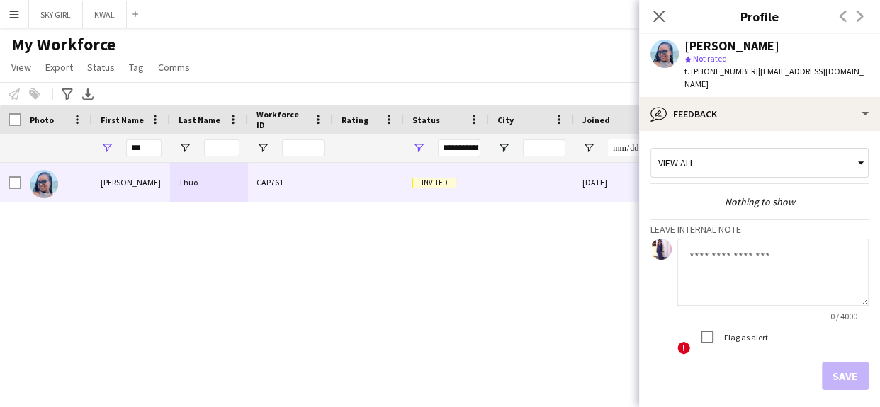
scroll to position [49, 0]
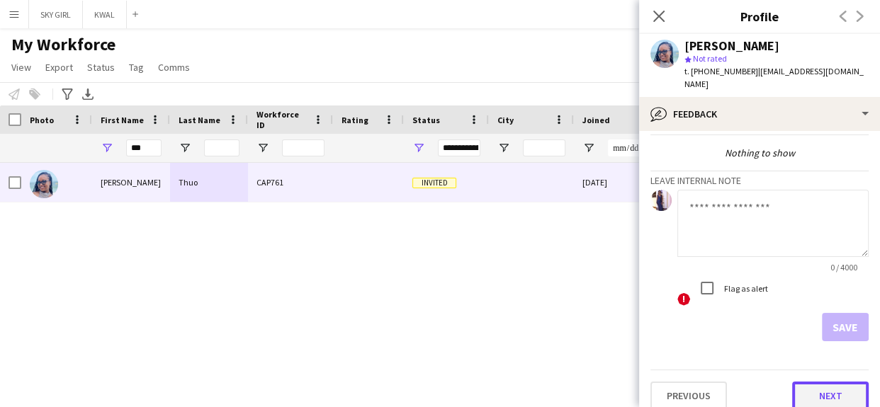
click at [792, 382] on button "Next" at bounding box center [830, 396] width 77 height 28
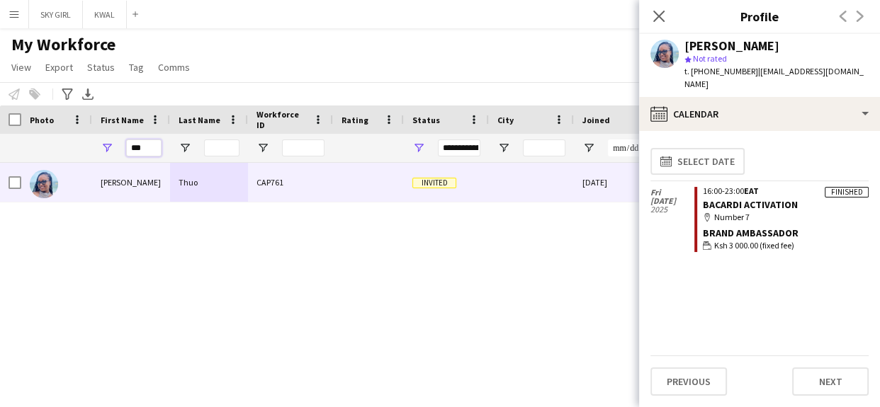
click at [154, 150] on input "***" at bounding box center [143, 148] width 35 height 17
type input "*"
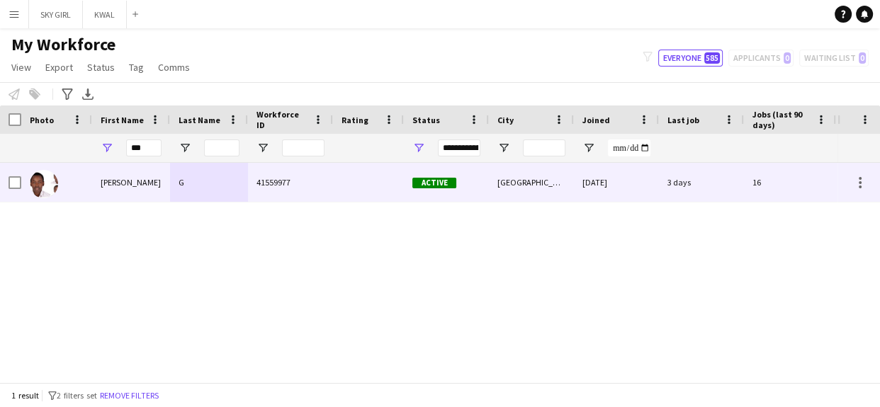
click at [217, 188] on div "G" at bounding box center [209, 182] width 78 height 39
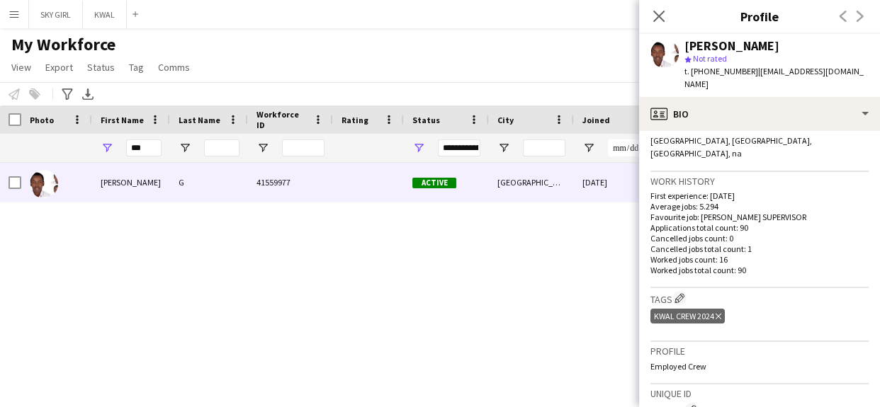
scroll to position [565, 0]
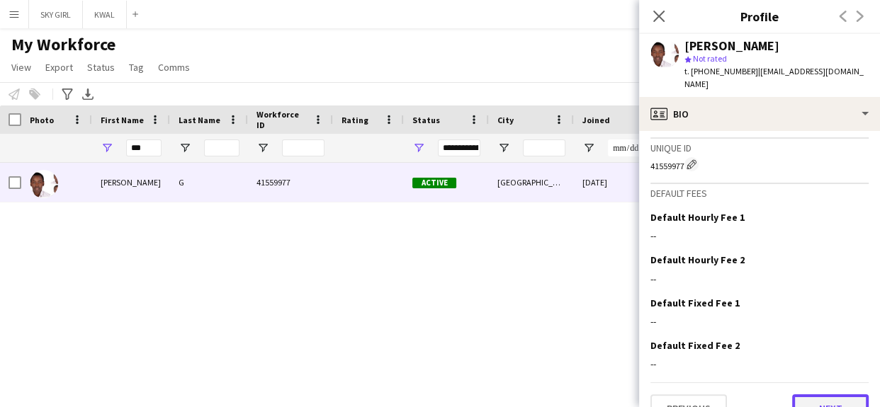
click at [798, 395] on button "Next" at bounding box center [830, 409] width 77 height 28
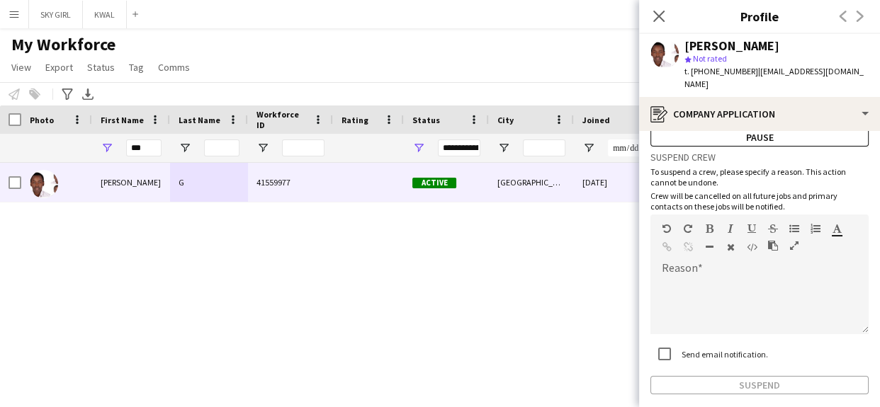
scroll to position [101, 0]
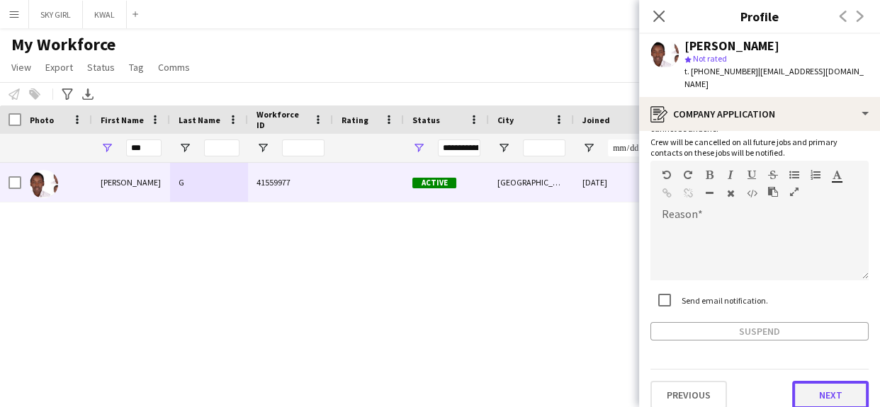
click at [804, 381] on button "Next" at bounding box center [830, 395] width 77 height 28
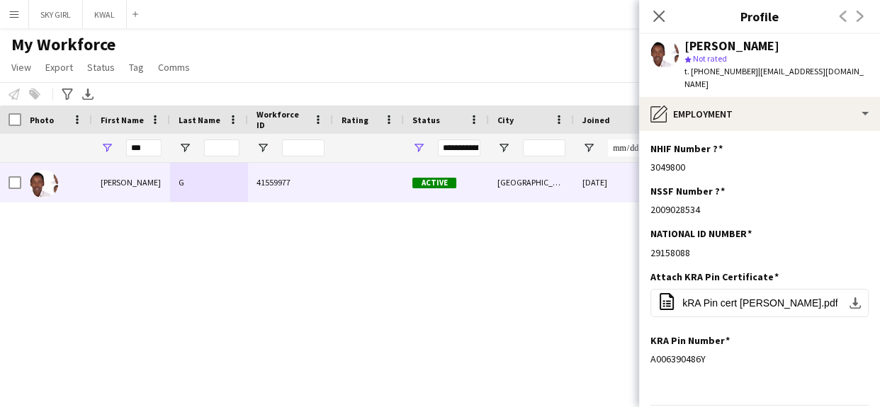
scroll to position [35, 0]
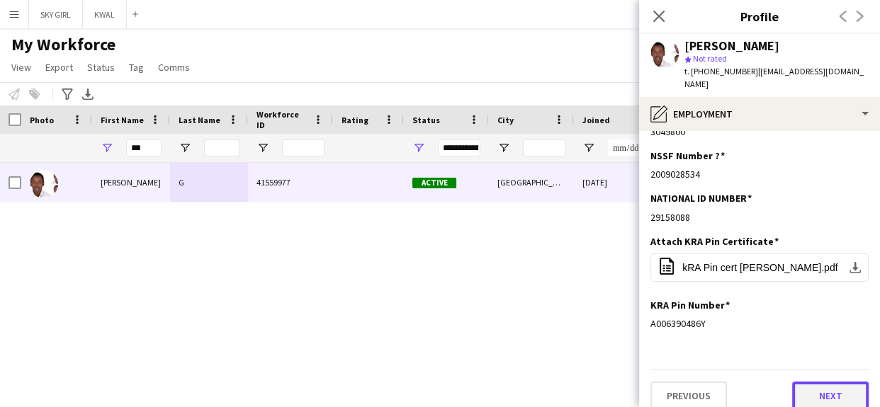
click at [799, 385] on button "Next" at bounding box center [830, 396] width 77 height 28
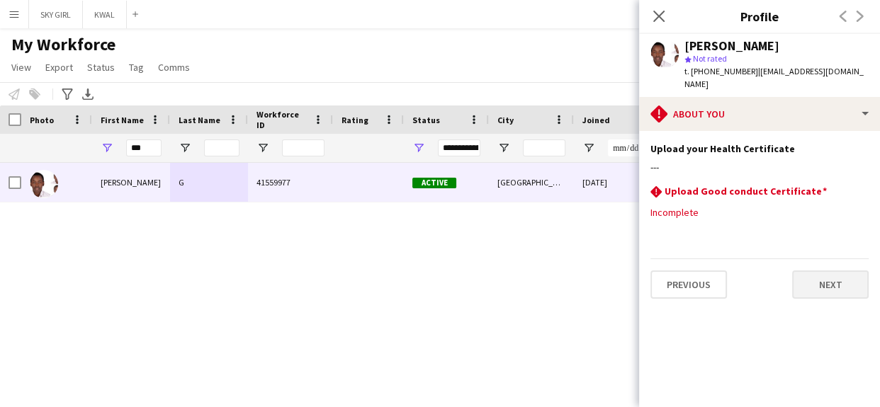
scroll to position [0, 0]
click at [808, 271] on button "Next" at bounding box center [830, 285] width 77 height 28
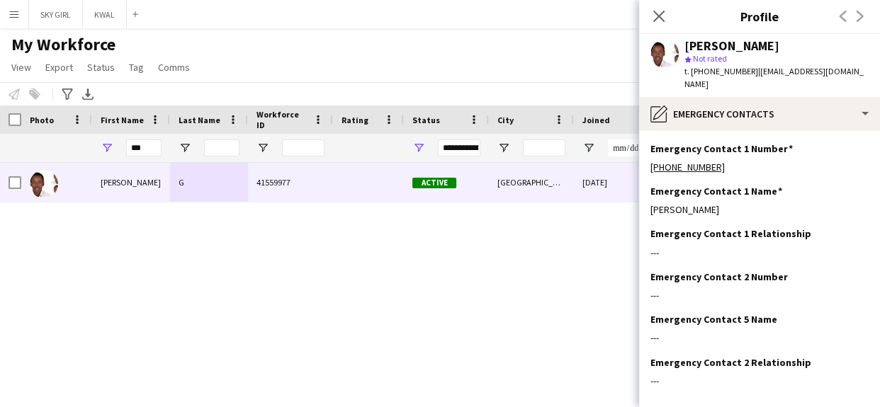
scroll to position [57, 0]
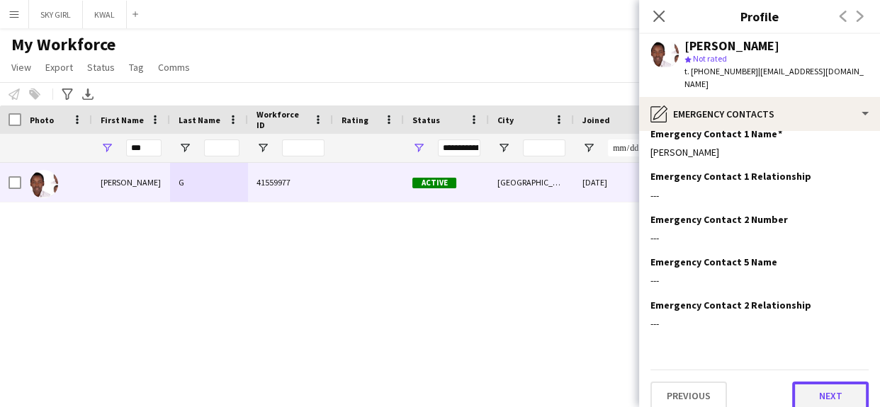
click at [804, 382] on button "Next" at bounding box center [830, 396] width 77 height 28
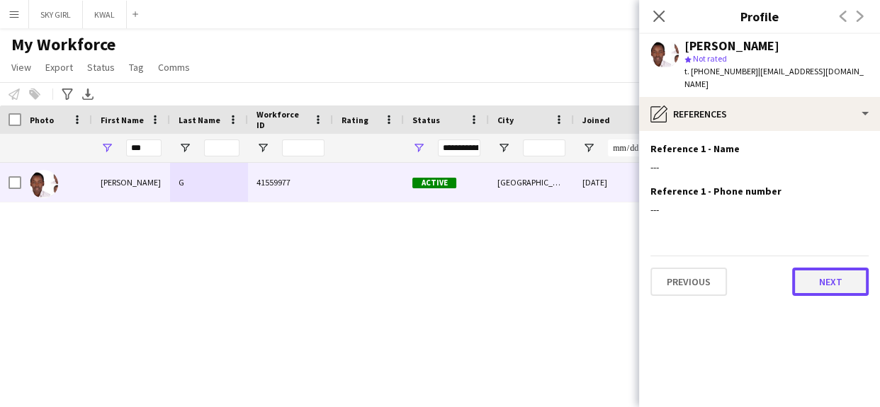
click at [811, 275] on button "Next" at bounding box center [830, 282] width 77 height 28
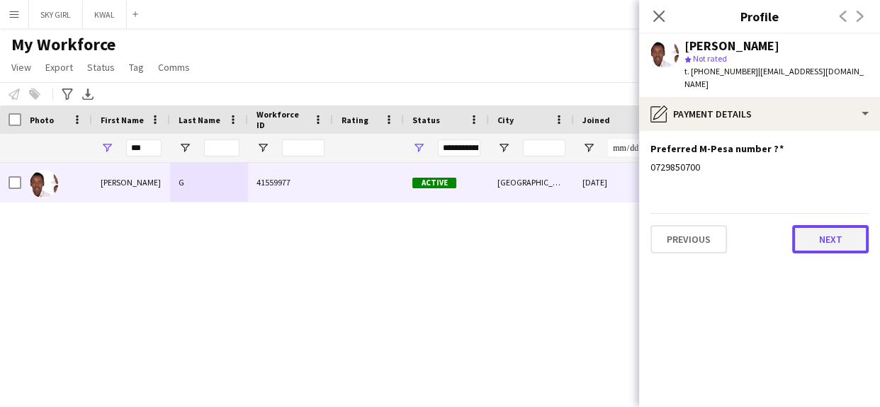
click at [815, 228] on button "Next" at bounding box center [830, 239] width 77 height 28
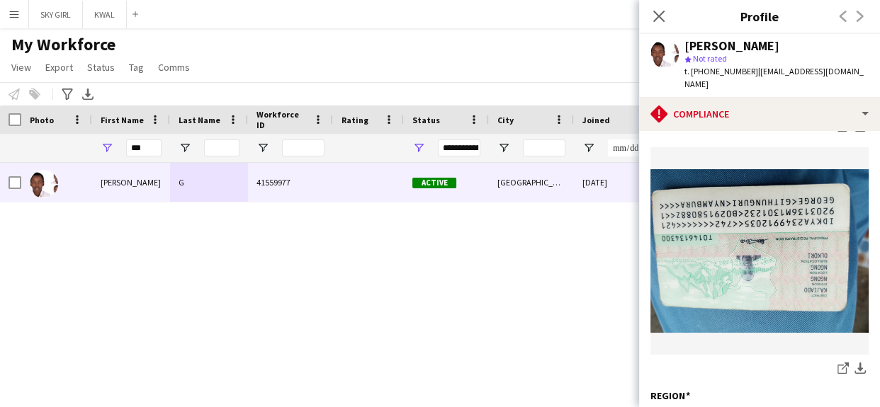
scroll to position [435, 0]
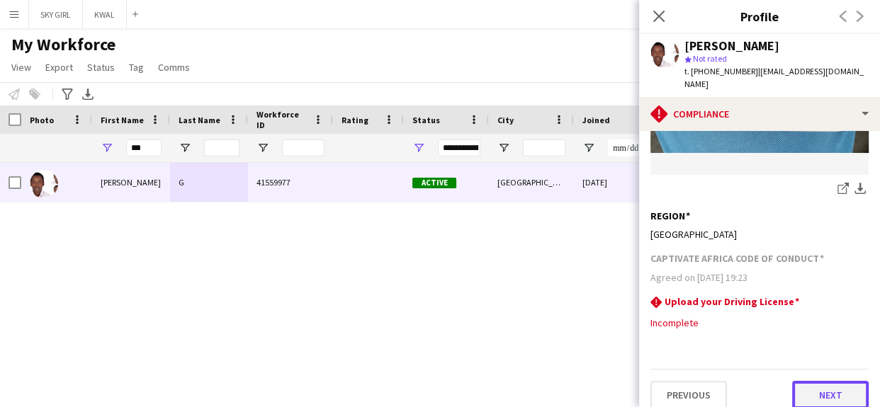
click at [806, 383] on button "Next" at bounding box center [830, 395] width 77 height 28
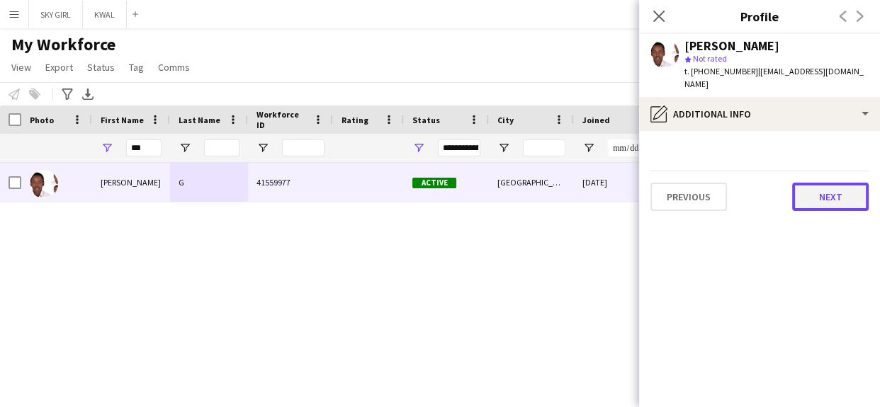
click at [809, 194] on button "Next" at bounding box center [830, 197] width 77 height 28
click at [809, 186] on button "Next" at bounding box center [830, 197] width 77 height 28
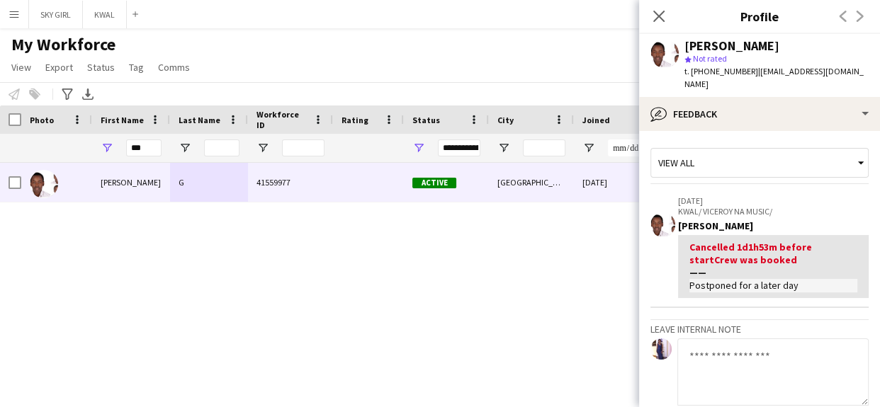
scroll to position [149, 0]
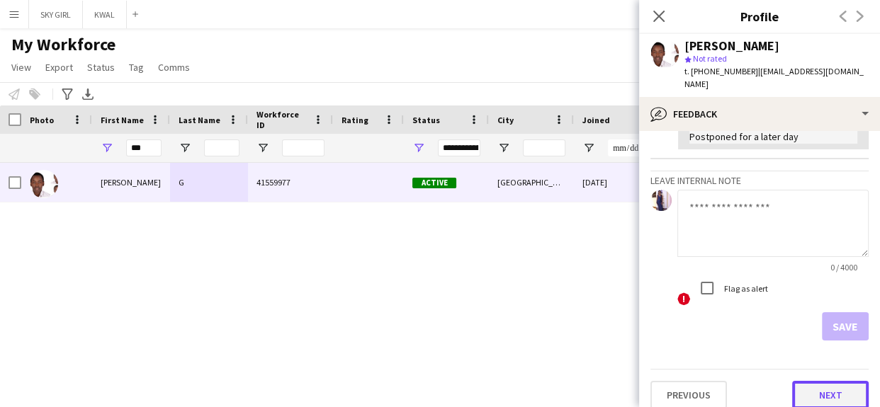
click at [792, 381] on button "Next" at bounding box center [830, 395] width 77 height 28
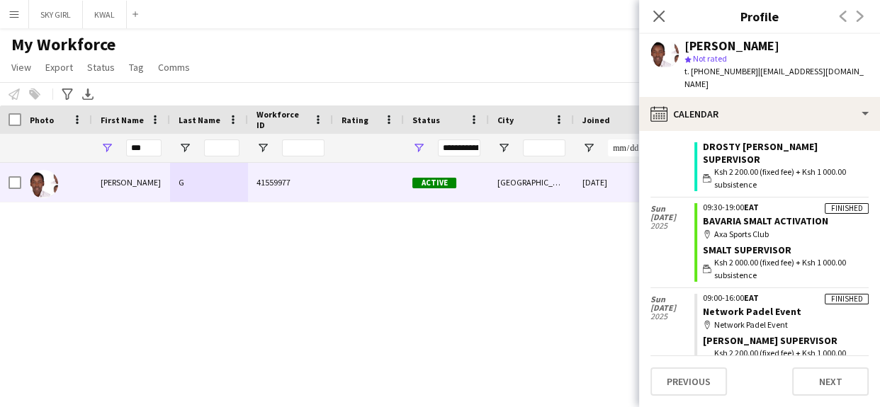
scroll to position [963, 0]
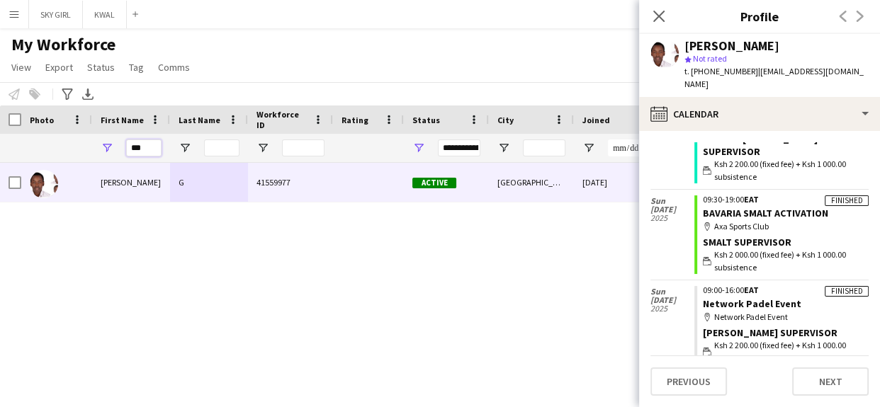
click at [148, 147] on input "***" at bounding box center [143, 148] width 35 height 17
type input "*"
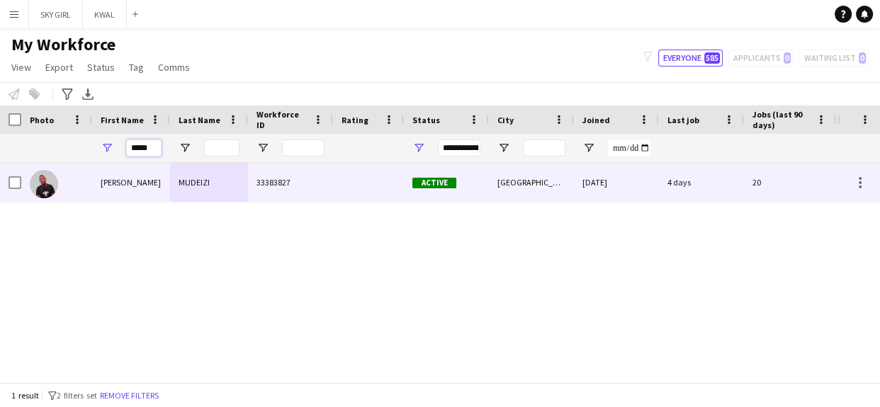
type input "*****"
click at [280, 183] on div "33383827" at bounding box center [290, 182] width 85 height 39
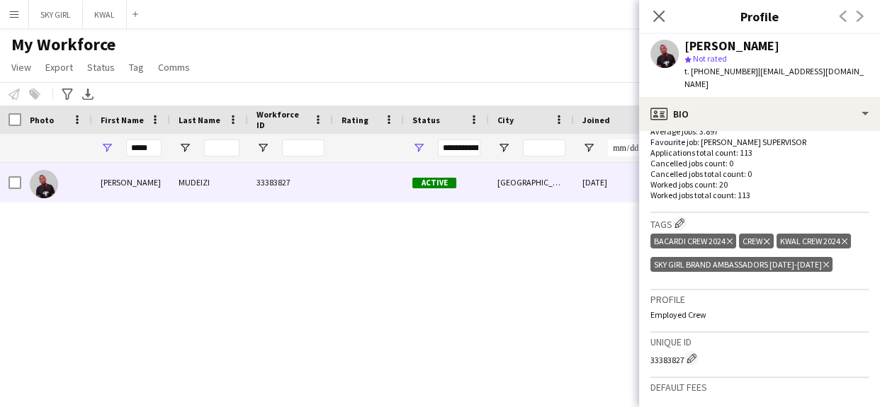
scroll to position [602, 0]
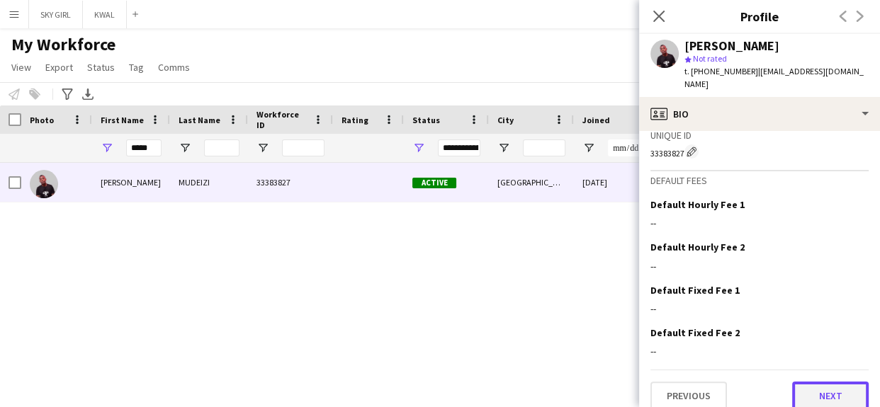
click at [802, 388] on button "Next" at bounding box center [830, 396] width 77 height 28
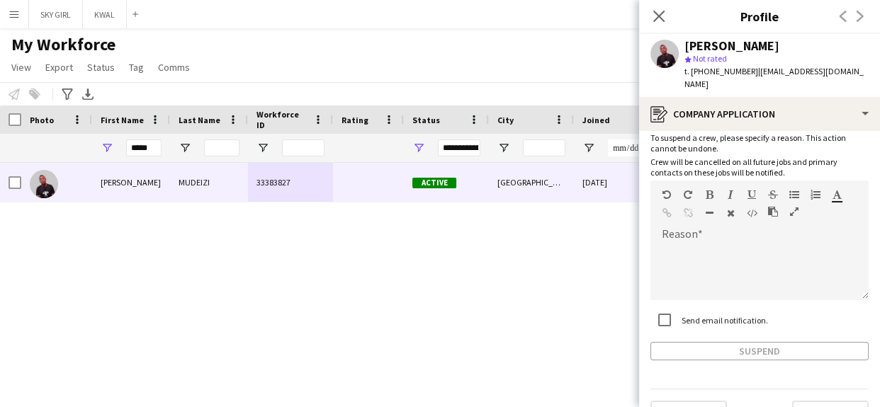
scroll to position [101, 0]
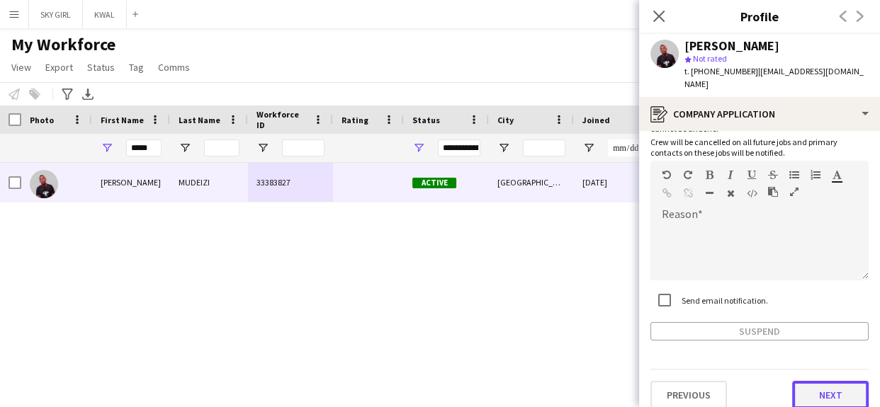
click at [802, 385] on button "Next" at bounding box center [830, 395] width 77 height 28
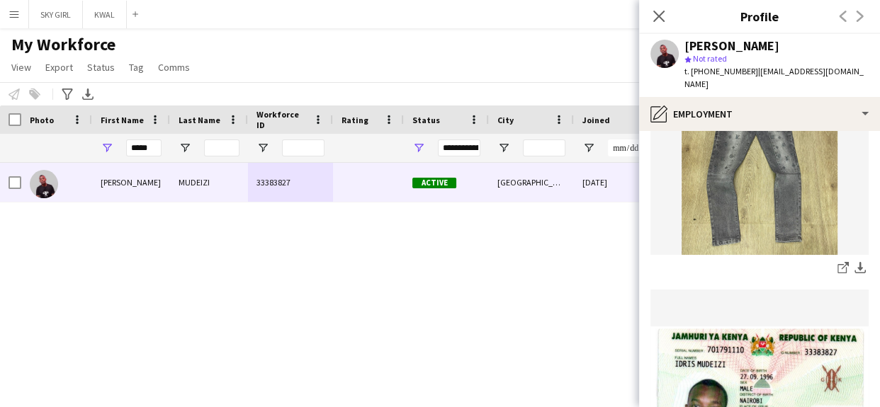
scroll to position [475, 0]
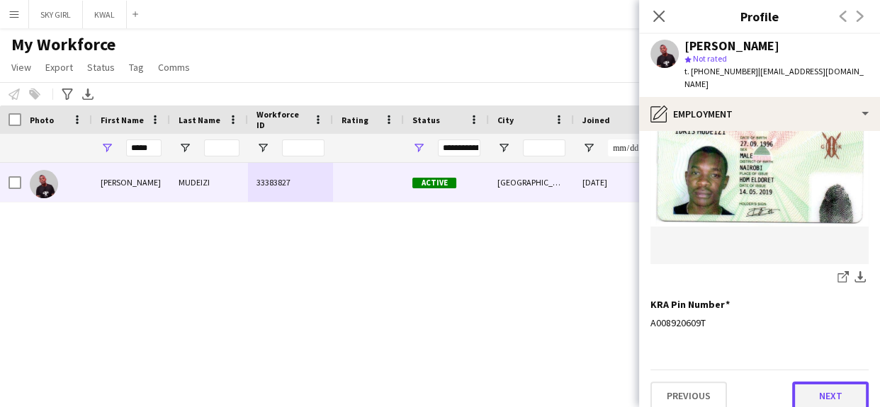
click at [801, 383] on button "Next" at bounding box center [830, 396] width 77 height 28
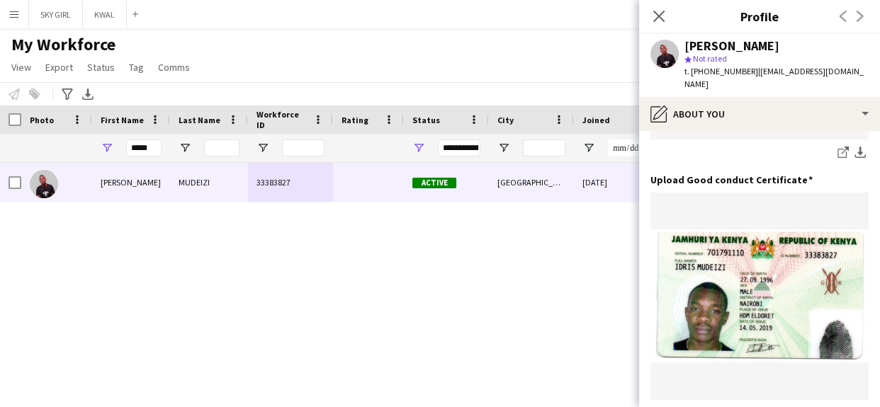
scroll to position [322, 0]
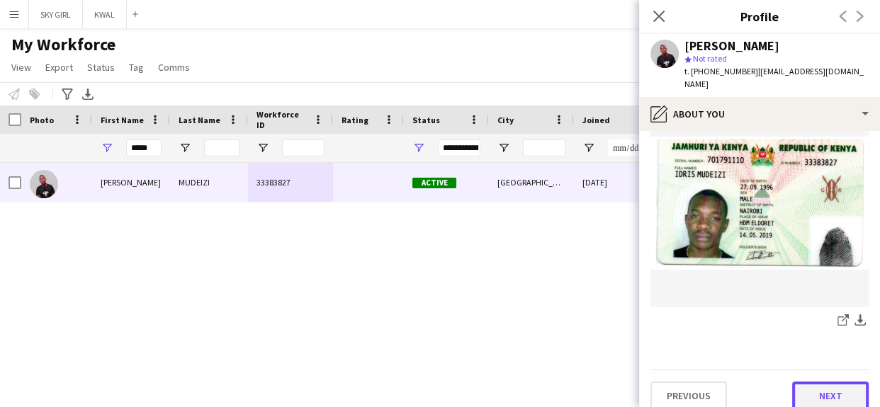
click at [804, 382] on button "Next" at bounding box center [830, 396] width 77 height 28
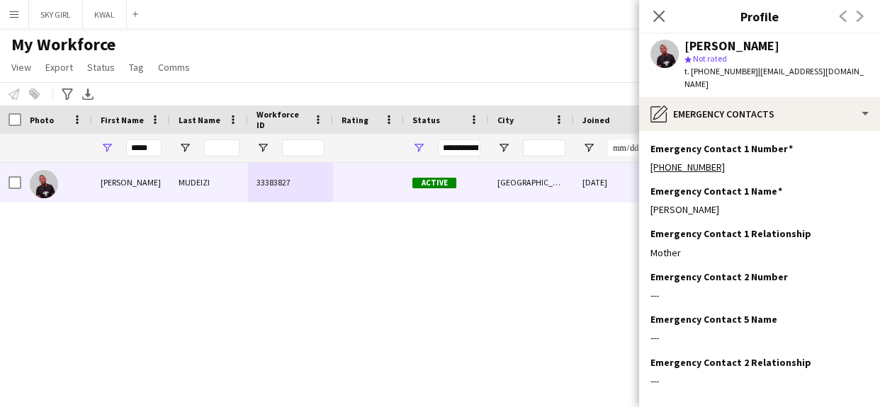
scroll to position [57, 0]
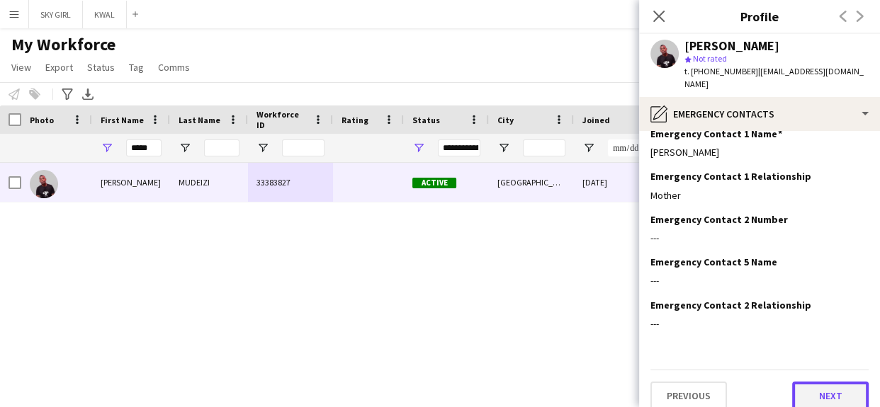
click at [814, 382] on button "Next" at bounding box center [830, 396] width 77 height 28
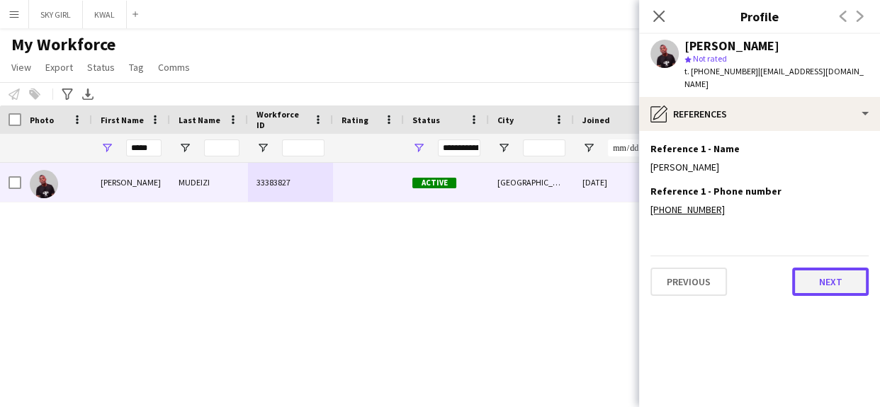
click at [815, 273] on button "Next" at bounding box center [830, 282] width 77 height 28
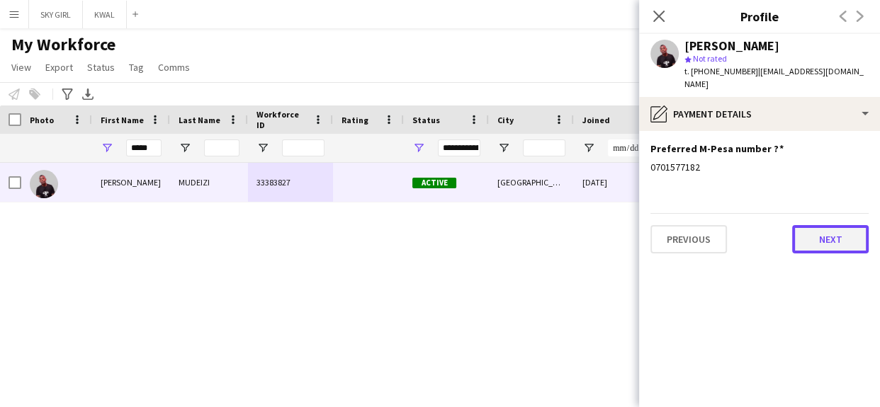
click at [813, 225] on button "Next" at bounding box center [830, 239] width 77 height 28
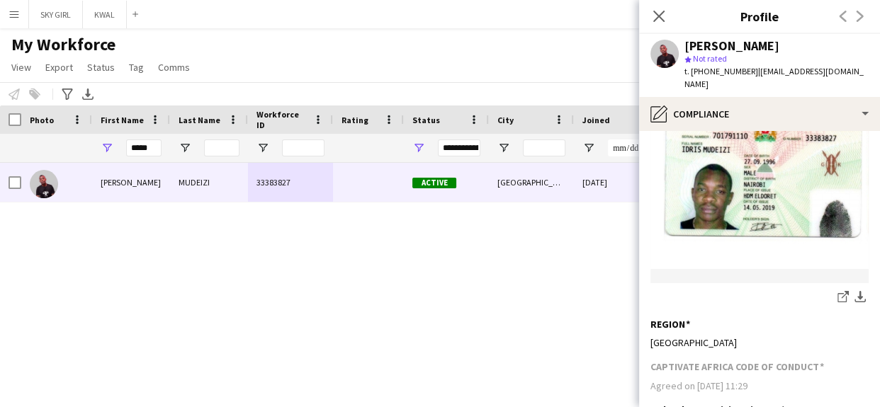
scroll to position [650, 0]
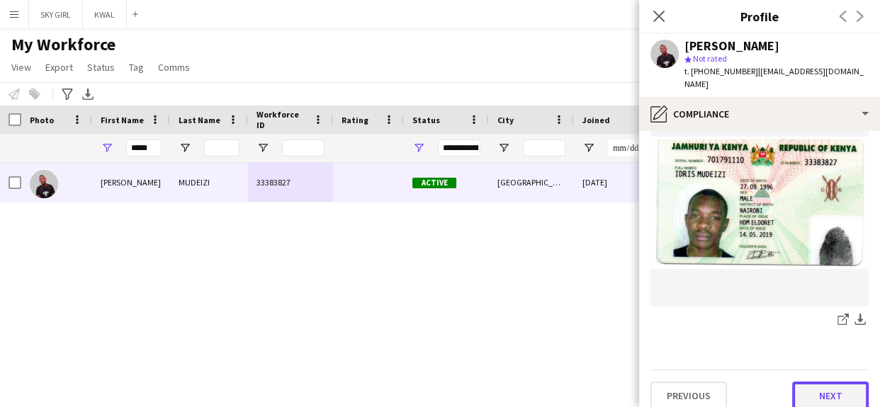
click at [805, 383] on button "Next" at bounding box center [830, 396] width 77 height 28
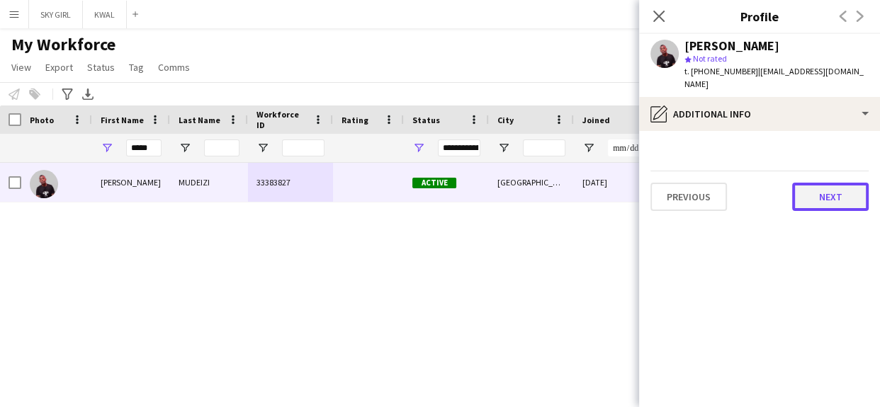
click at [811, 183] on button "Next" at bounding box center [830, 197] width 77 height 28
click at [806, 187] on button "Next" at bounding box center [830, 197] width 77 height 28
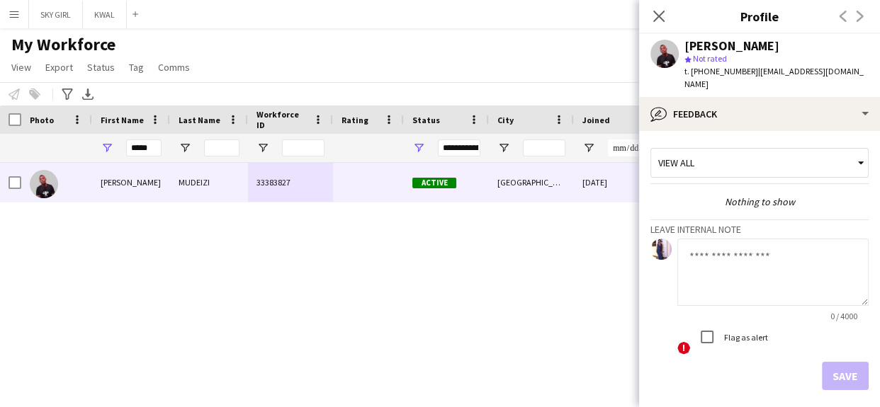
scroll to position [49, 0]
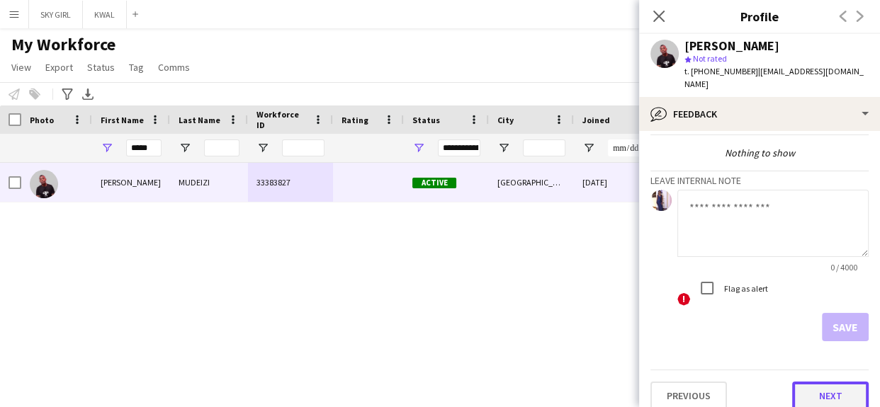
click at [794, 382] on button "Next" at bounding box center [830, 396] width 77 height 28
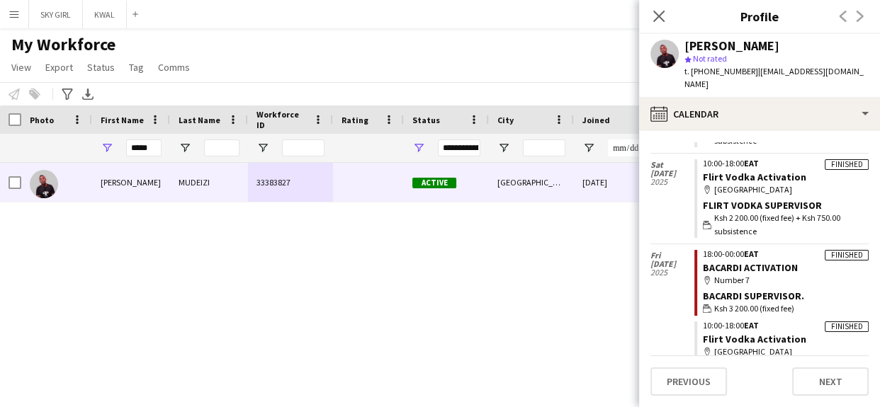
scroll to position [852, 0]
